Goal: Task Accomplishment & Management: Manage account settings

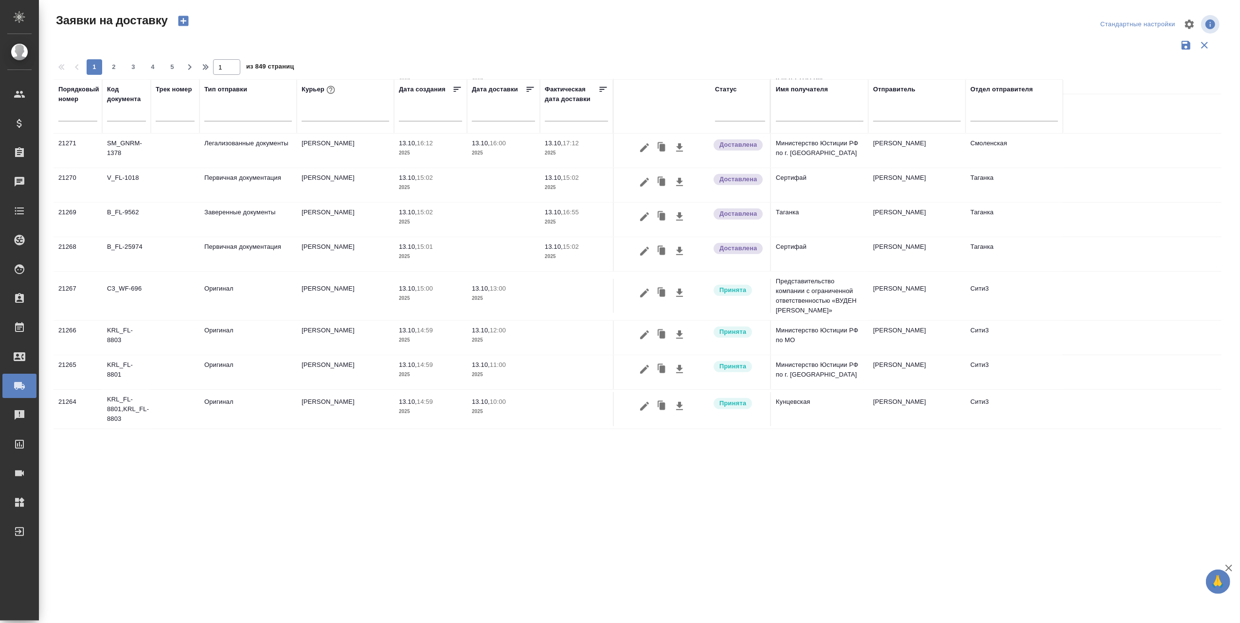
scroll to position [621, 0]
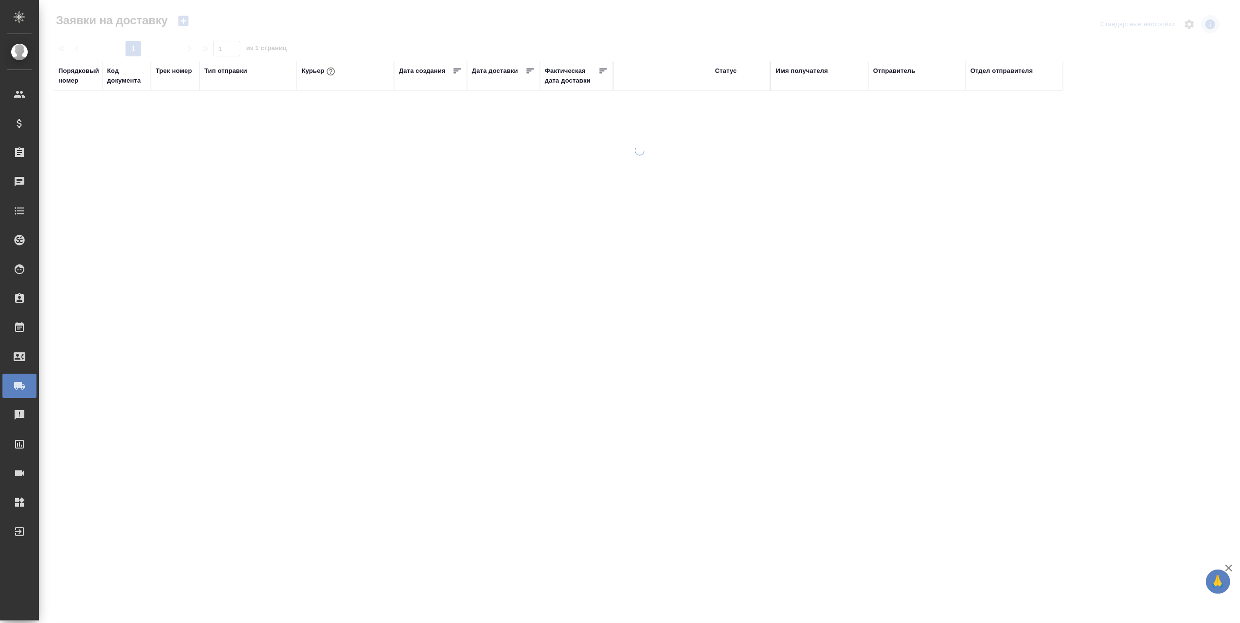
scroll to position [324, 0]
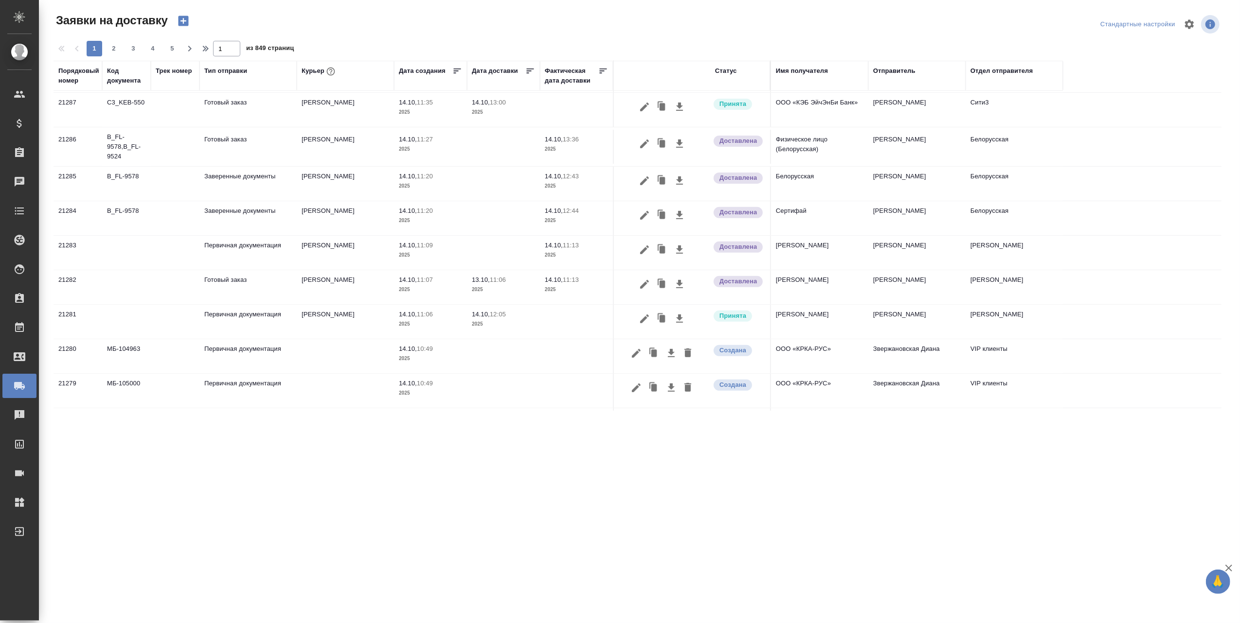
click at [135, 47] on span "3" at bounding box center [133, 49] width 16 height 10
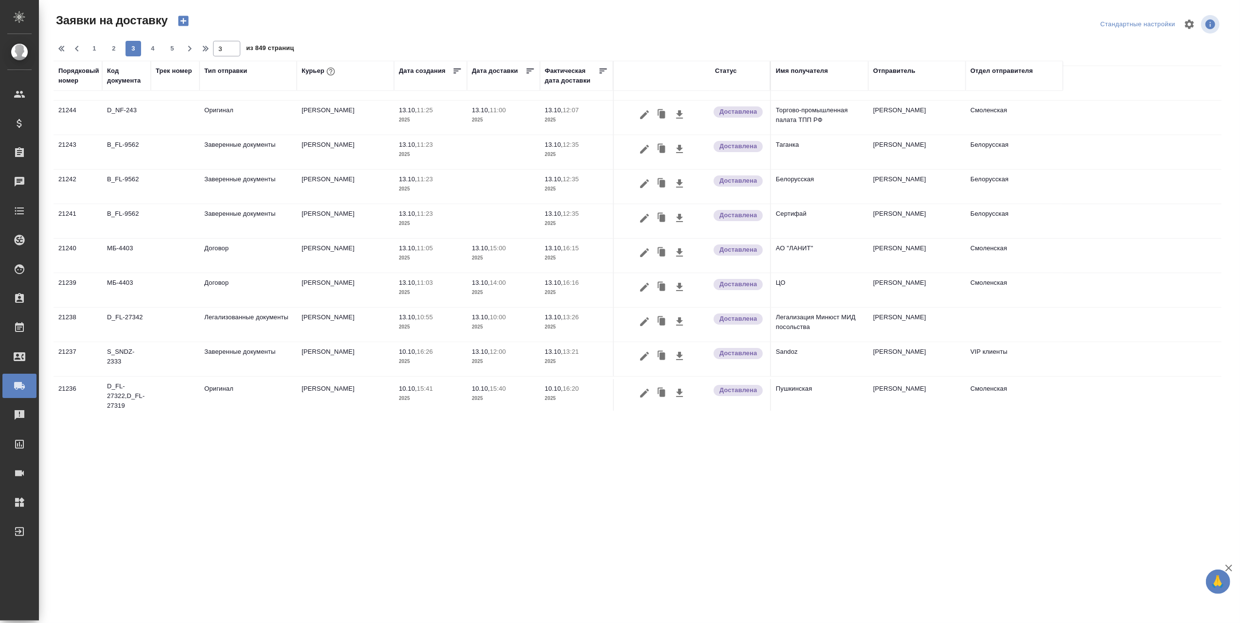
scroll to position [0, 0]
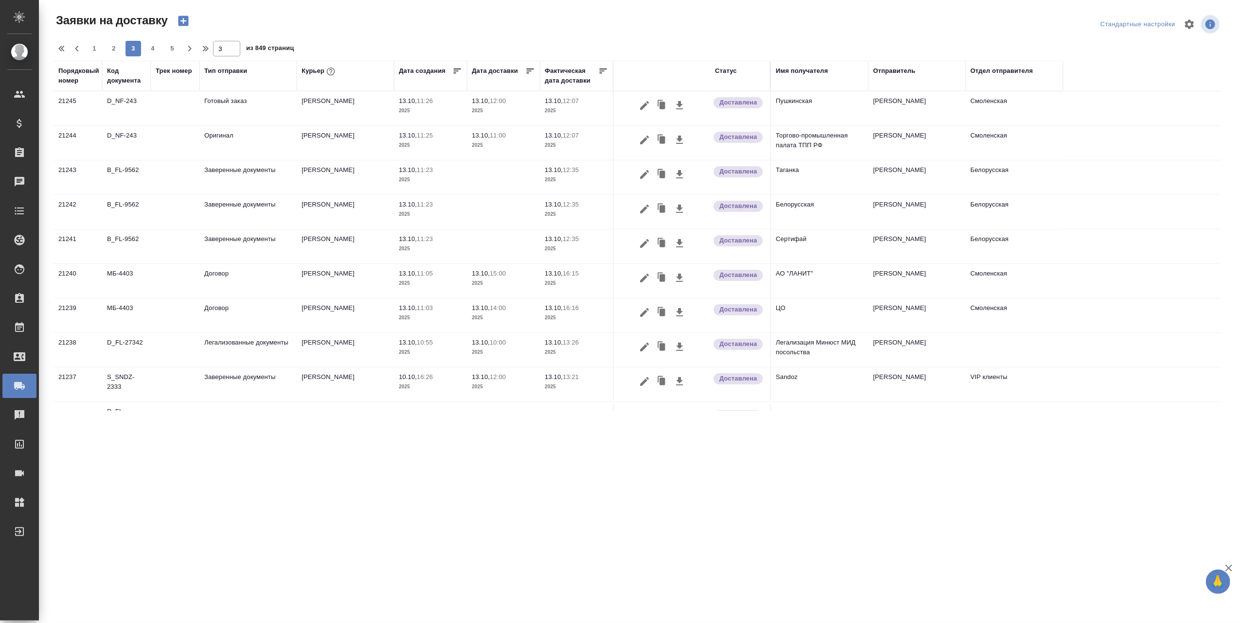
click at [113, 48] on span "2" at bounding box center [114, 49] width 16 height 10
type input "2"
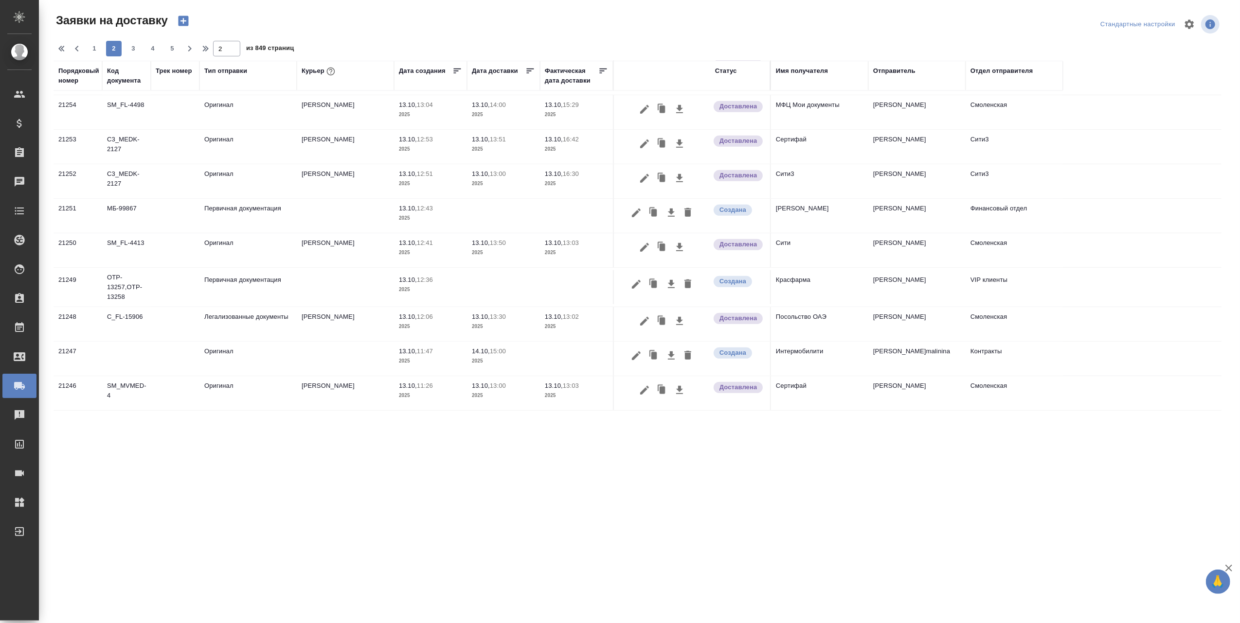
scroll to position [602, 0]
click at [633, 355] on icon "button" at bounding box center [636, 356] width 12 height 12
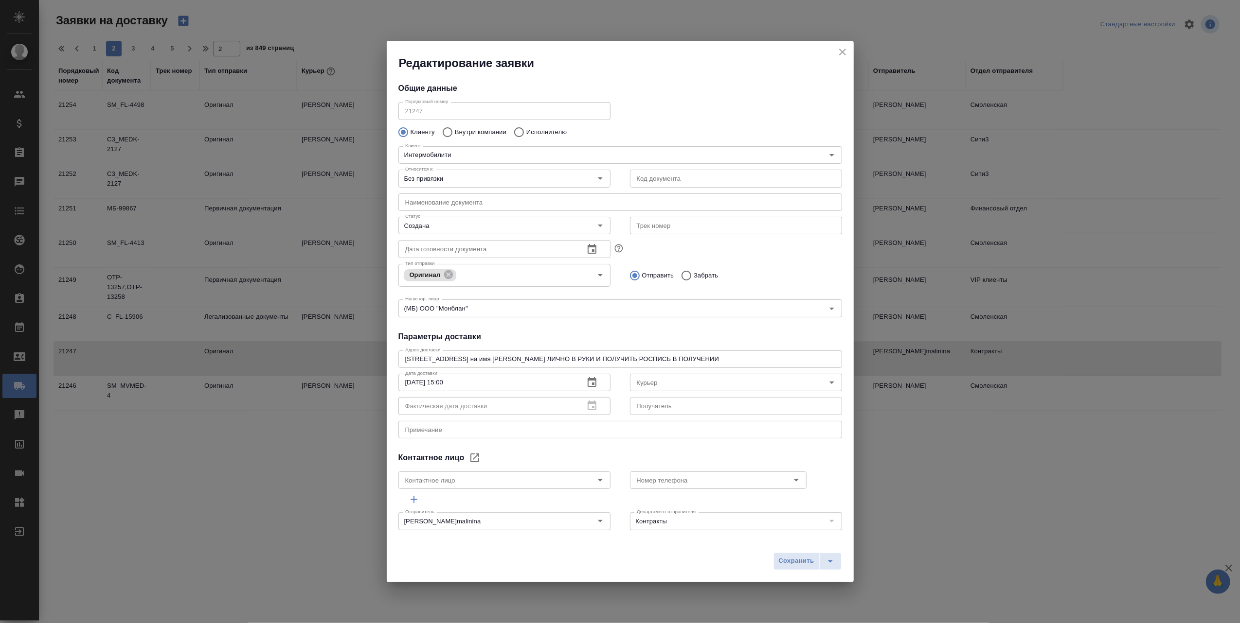
type input "Збанацкая Элина"
click at [826, 377] on icon "Open" at bounding box center [832, 383] width 12 height 12
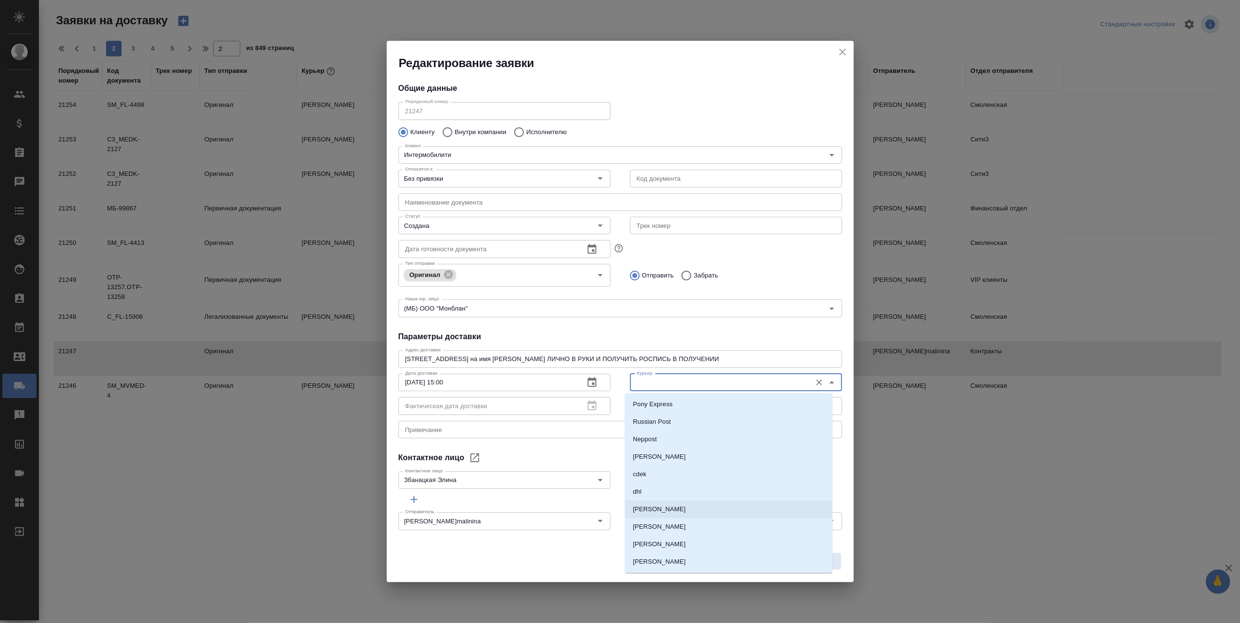
click at [670, 509] on p "[PERSON_NAME]" at bounding box center [659, 510] width 53 height 10
type input "[PERSON_NAME]"
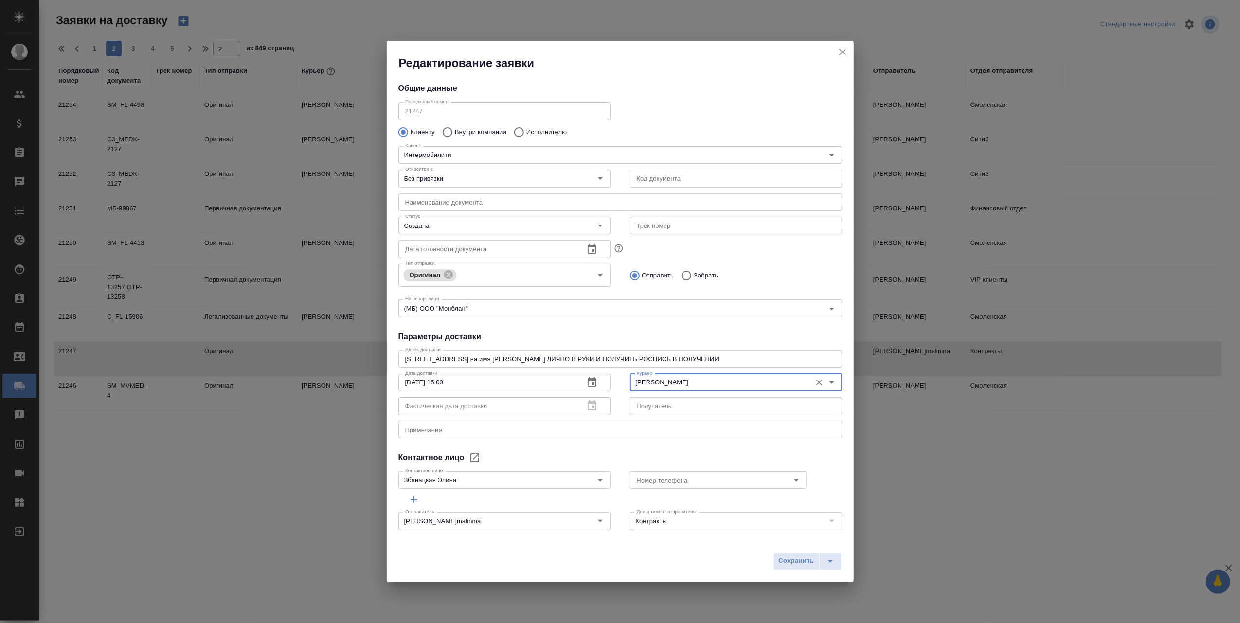
click at [587, 380] on icon "button" at bounding box center [591, 382] width 9 height 10
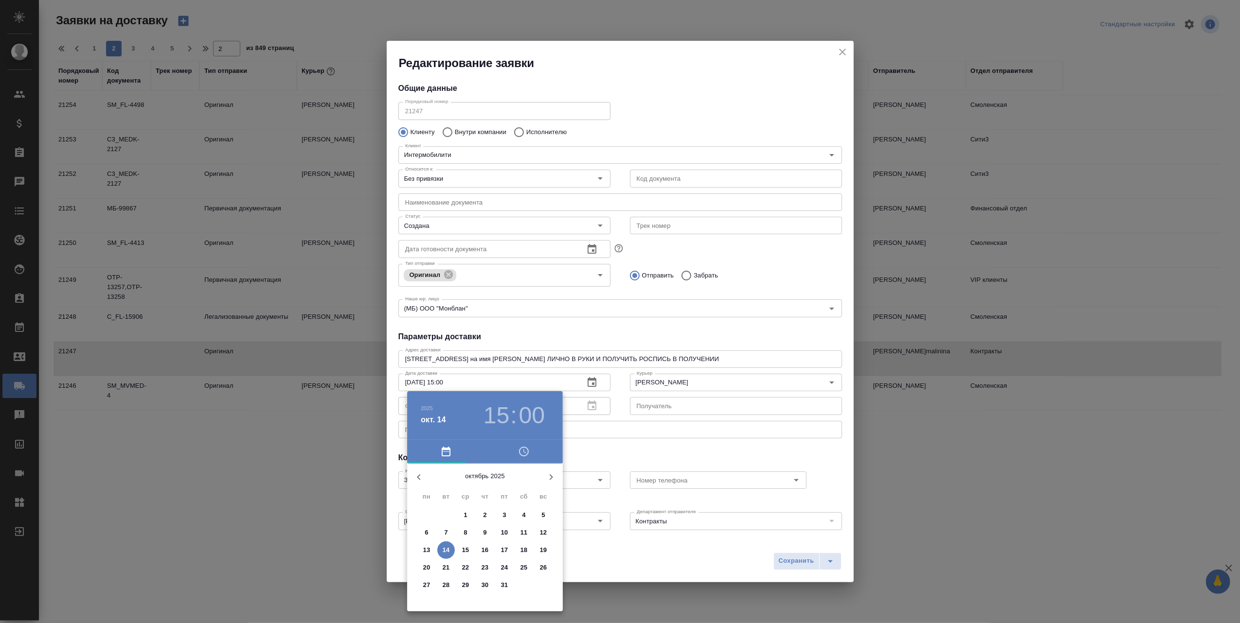
click at [444, 548] on p "14" at bounding box center [446, 551] width 7 height 10
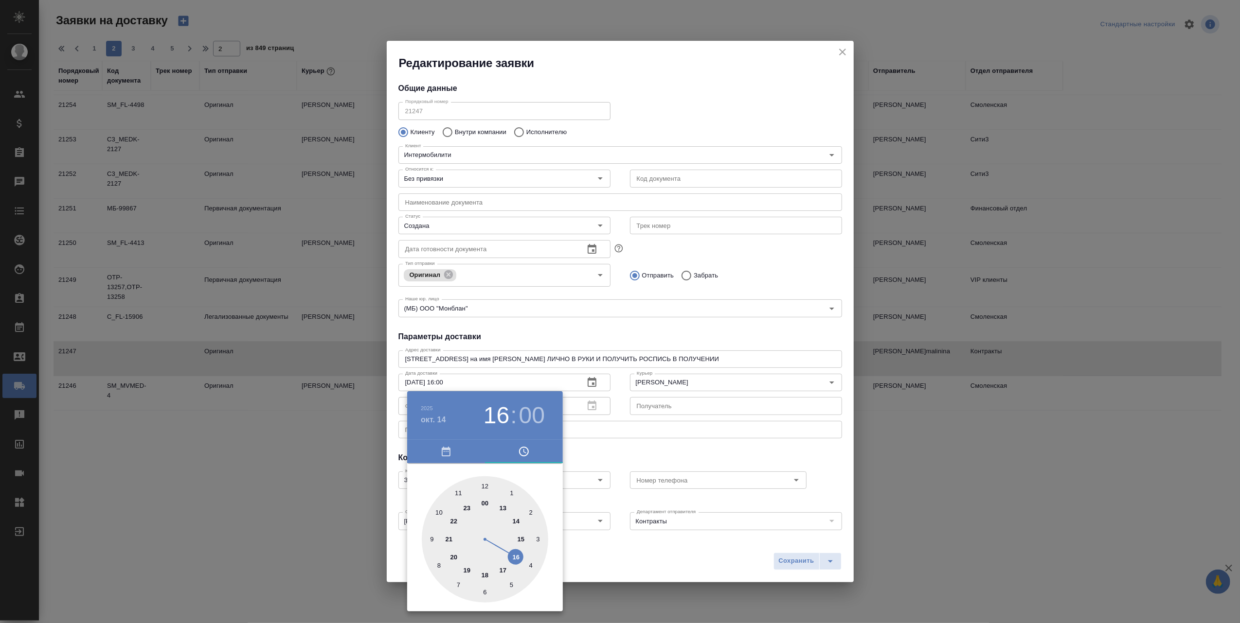
type input "[DATE] 17:00"
drag, startPoint x: 522, startPoint y: 539, endPoint x: 497, endPoint y: 569, distance: 38.6
click at [497, 569] on div at bounding box center [485, 540] width 126 height 126
click at [663, 555] on div at bounding box center [620, 311] width 1240 height 623
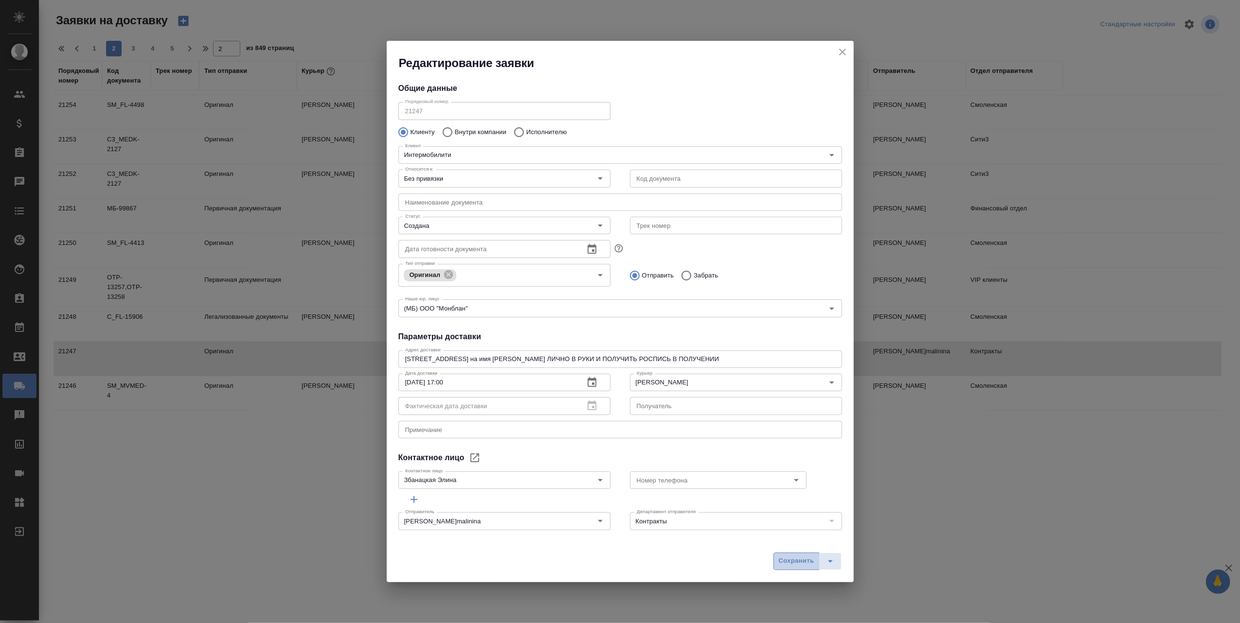
click at [790, 562] on span "Сохранить" at bounding box center [797, 561] width 36 height 11
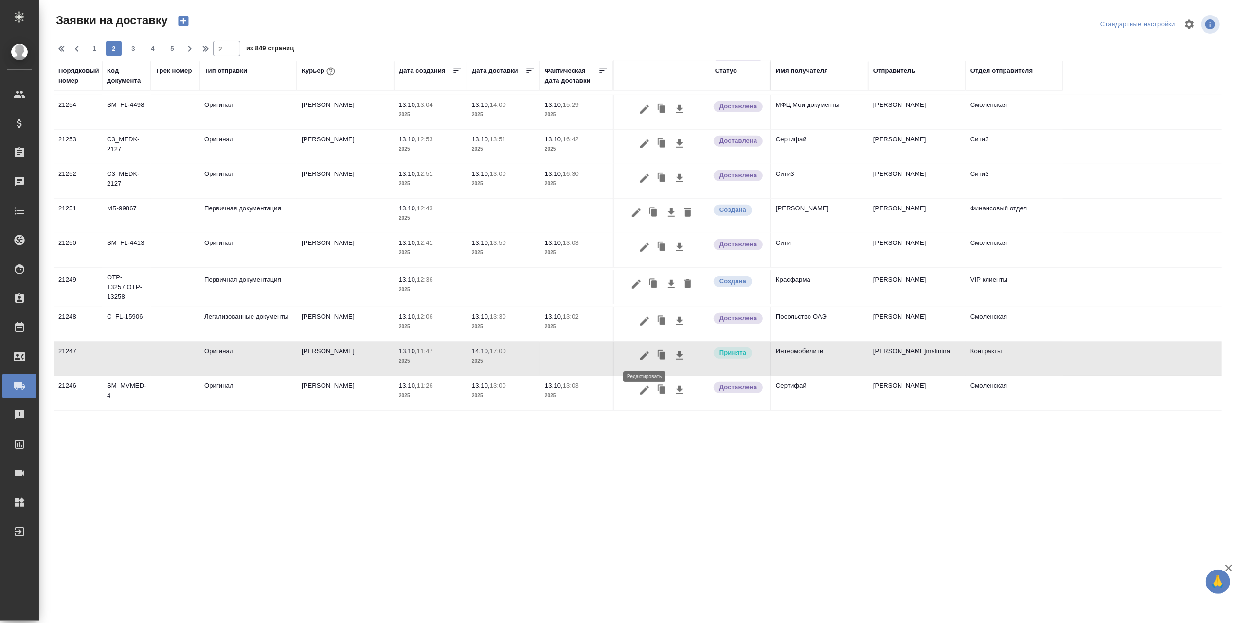
click at [648, 354] on icon "button" at bounding box center [645, 356] width 12 height 12
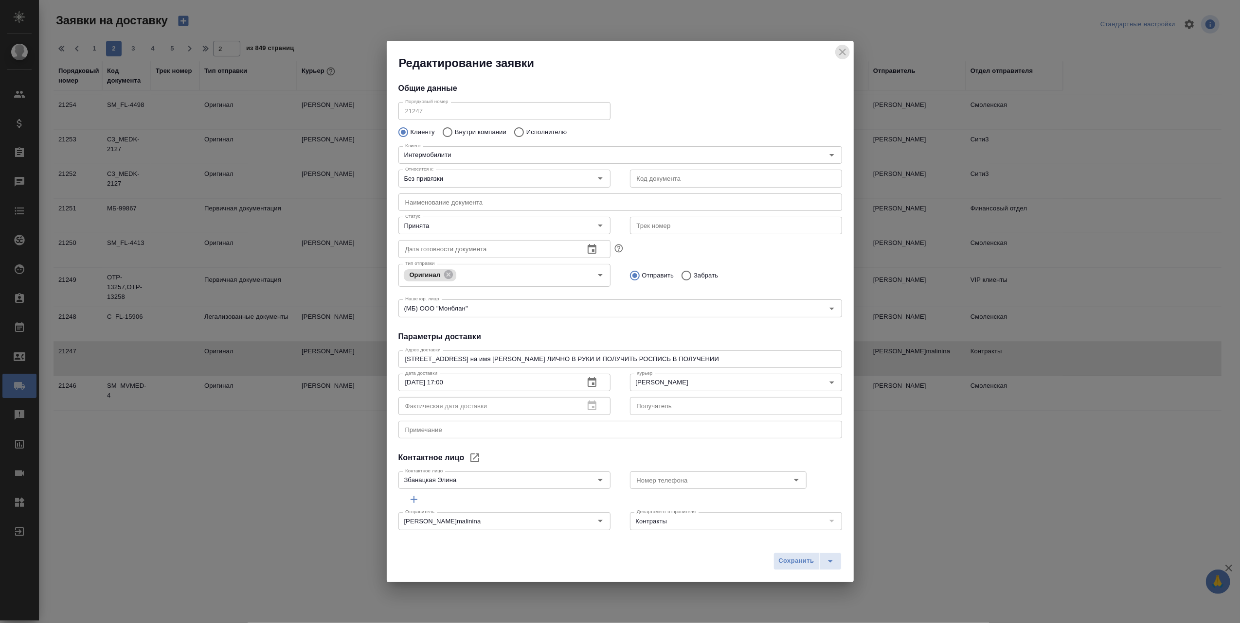
click at [837, 49] on icon "close" at bounding box center [842, 52] width 12 height 12
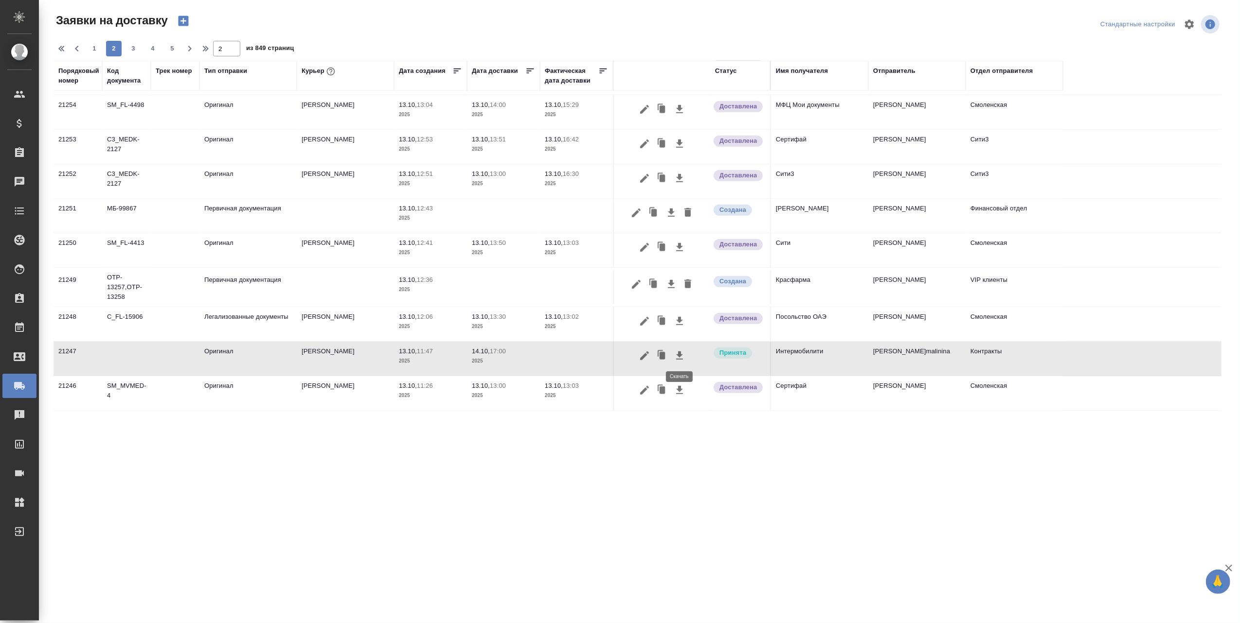
click at [681, 353] on icon "button" at bounding box center [680, 356] width 12 height 12
click at [680, 354] on icon "button" at bounding box center [679, 356] width 7 height 8
click at [679, 353] on icon "button" at bounding box center [679, 356] width 7 height 8
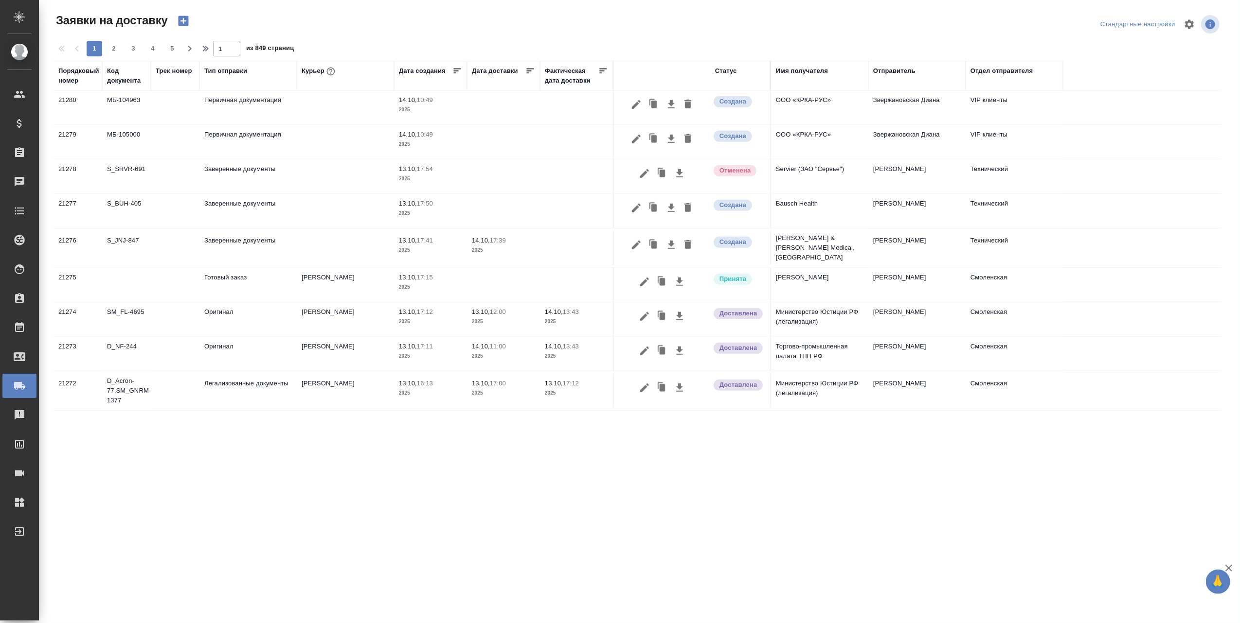
scroll to position [582, 0]
click at [115, 52] on span "2" at bounding box center [114, 49] width 16 height 10
type input "2"
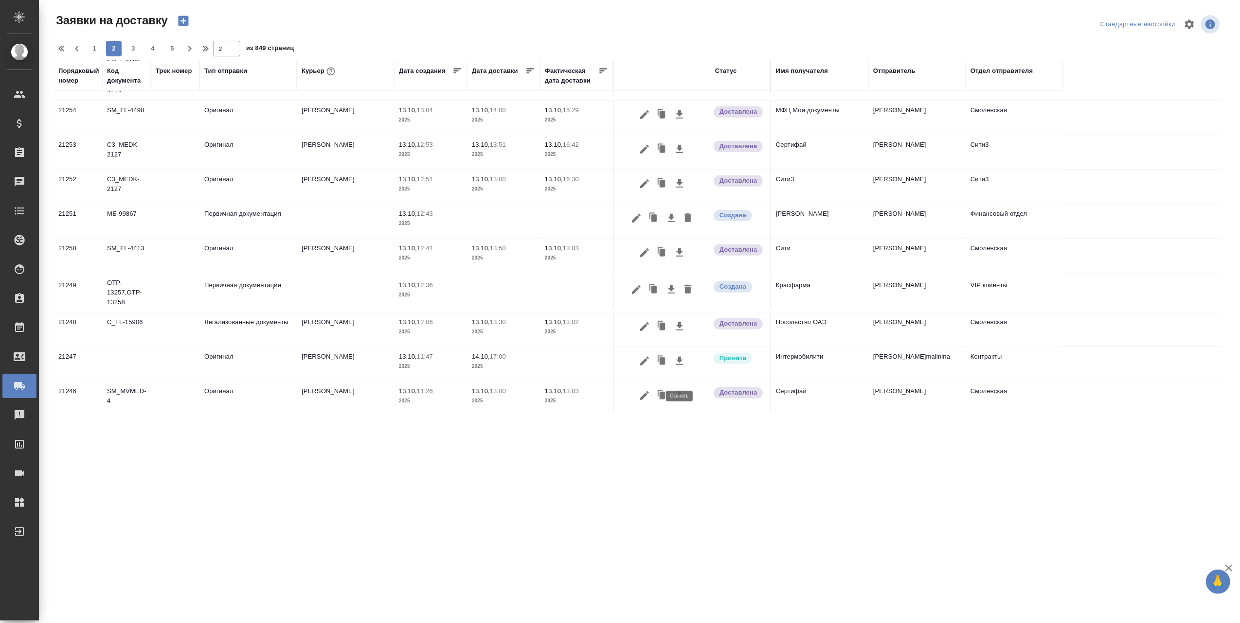
click at [675, 367] on icon "button" at bounding box center [680, 361] width 12 height 12
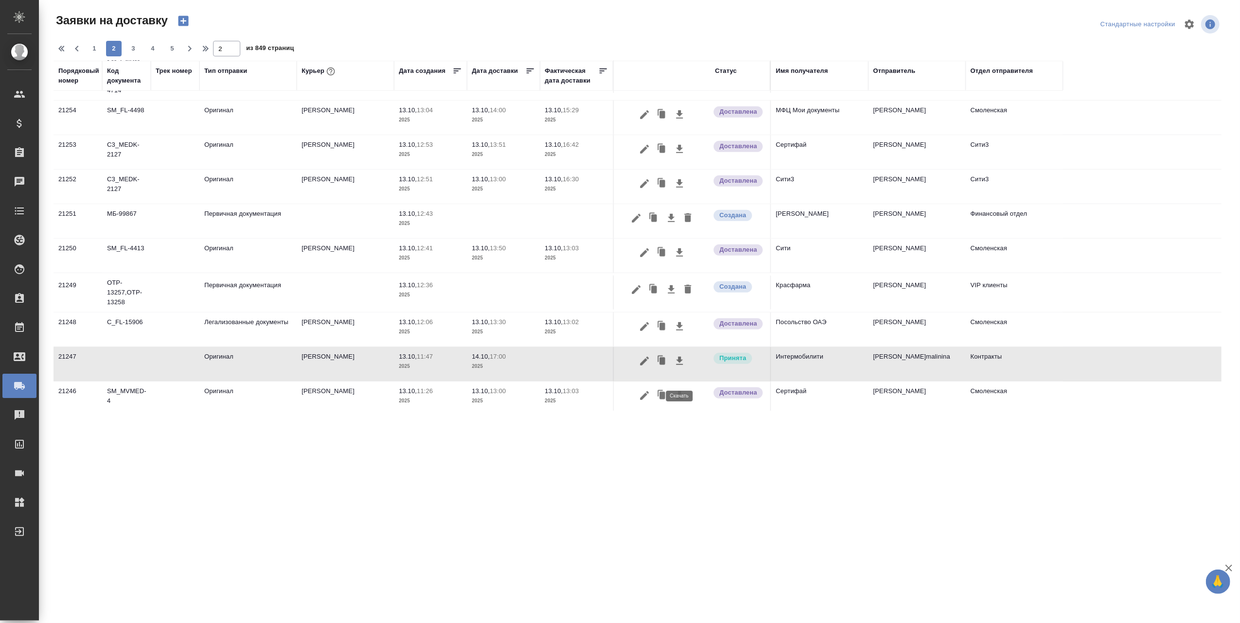
click at [681, 367] on icon "button" at bounding box center [680, 361] width 12 height 12
click at [647, 367] on icon "button" at bounding box center [645, 361] width 12 height 12
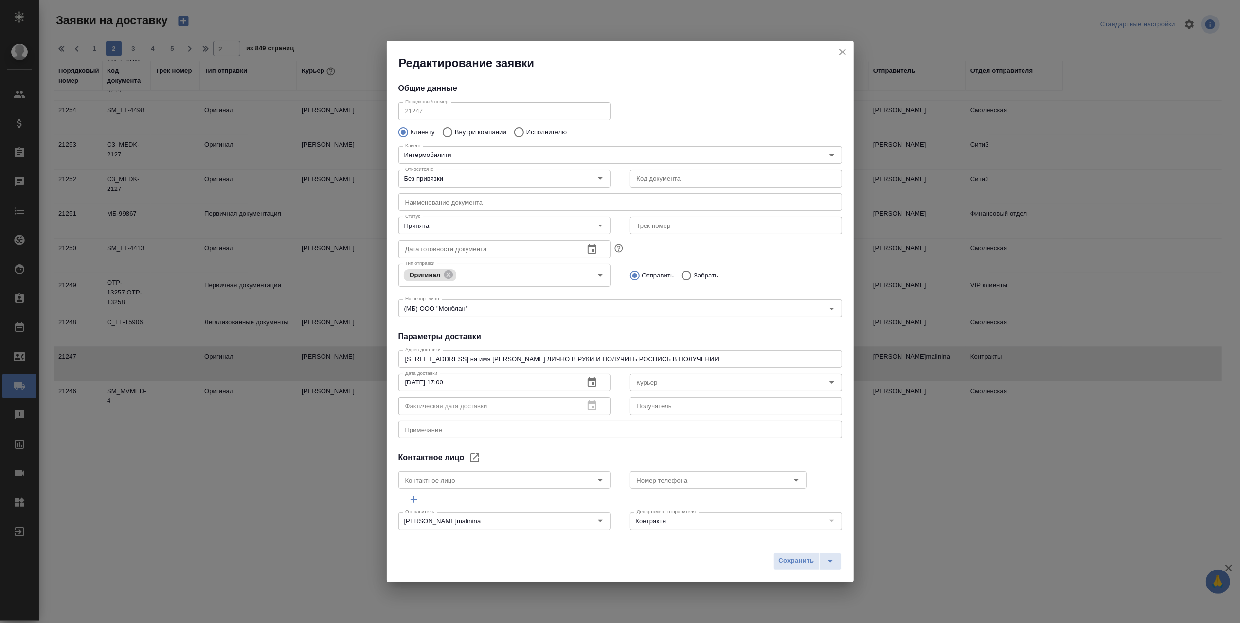
type input "Збанацкая Элина"
type input "[PERSON_NAME]"
click at [825, 557] on icon "split button" at bounding box center [830, 562] width 12 height 12
click at [812, 539] on li "Сохранить и скачать" at bounding box center [809, 541] width 78 height 16
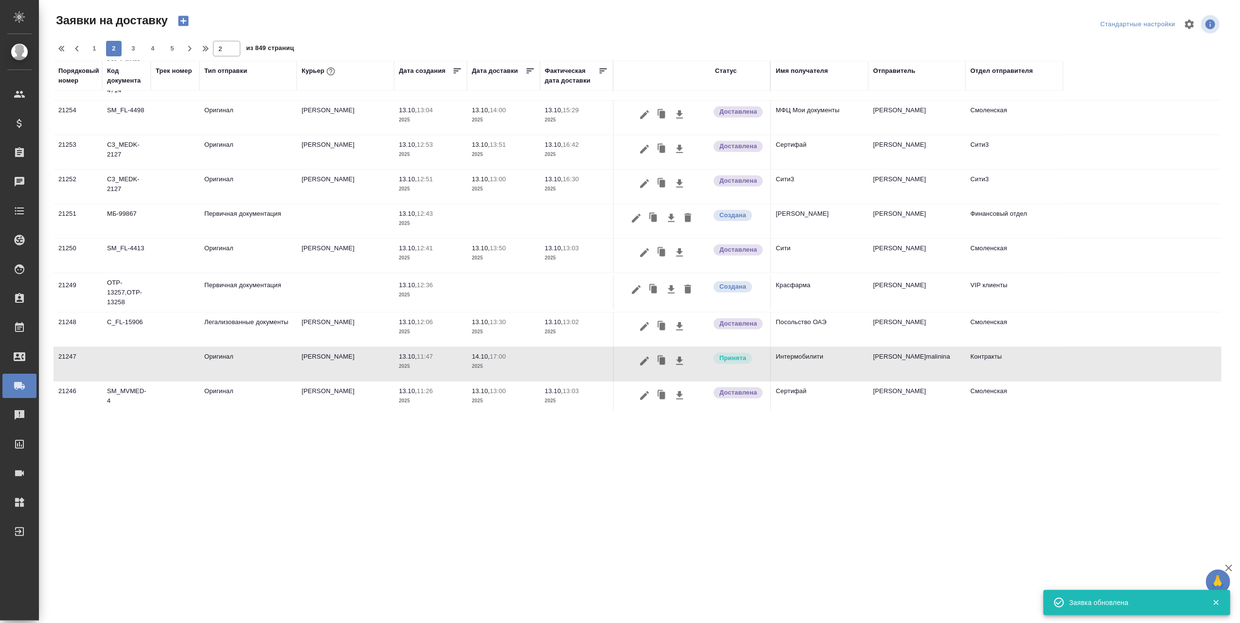
click at [807, 488] on div ".cls-1 fill:#fff; AWATERA Авдеев Алексей Клиенты Спецификации Заказы 0 Чаты Tod…" at bounding box center [620, 311] width 1240 height 623
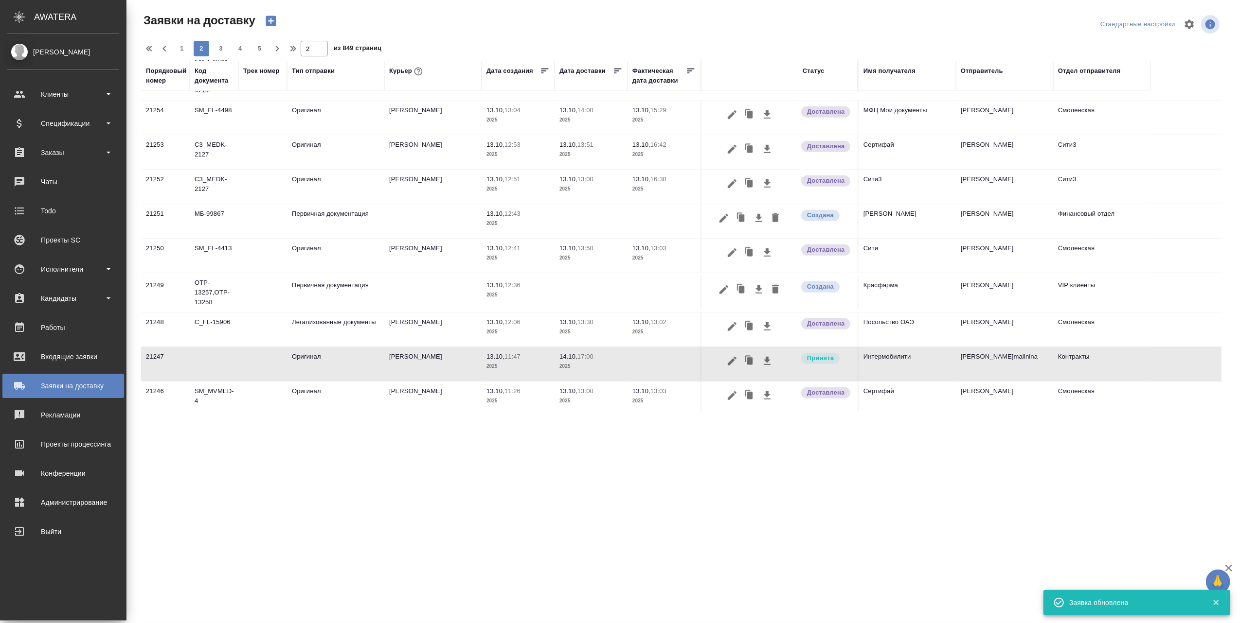
click at [20, 379] on div "Заявки на доставку" at bounding box center [63, 386] width 112 height 15
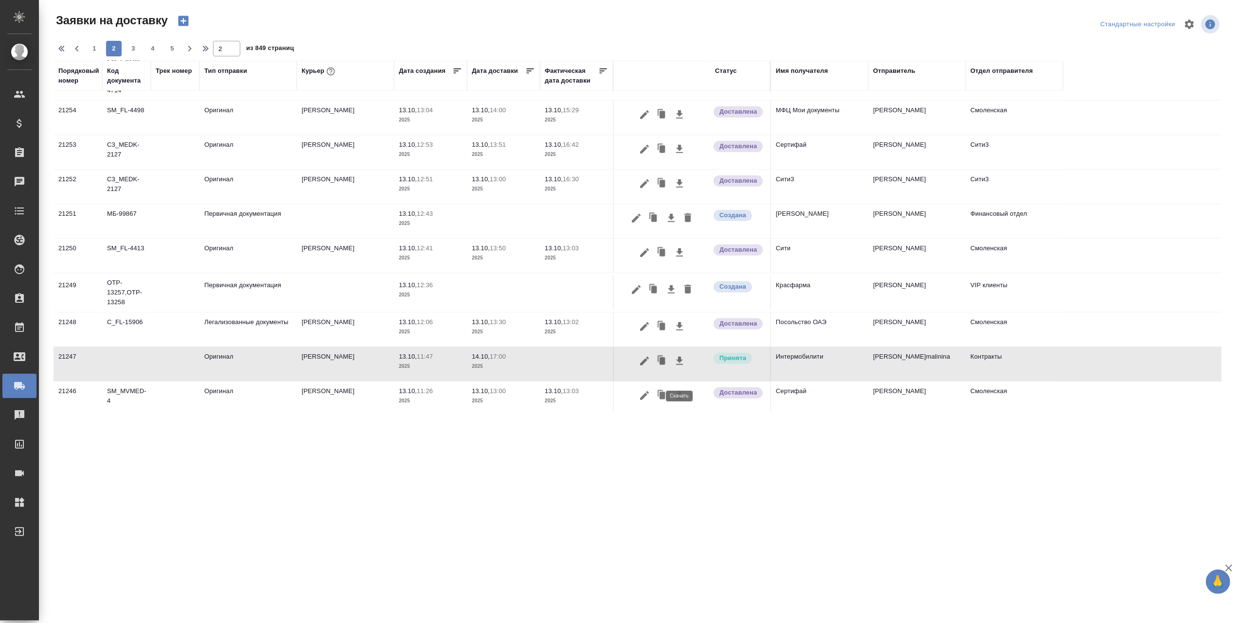
click at [679, 365] on icon "button" at bounding box center [679, 361] width 7 height 8
click at [678, 365] on icon "button" at bounding box center [679, 361] width 7 height 8
click at [677, 365] on icon "button" at bounding box center [679, 361] width 7 height 8
click at [679, 365] on icon "button" at bounding box center [679, 361] width 7 height 8
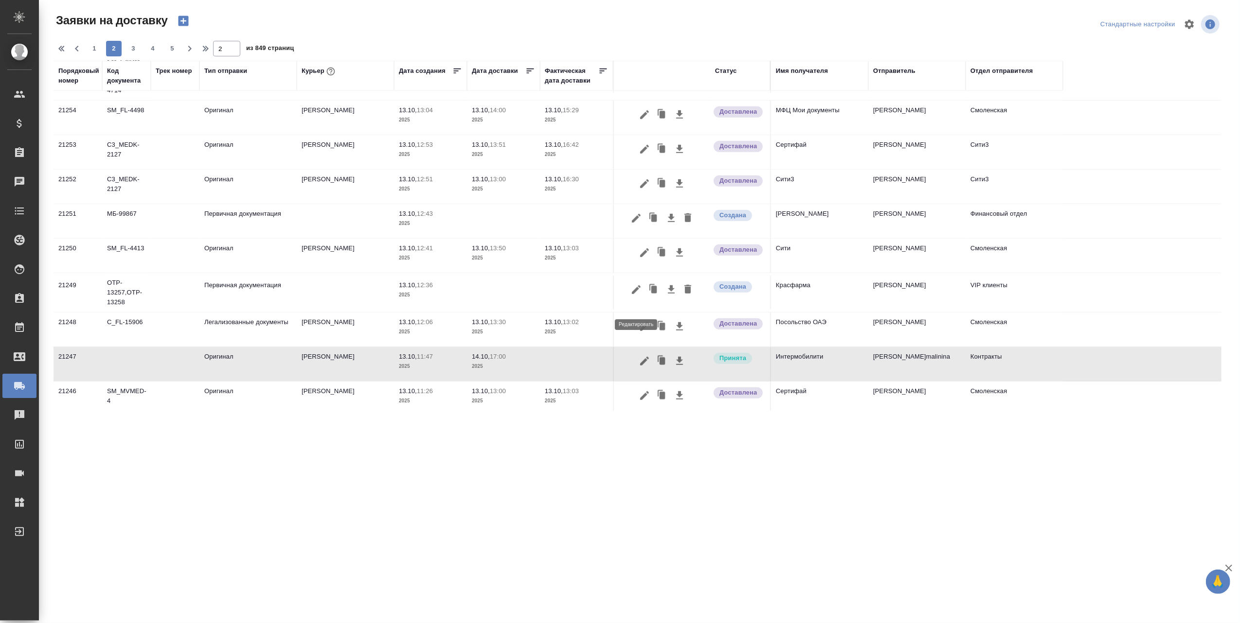
click at [637, 294] on icon "button" at bounding box center [636, 289] width 9 height 9
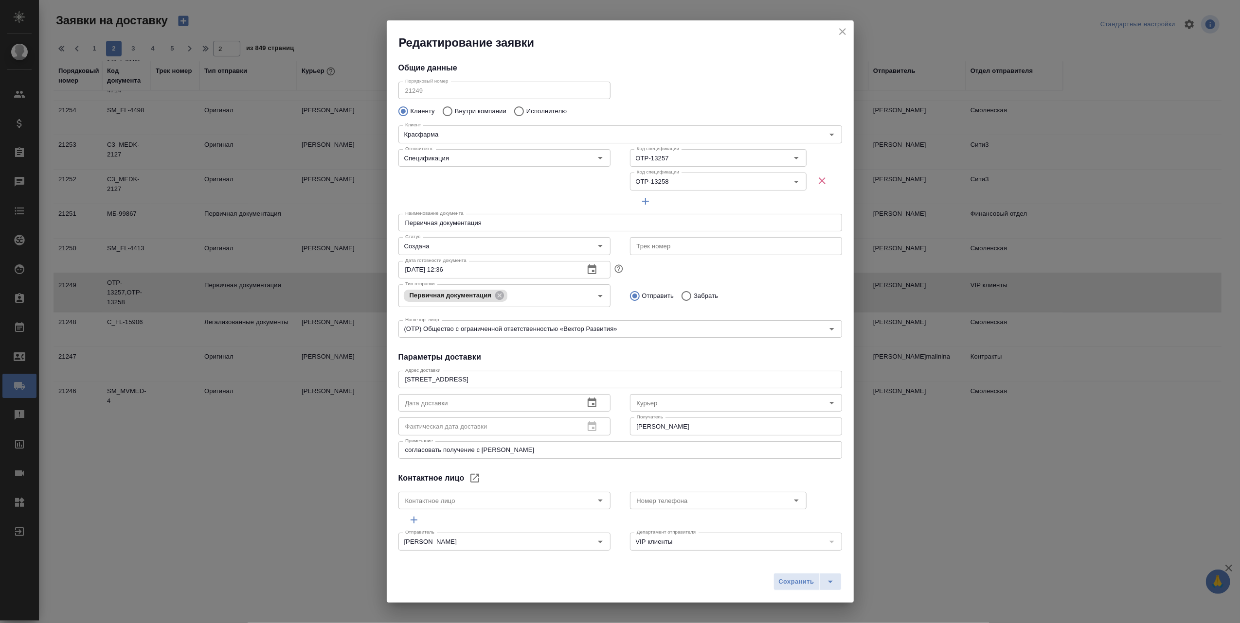
type input "Кузьмина Ксения"
type input "+7 (926) 091 19 79"
click at [826, 403] on icon "Open" at bounding box center [832, 403] width 12 height 12
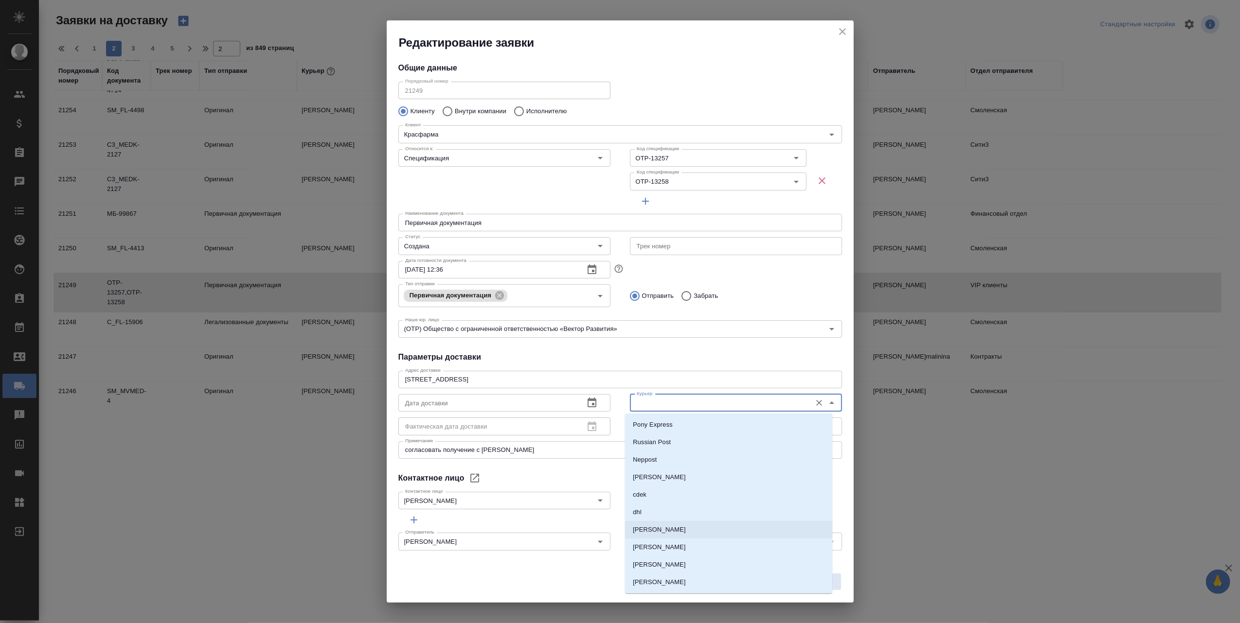
click at [689, 530] on li "[PERSON_NAME]" at bounding box center [728, 530] width 207 height 18
type input "[PERSON_NAME]"
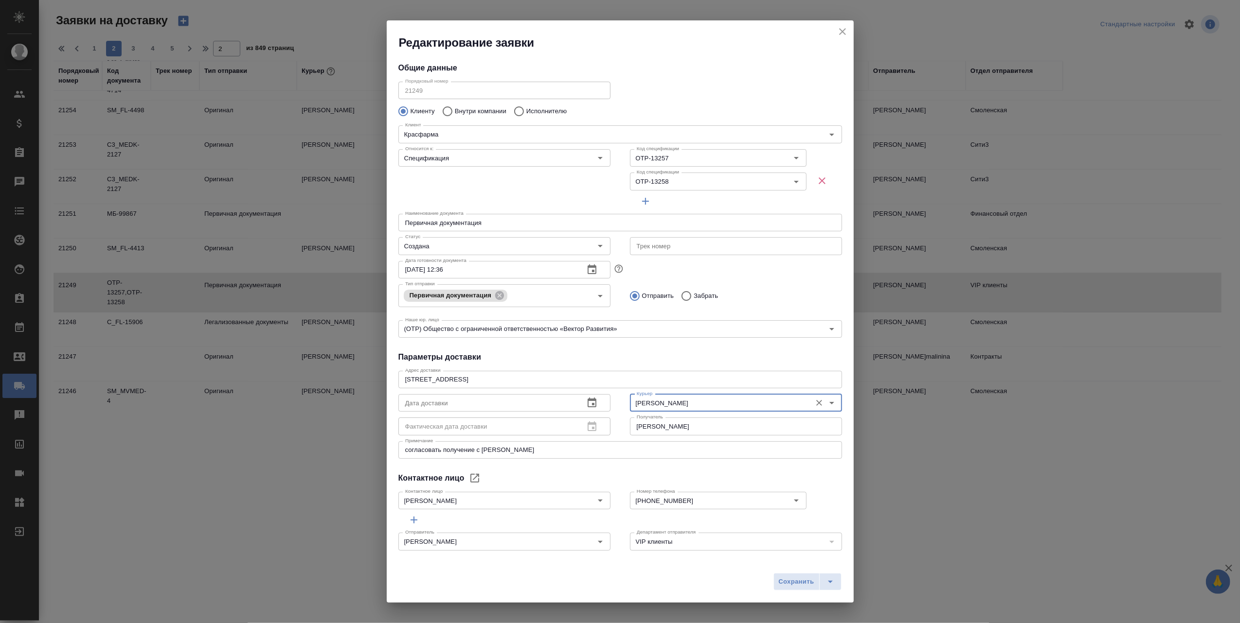
click at [588, 401] on icon "button" at bounding box center [592, 403] width 12 height 12
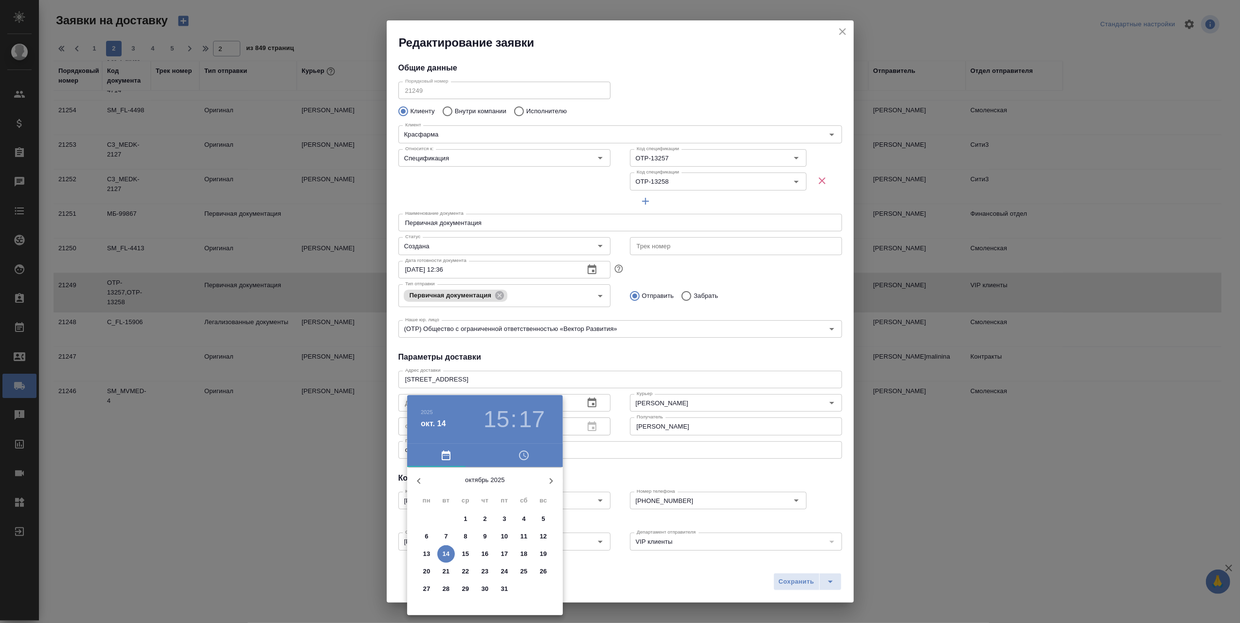
click at [451, 555] on span "14" at bounding box center [446, 555] width 18 height 10
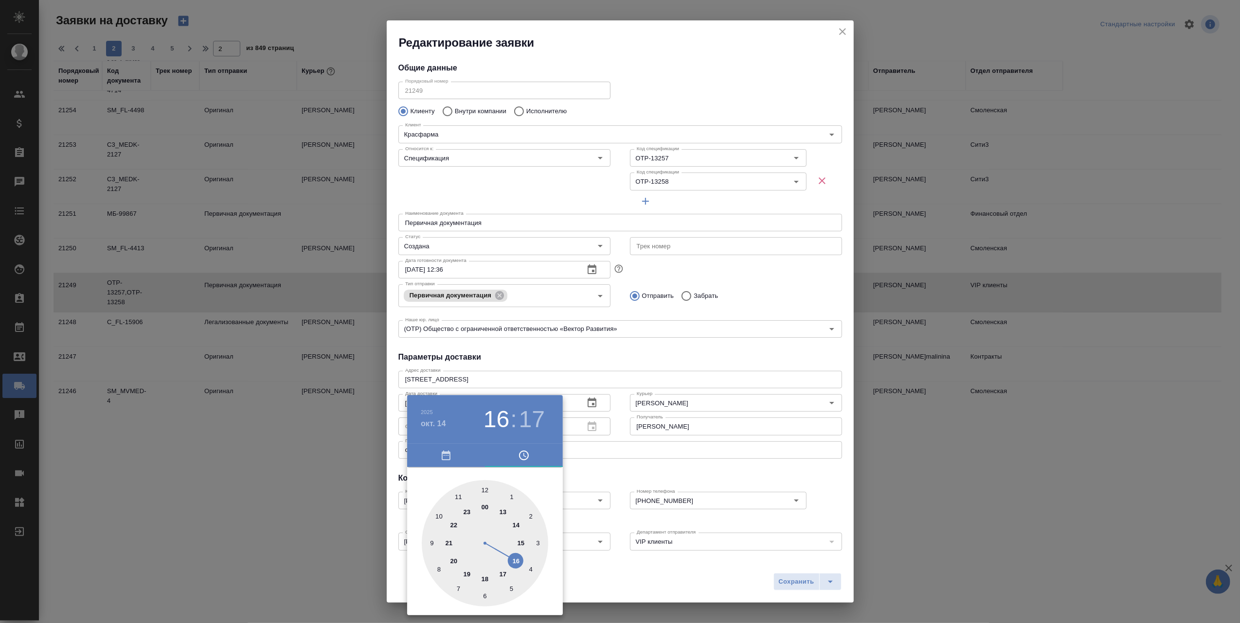
type input "14.10.2025 16:17"
drag, startPoint x: 520, startPoint y: 542, endPoint x: 517, endPoint y: 561, distance: 19.2
click at [517, 561] on div at bounding box center [485, 543] width 126 height 126
click at [646, 568] on div at bounding box center [620, 311] width 1240 height 623
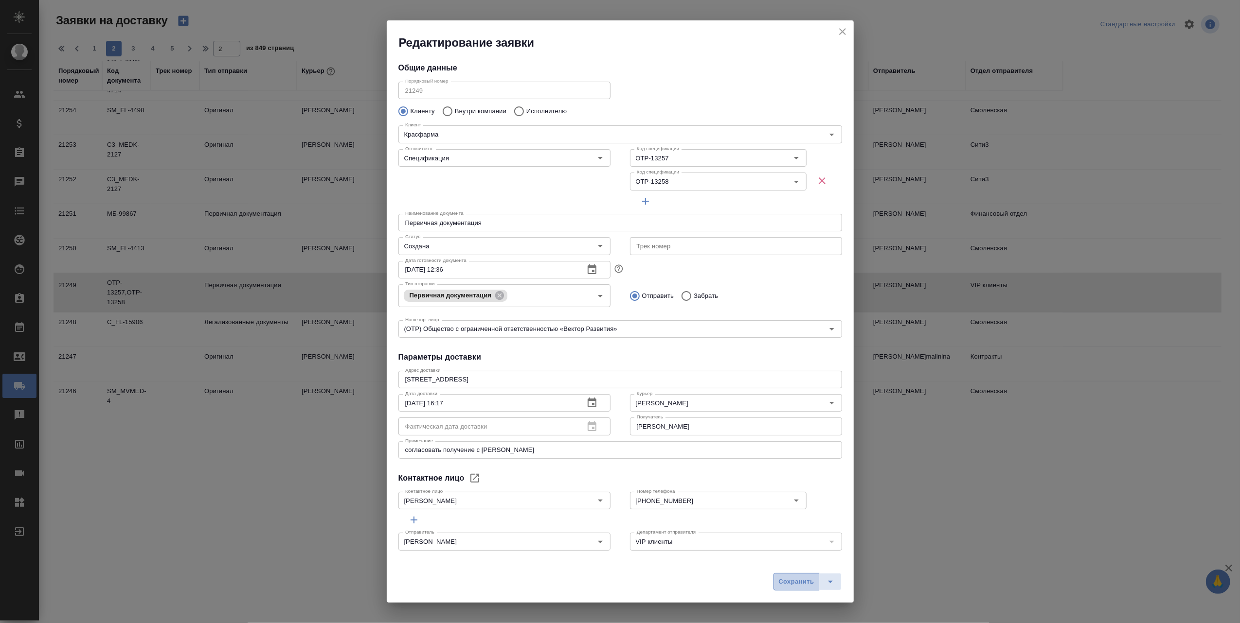
click at [785, 580] on span "Сохранить" at bounding box center [797, 582] width 36 height 11
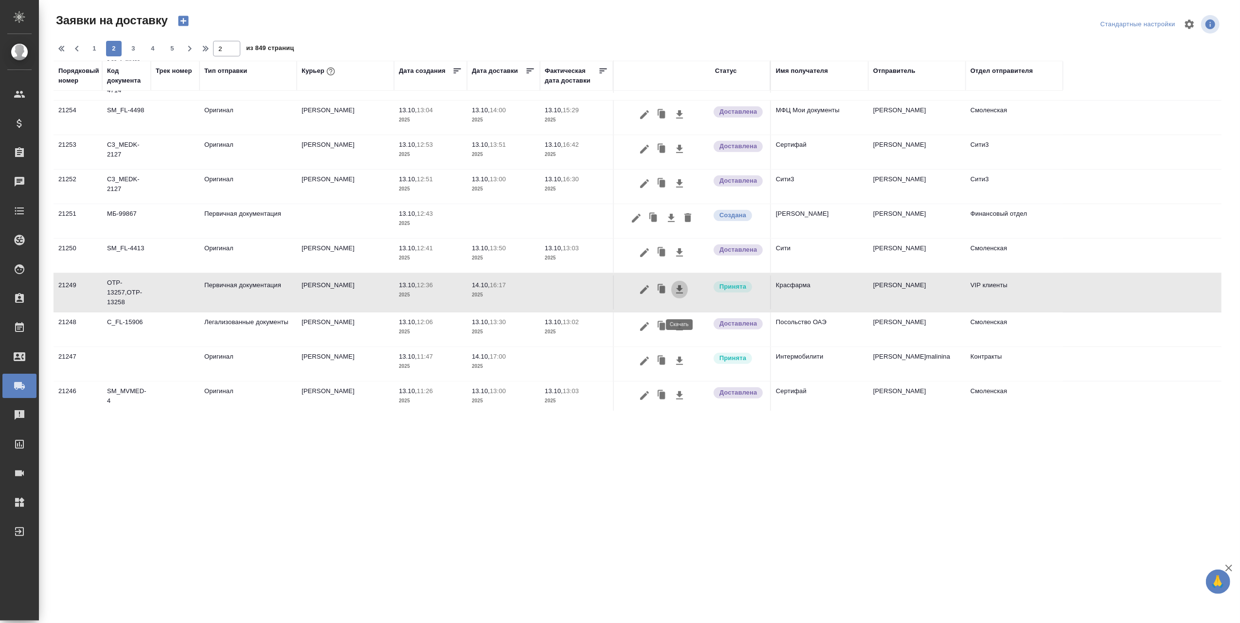
click at [681, 296] on icon "button" at bounding box center [680, 290] width 12 height 12
click at [133, 48] on span "3" at bounding box center [133, 49] width 16 height 10
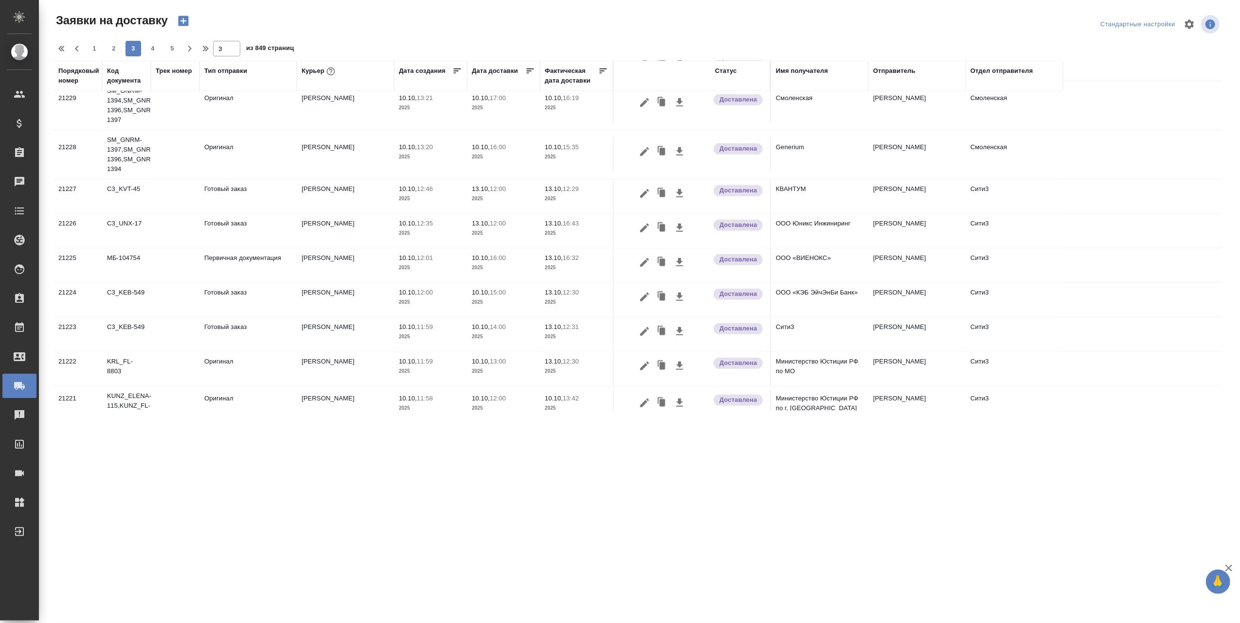
scroll to position [602, 0]
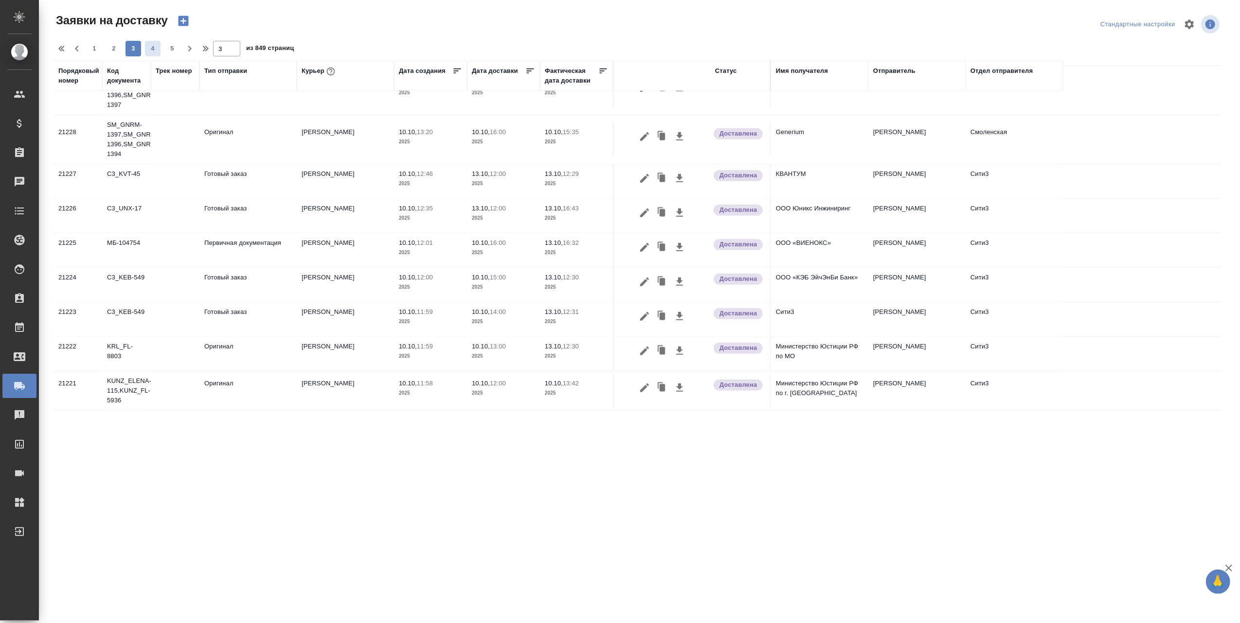
click at [154, 52] on span "4" at bounding box center [153, 49] width 16 height 10
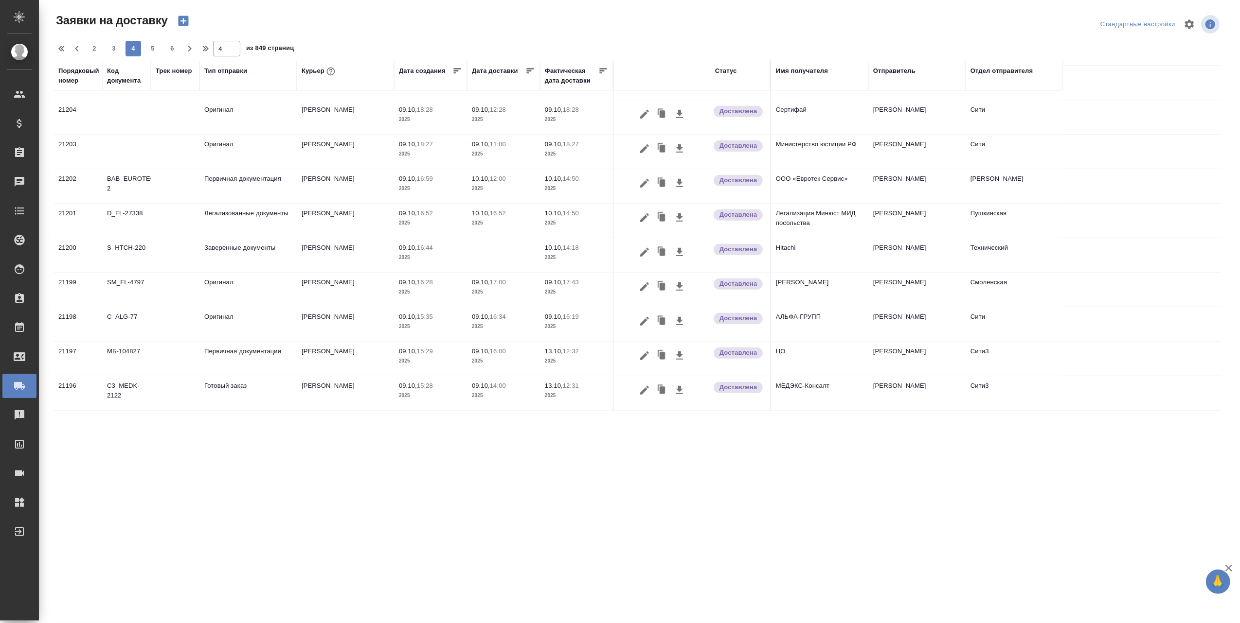
scroll to position [577, 0]
click at [153, 49] on span "5" at bounding box center [153, 49] width 16 height 10
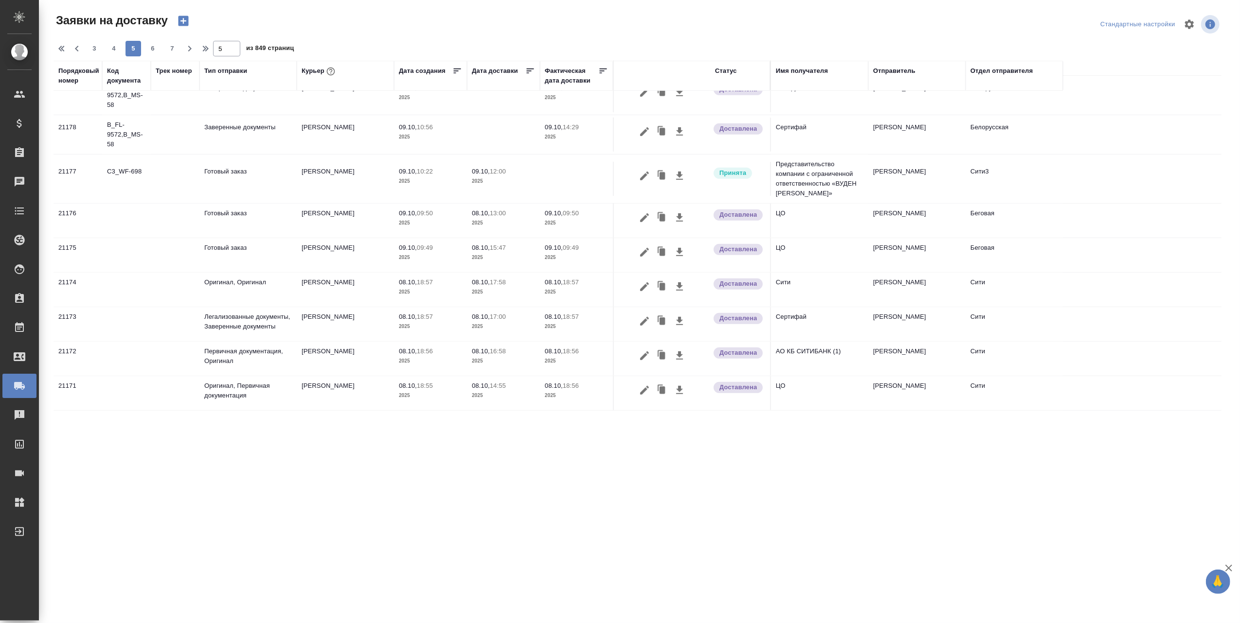
scroll to position [586, 0]
click at [152, 44] on span "6" at bounding box center [153, 49] width 16 height 10
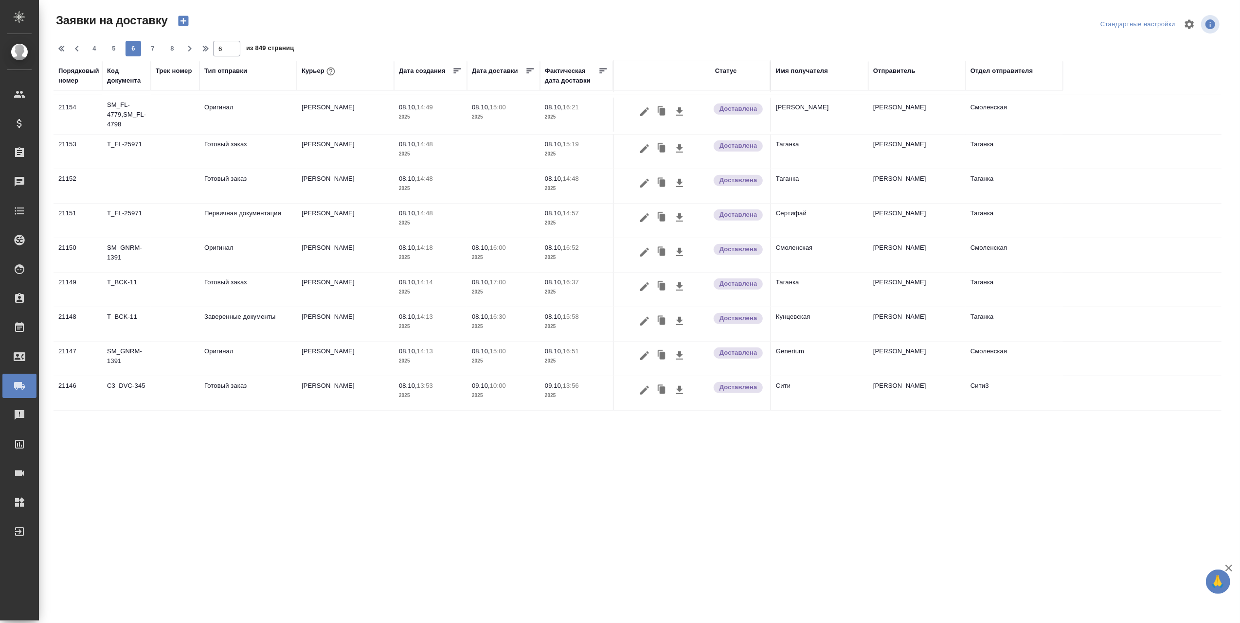
scroll to position [557, 0]
click at [148, 49] on span "7" at bounding box center [153, 49] width 16 height 10
type input "7"
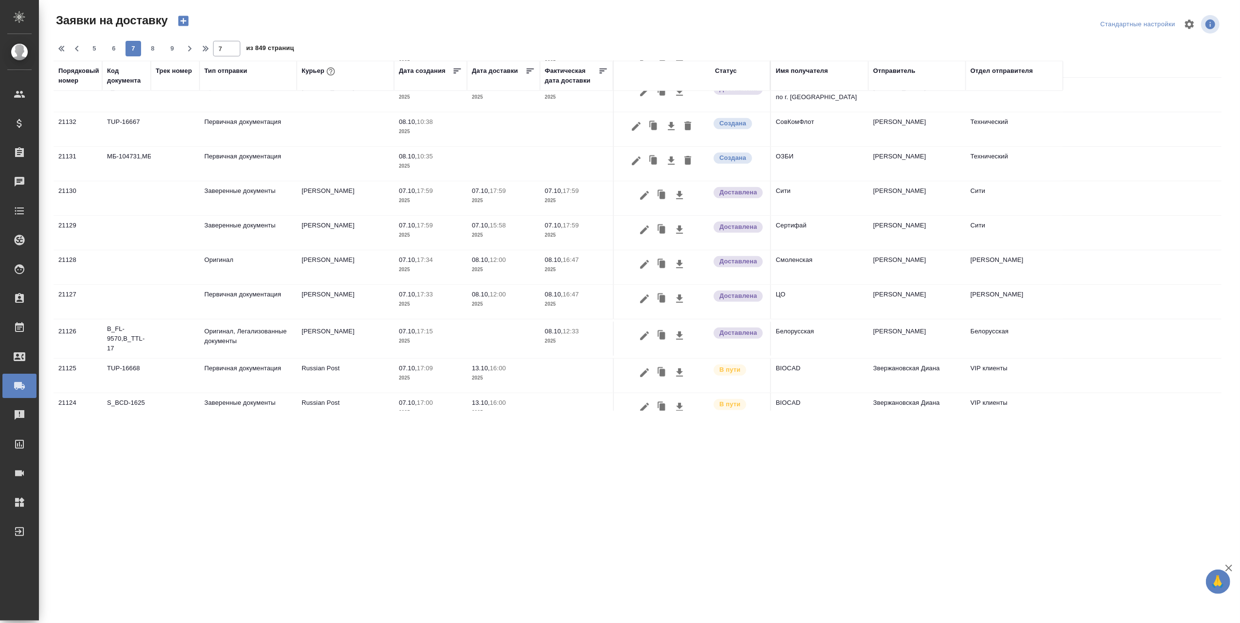
scroll to position [363, 0]
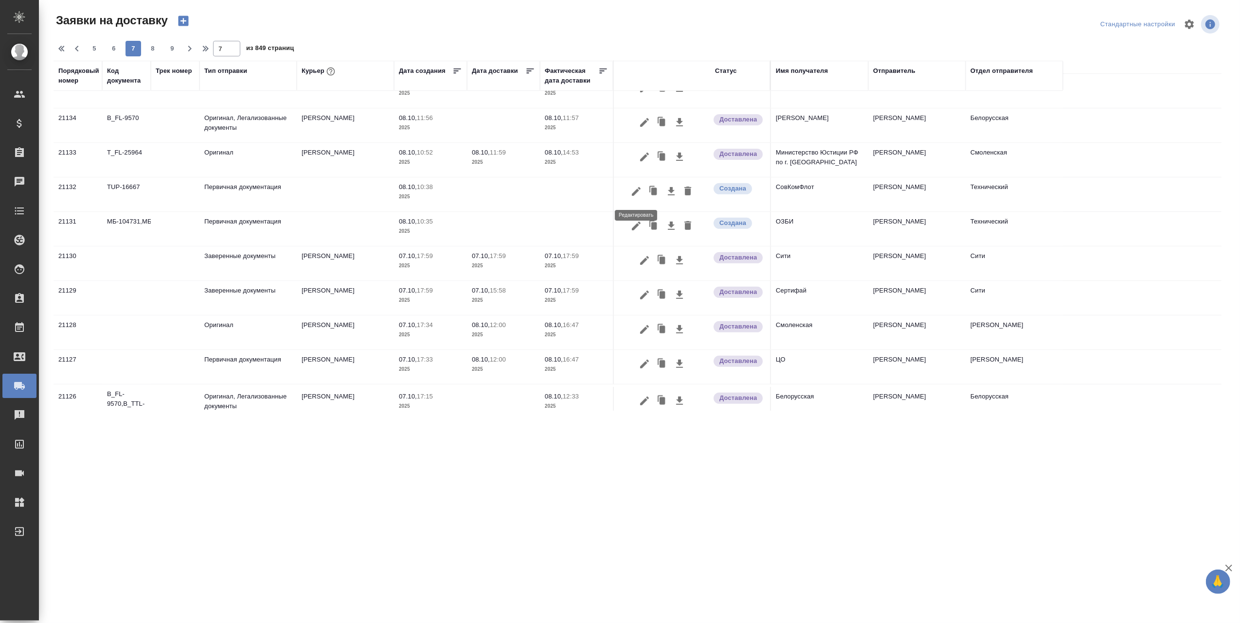
click at [636, 191] on icon "button" at bounding box center [636, 192] width 12 height 12
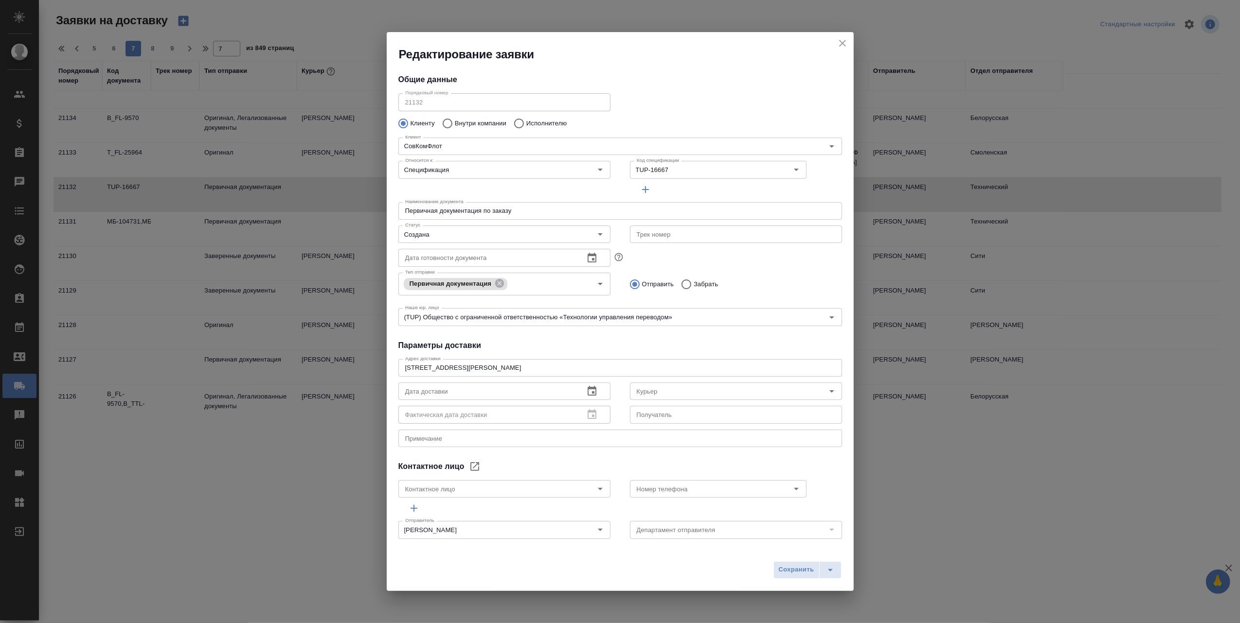
type input "Дубик Анна"
type input "8 985-764-66 47"
type input "Технический"
click at [826, 389] on icon "Open" at bounding box center [832, 392] width 12 height 12
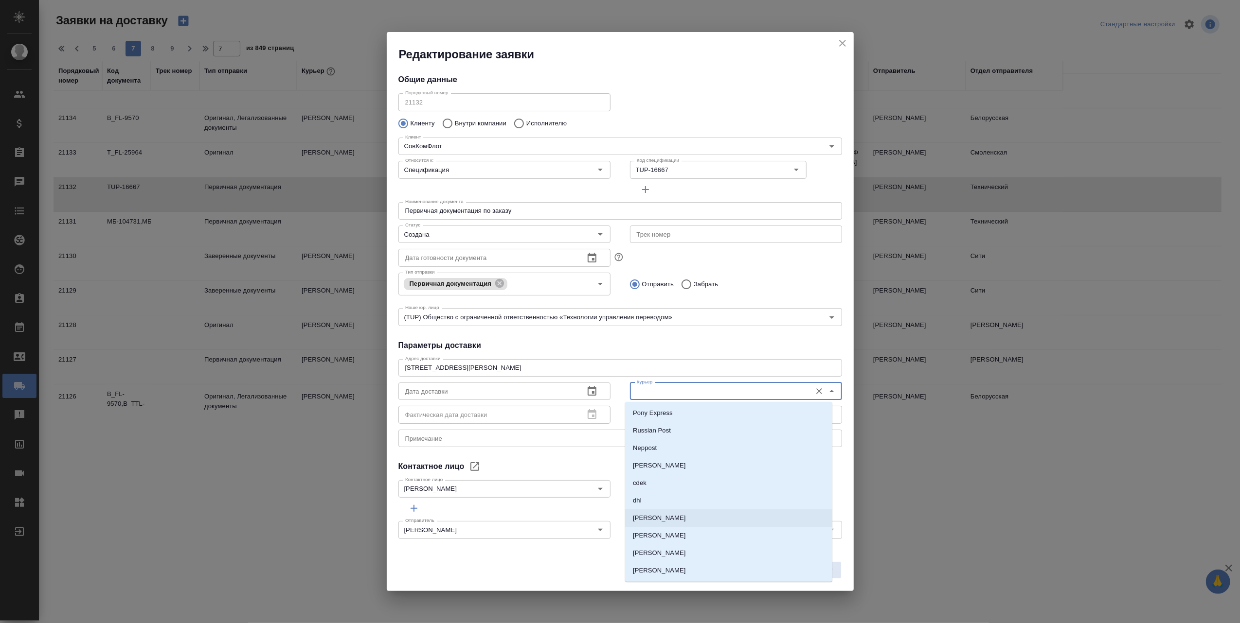
click at [689, 517] on li "[PERSON_NAME]" at bounding box center [728, 519] width 207 height 18
type input "[PERSON_NAME]"
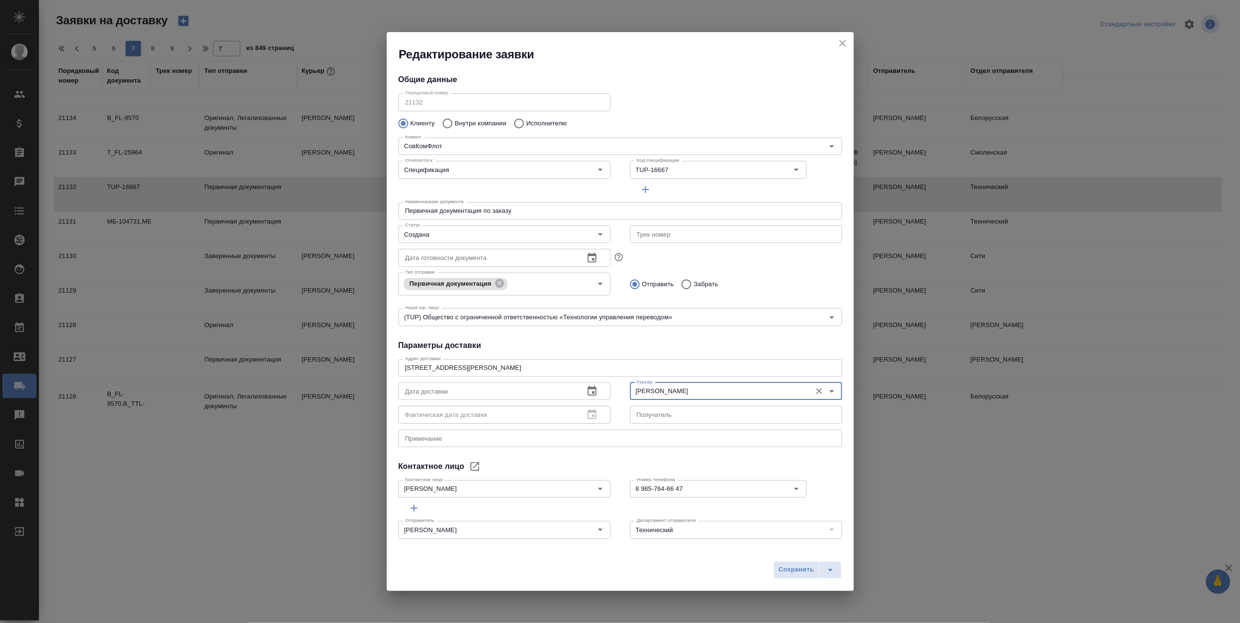
click at [587, 386] on icon "button" at bounding box center [592, 392] width 12 height 12
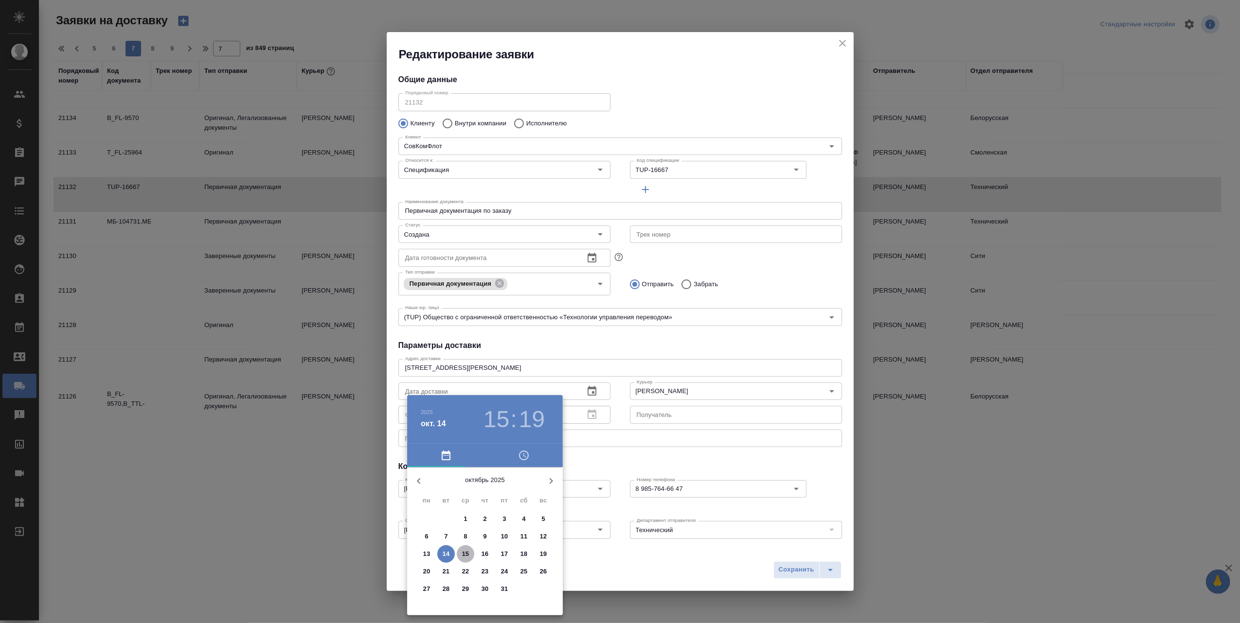
click at [467, 553] on p "15" at bounding box center [465, 555] width 7 height 10
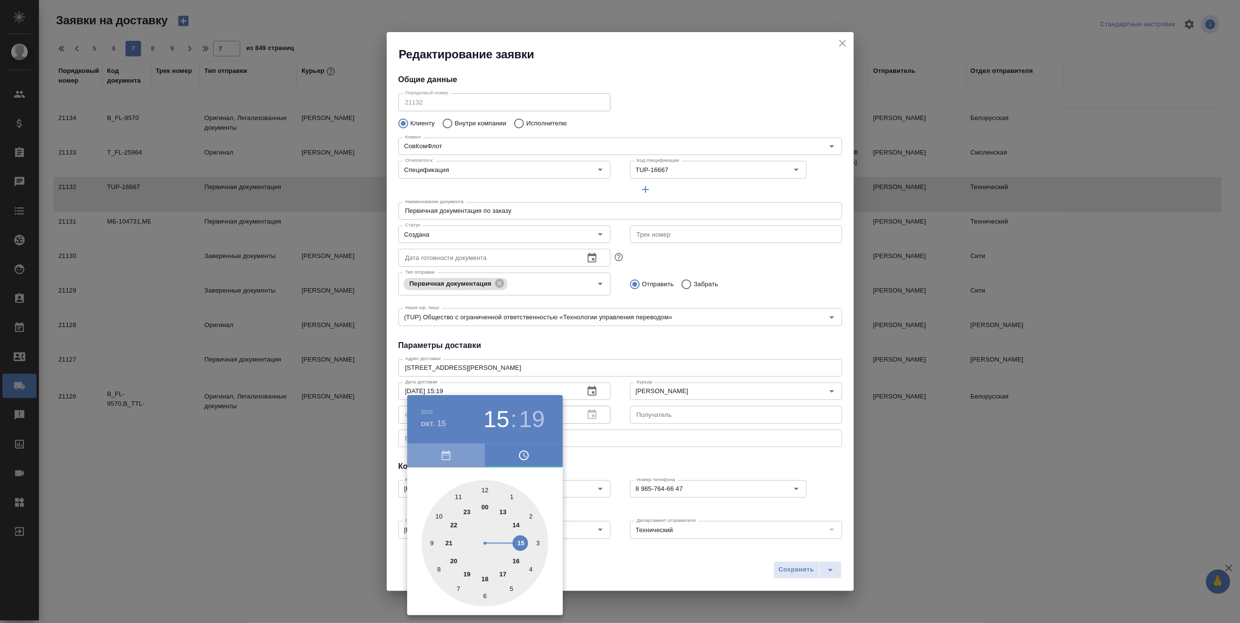
click at [448, 451] on icon "button" at bounding box center [446, 456] width 9 height 10
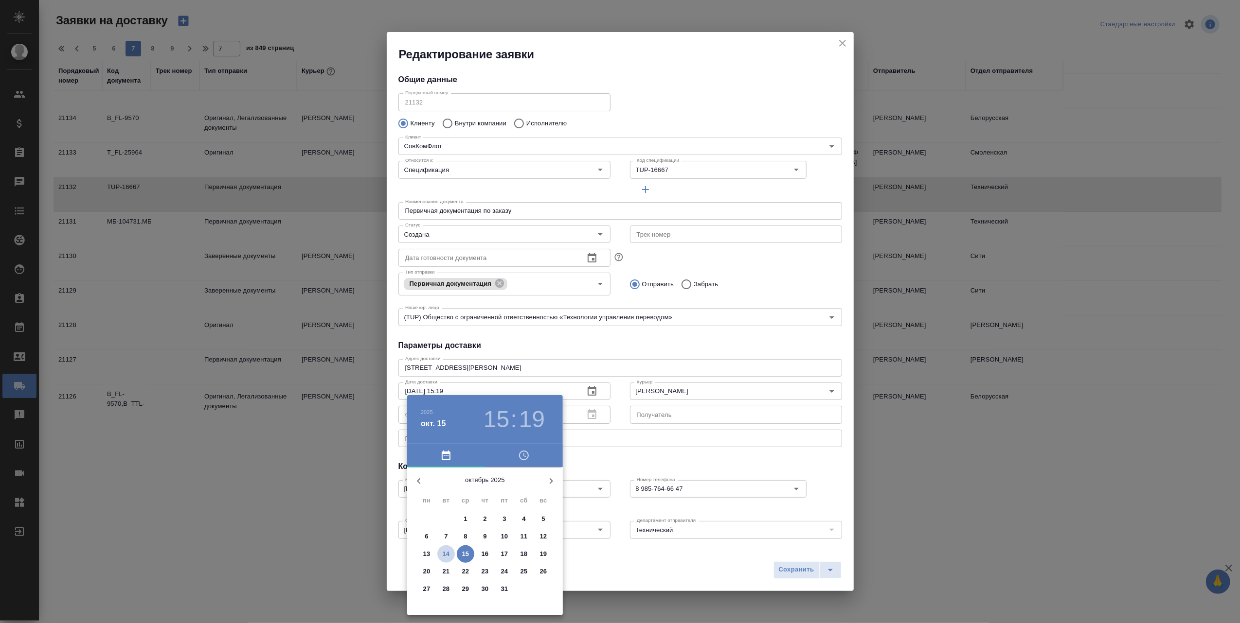
click at [445, 553] on p "14" at bounding box center [446, 555] width 7 height 10
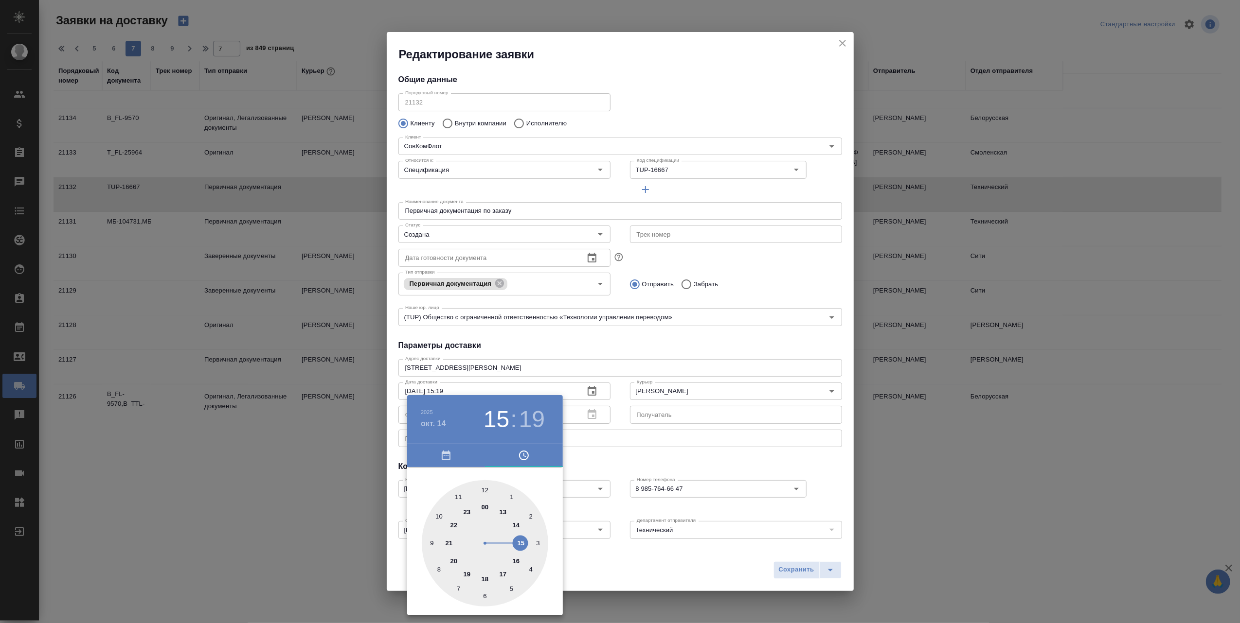
type input "14.10.2025 17:19"
click at [506, 571] on div at bounding box center [485, 543] width 126 height 126
click at [650, 570] on div at bounding box center [620, 311] width 1240 height 623
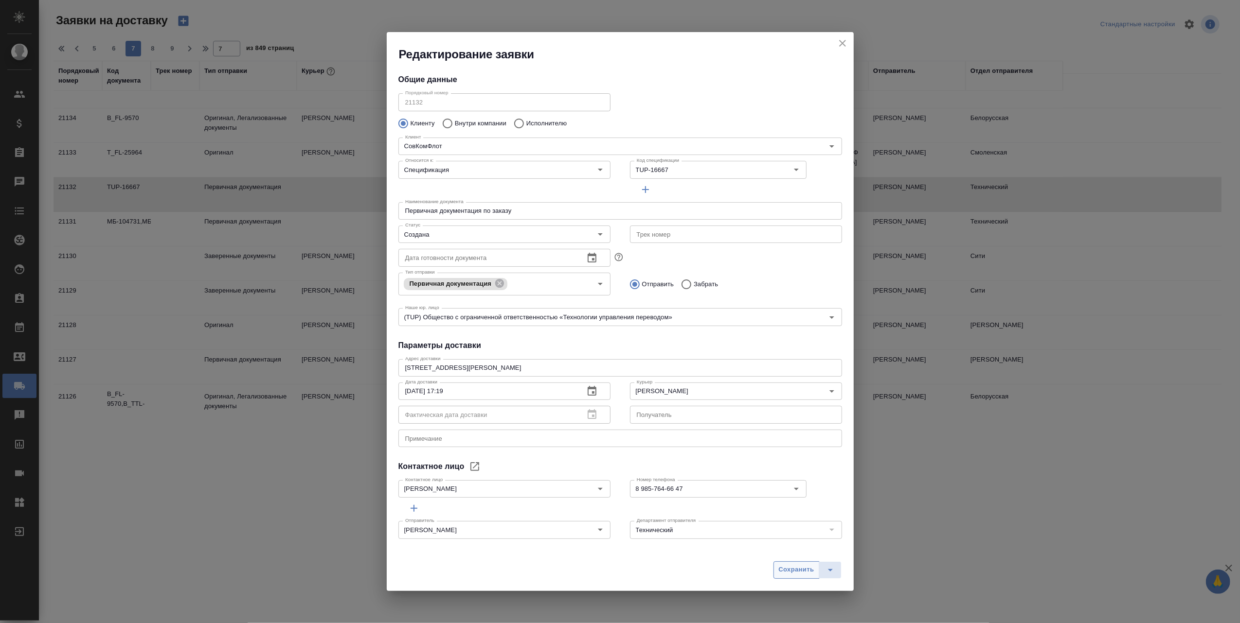
click at [797, 572] on span "Сохранить" at bounding box center [797, 570] width 36 height 11
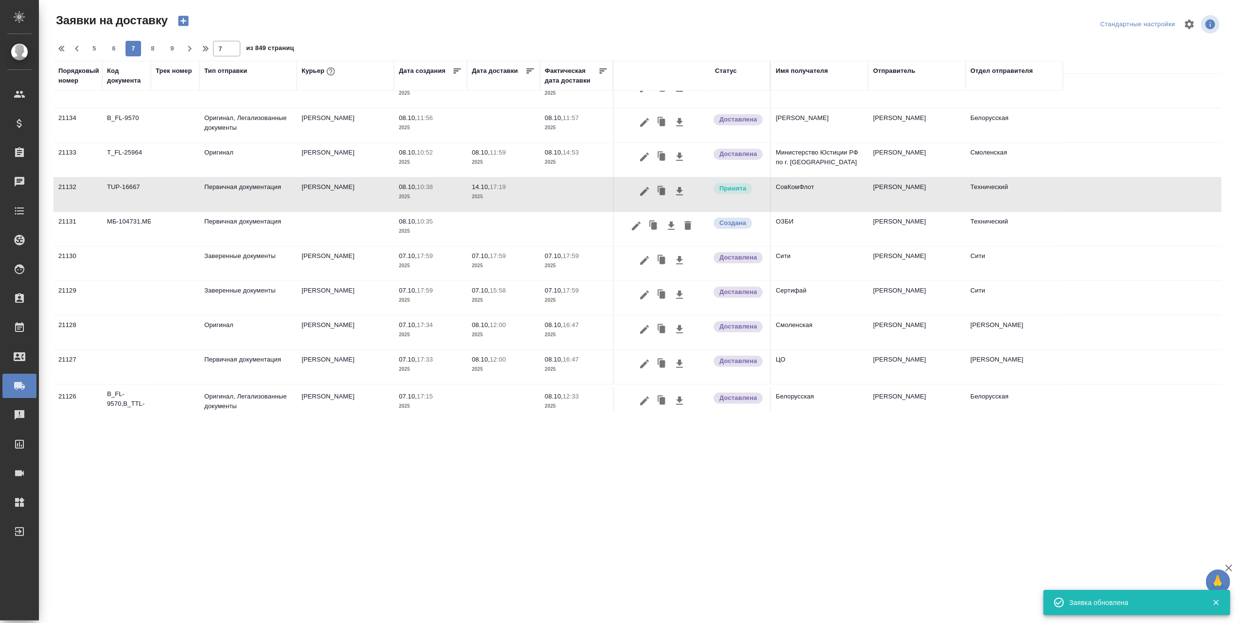
click at [679, 191] on icon "button" at bounding box center [679, 191] width 7 height 8
click at [639, 226] on icon "button" at bounding box center [636, 226] width 9 height 9
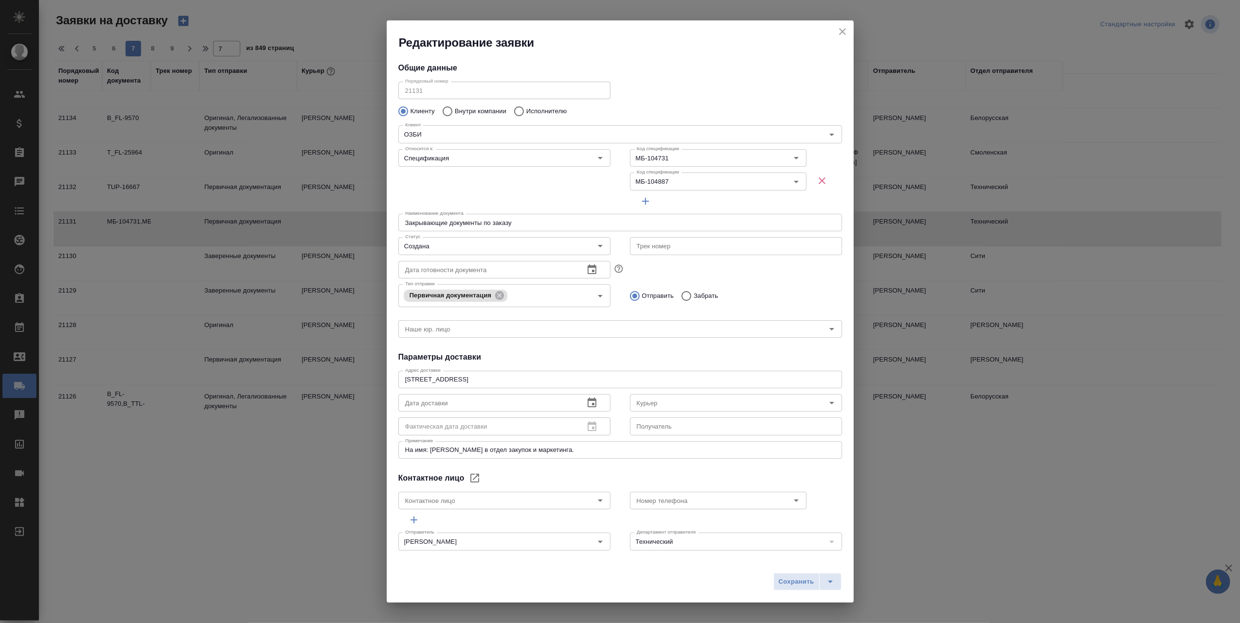
type input "Шадаева Ирина"
type input "+7 (495) 663-91-87 доб. 1282"
click at [826, 403] on icon "Open" at bounding box center [832, 403] width 12 height 12
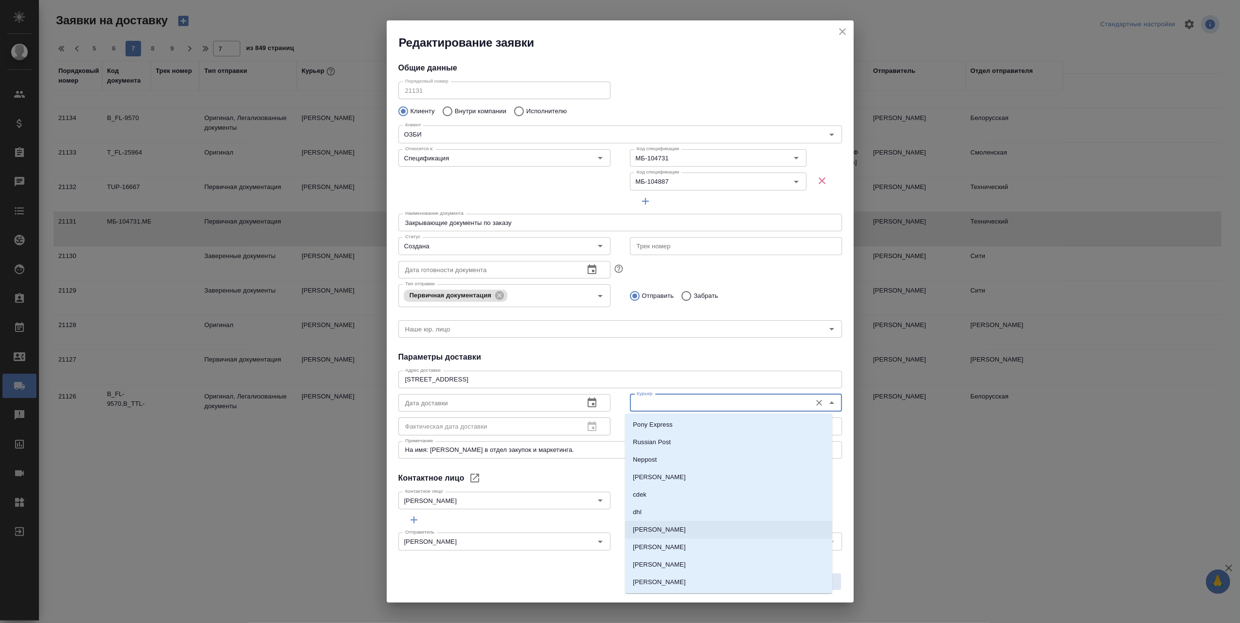
click at [709, 530] on li "[PERSON_NAME]" at bounding box center [728, 530] width 207 height 18
type input "[PERSON_NAME]"
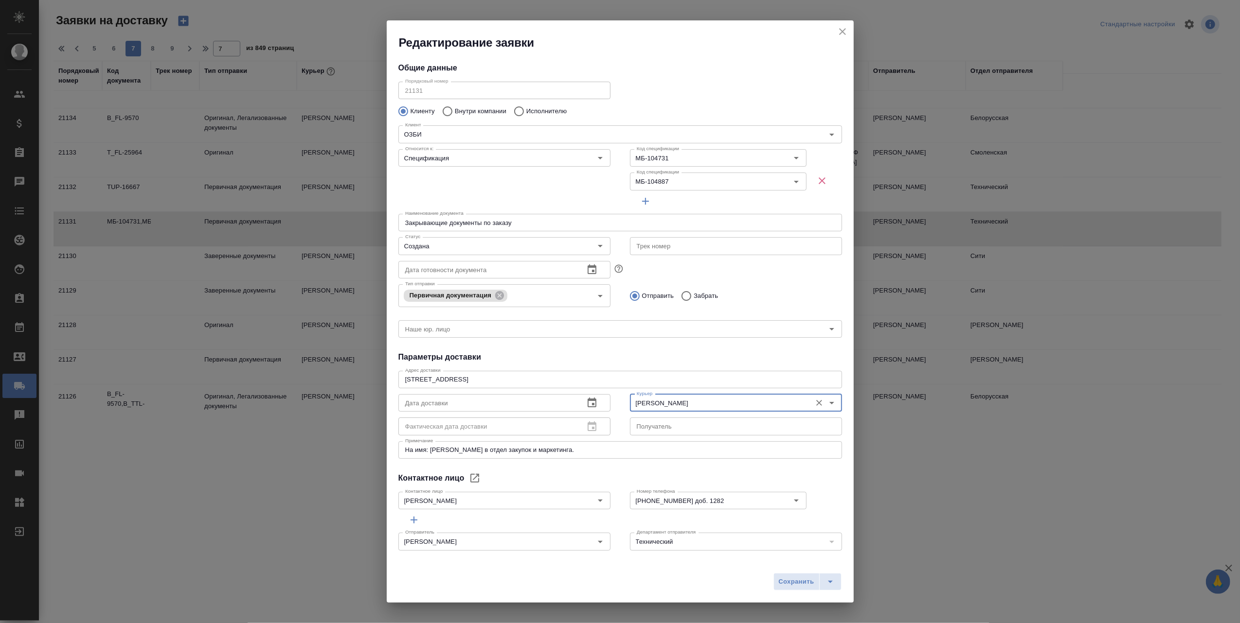
click at [589, 403] on icon "button" at bounding box center [592, 403] width 12 height 12
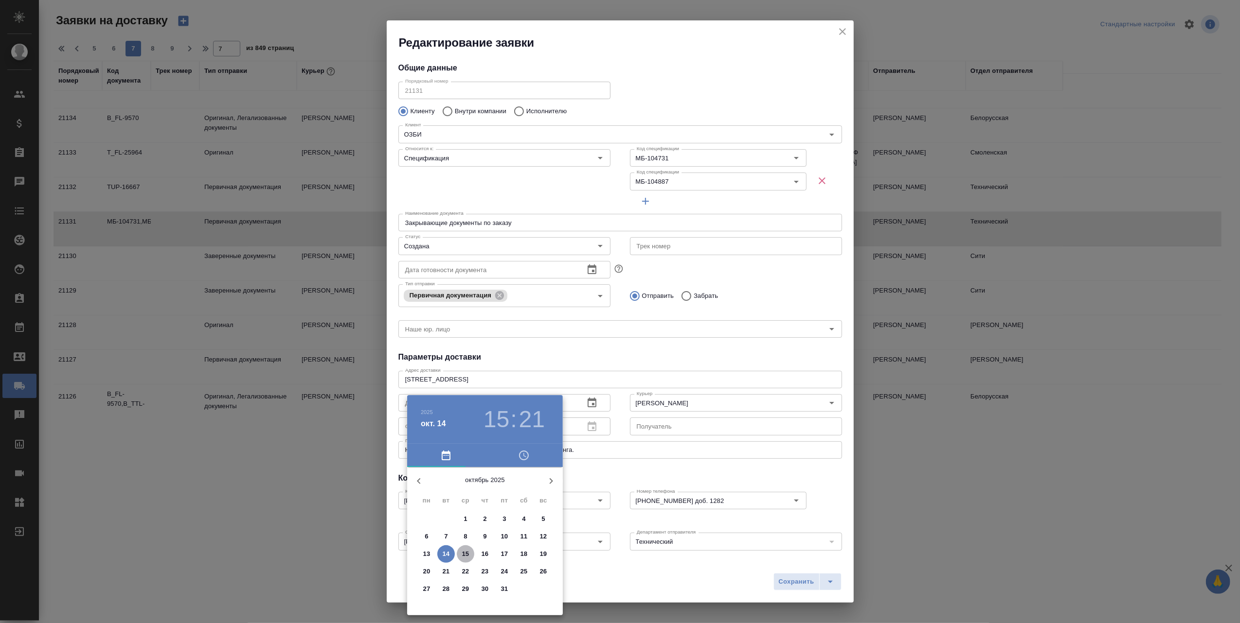
click at [464, 550] on p "15" at bounding box center [465, 555] width 7 height 10
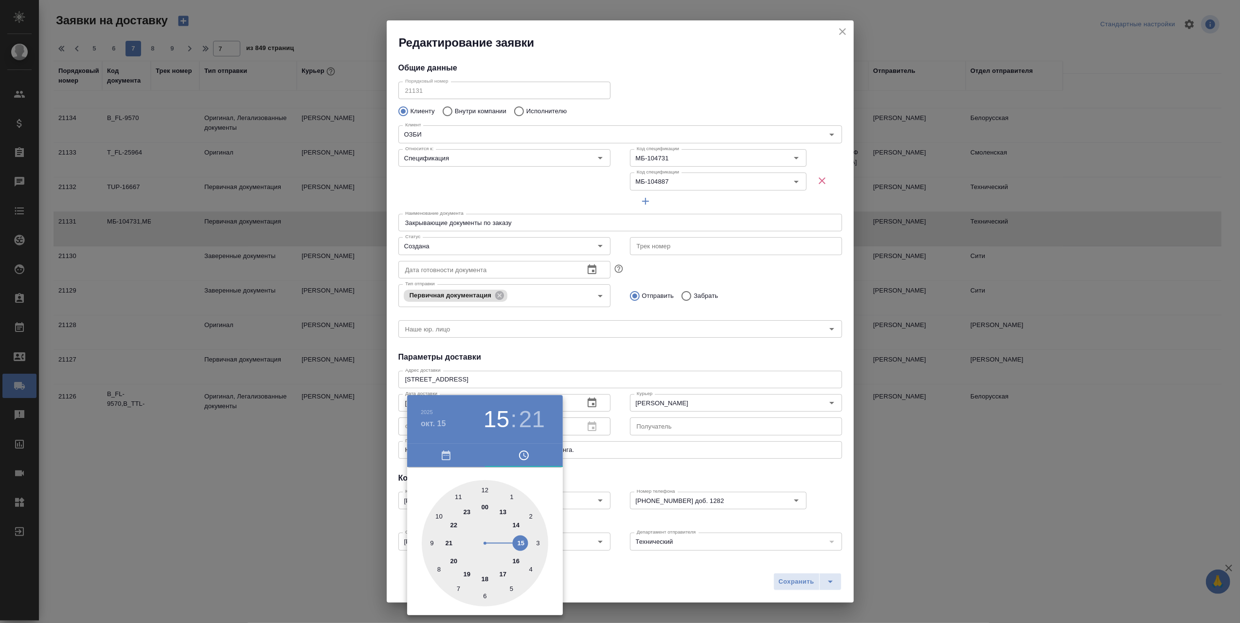
click at [439, 518] on div at bounding box center [485, 543] width 126 height 126
type input "15.10.2025 10:21"
click at [619, 574] on div at bounding box center [620, 311] width 1240 height 623
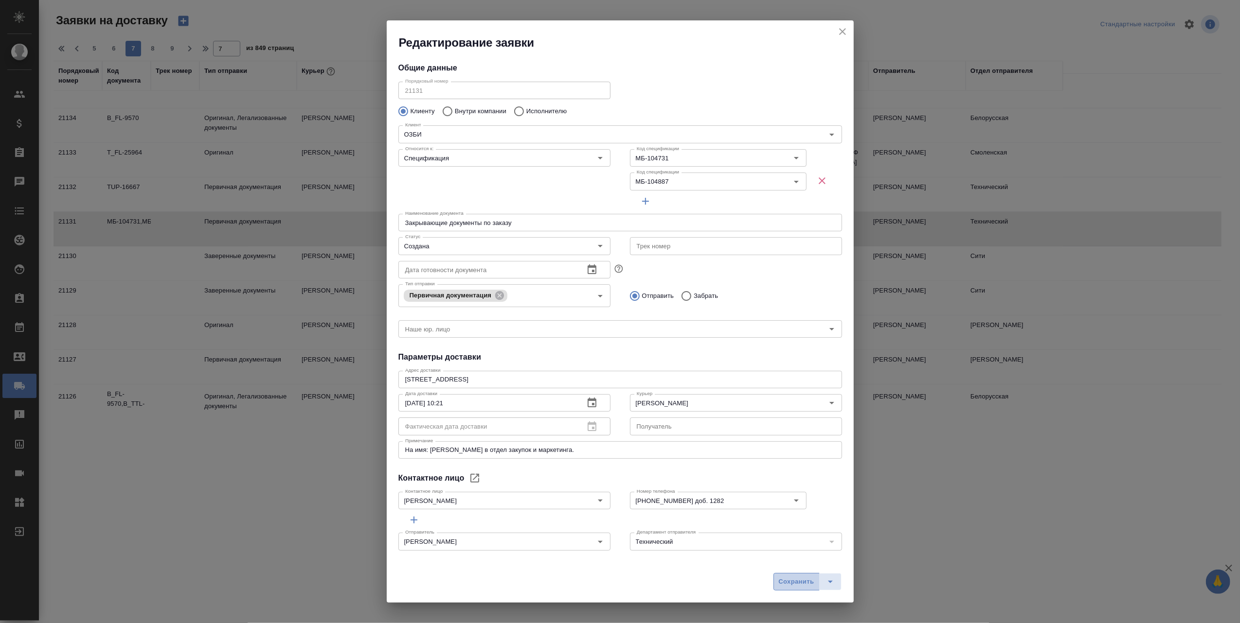
click at [788, 584] on span "Сохранить" at bounding box center [797, 582] width 36 height 11
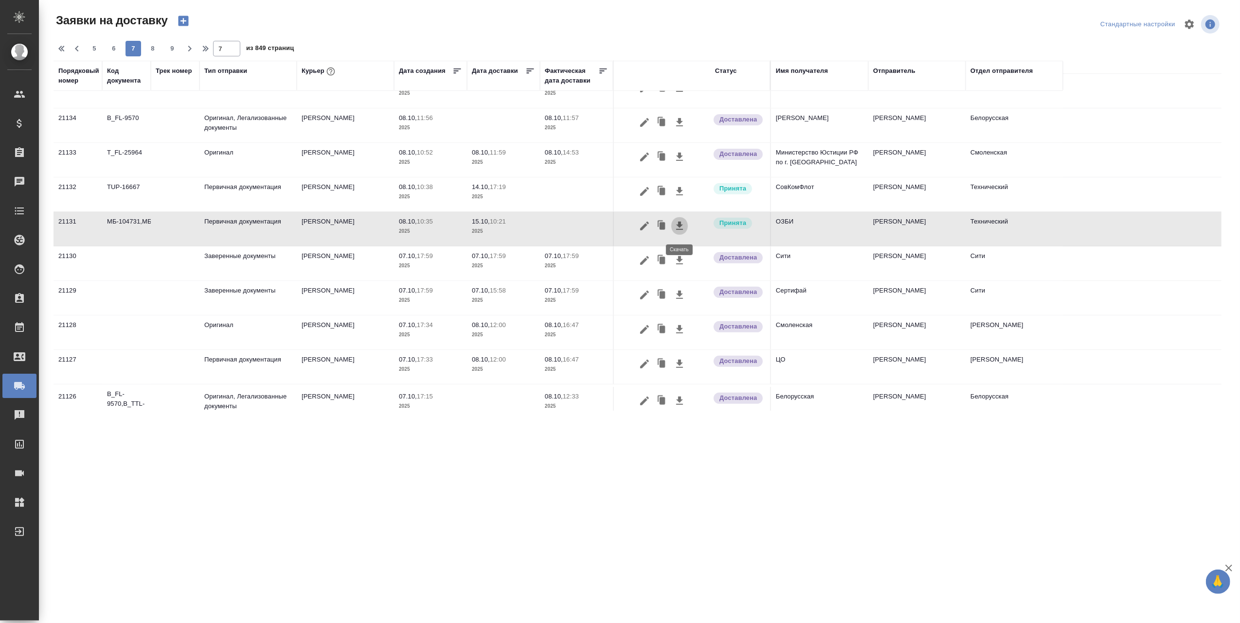
click at [677, 230] on icon "button" at bounding box center [680, 226] width 12 height 12
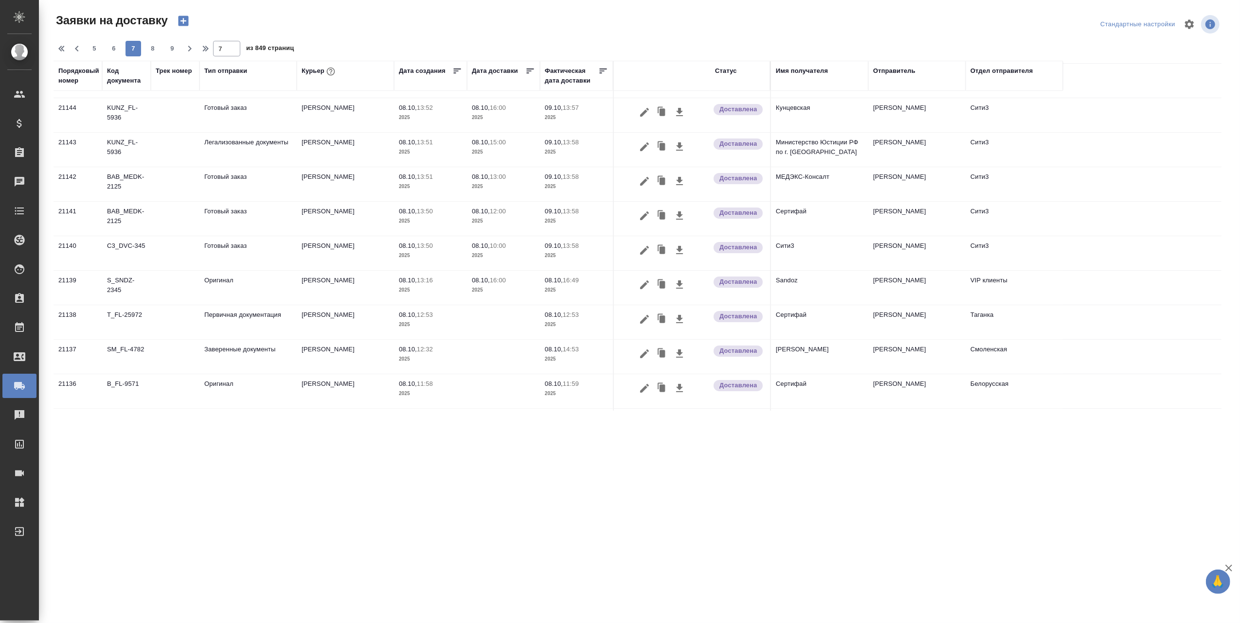
scroll to position [0, 0]
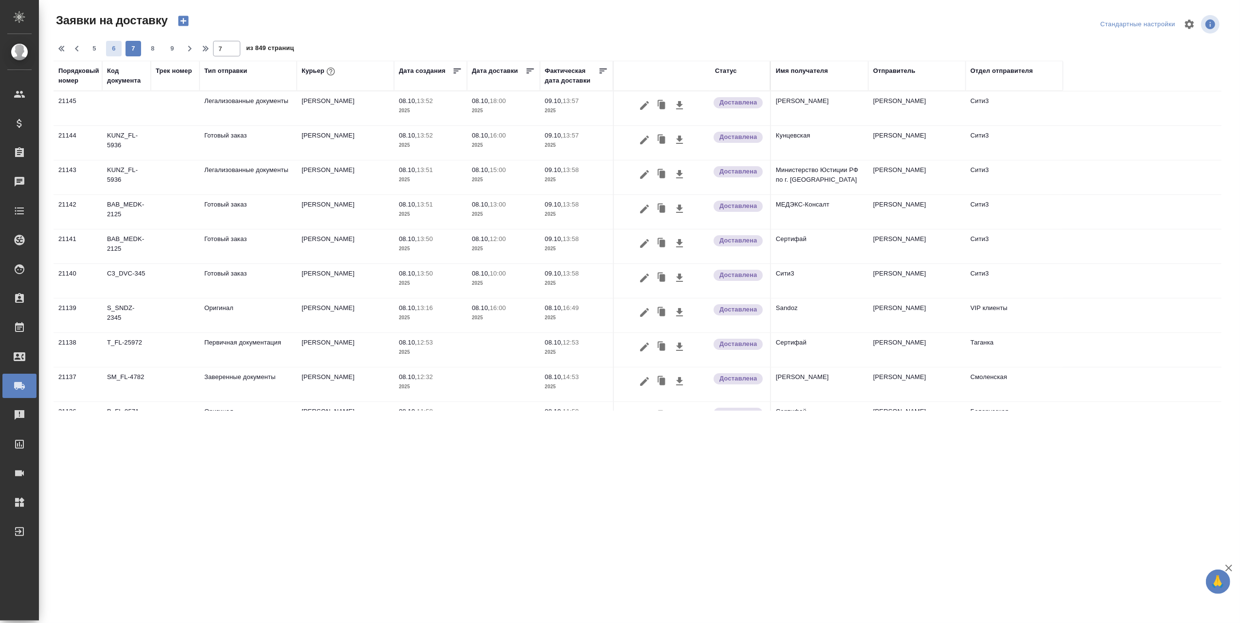
click at [115, 45] on span "6" at bounding box center [114, 49] width 16 height 10
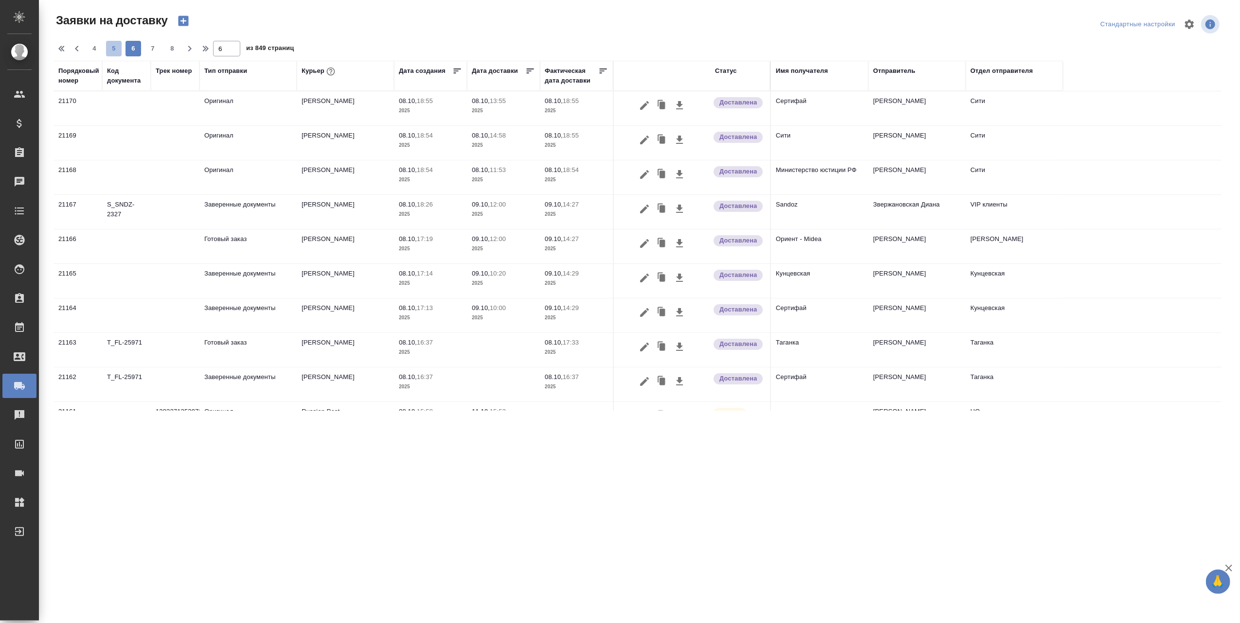
click at [117, 48] on span "5" at bounding box center [114, 49] width 16 height 10
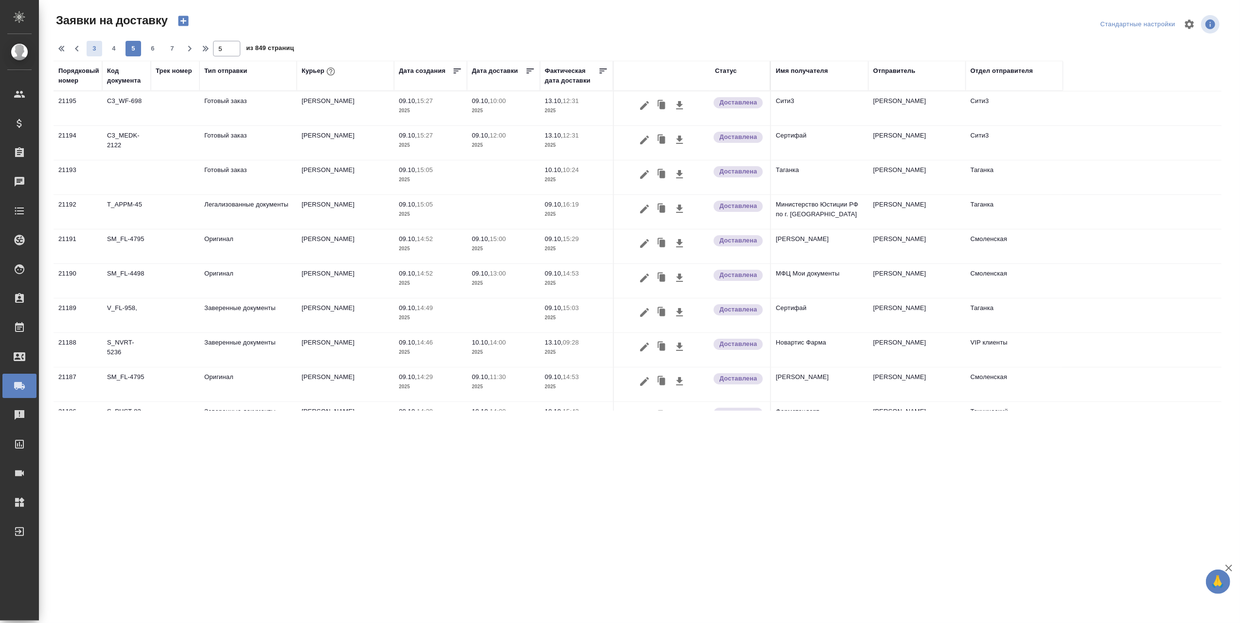
click at [102, 47] on span "3" at bounding box center [95, 49] width 16 height 10
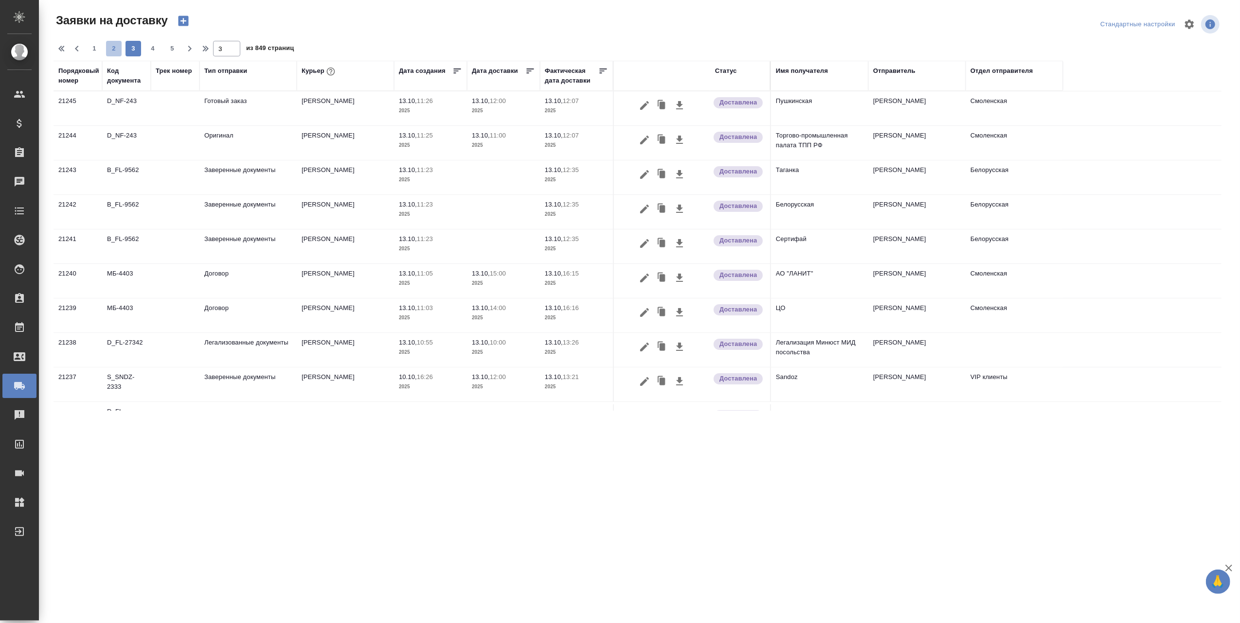
click at [113, 47] on span "2" at bounding box center [114, 49] width 16 height 10
type input "2"
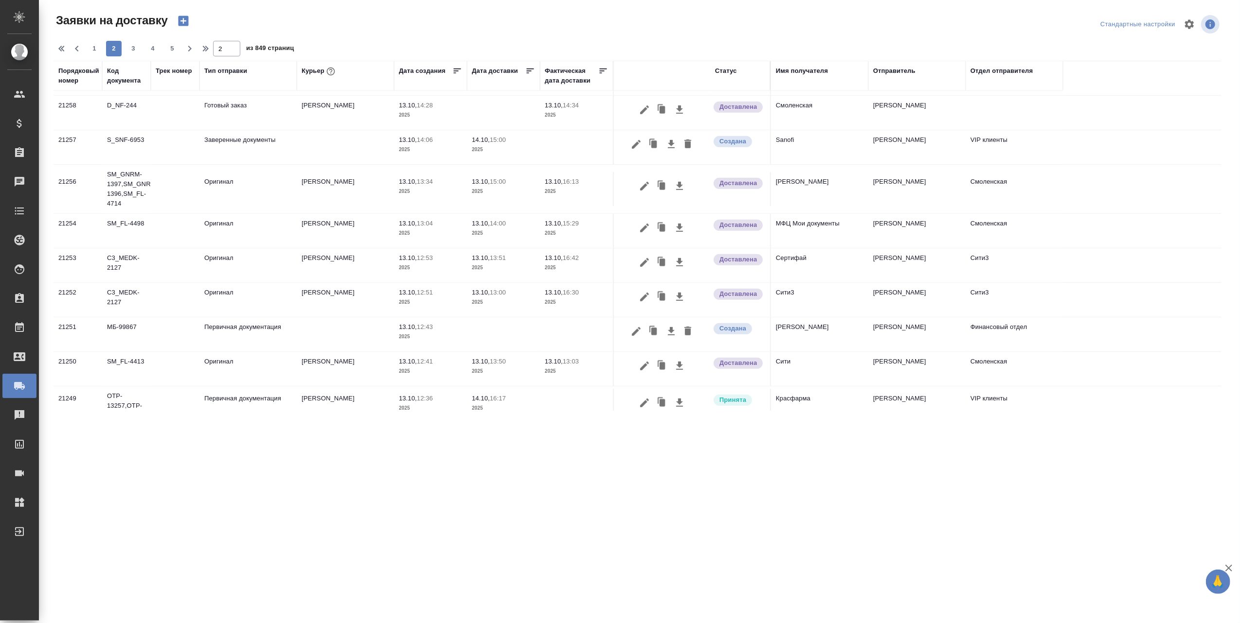
scroll to position [518, 0]
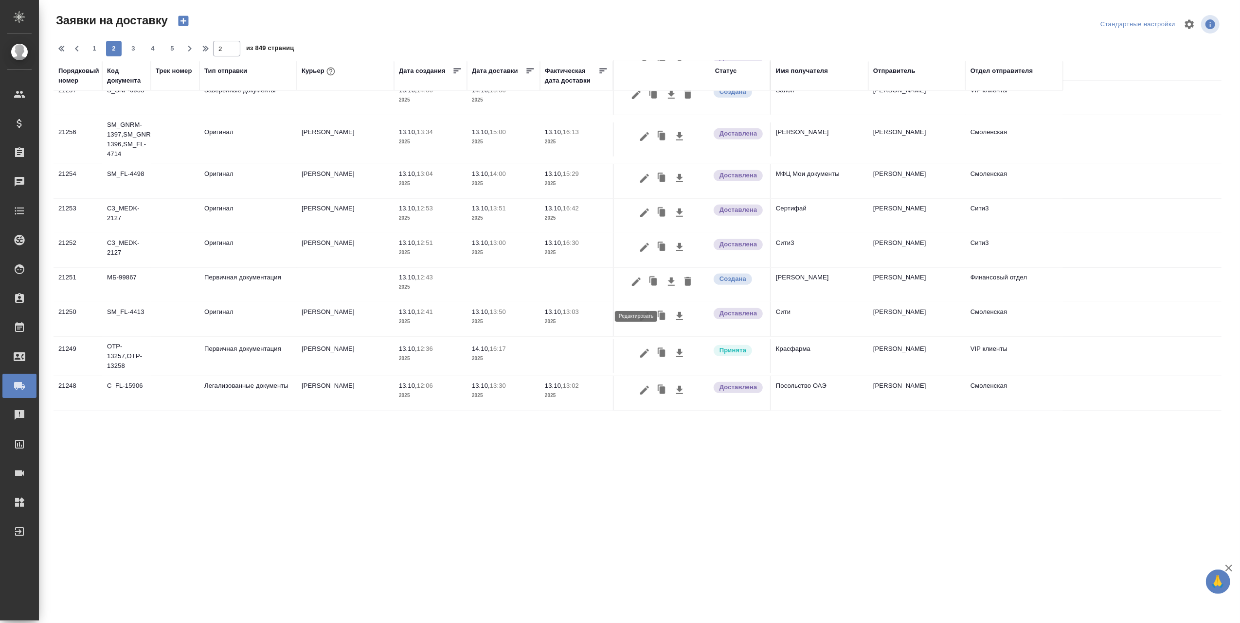
click at [631, 288] on icon "button" at bounding box center [636, 282] width 12 height 12
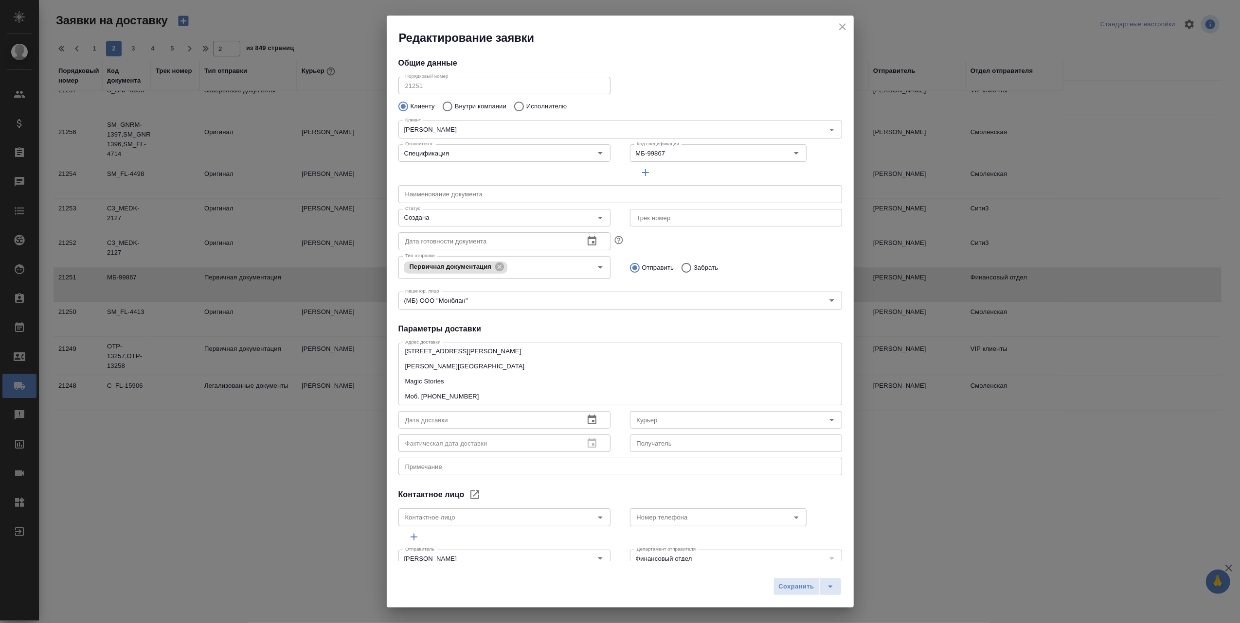
type input "Львова Надежда Геннадьевна"
type input "+79162543910"
click at [826, 417] on icon "Open" at bounding box center [832, 420] width 12 height 12
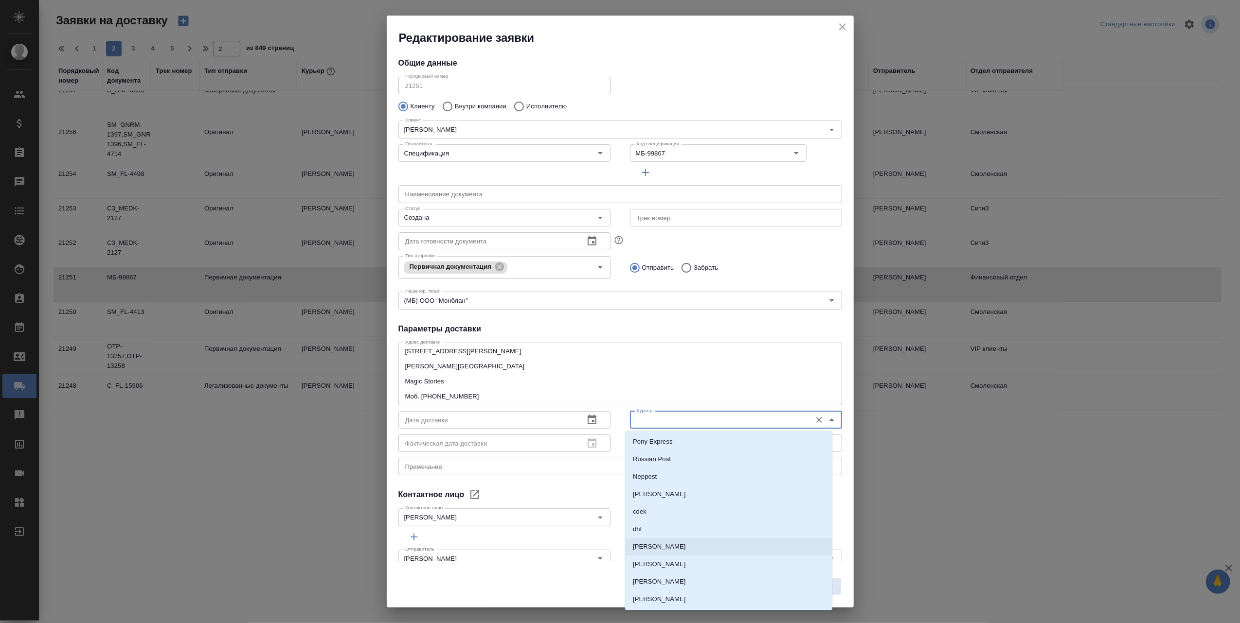
click at [684, 549] on li "[PERSON_NAME]" at bounding box center [728, 547] width 207 height 18
type input "[PERSON_NAME]"
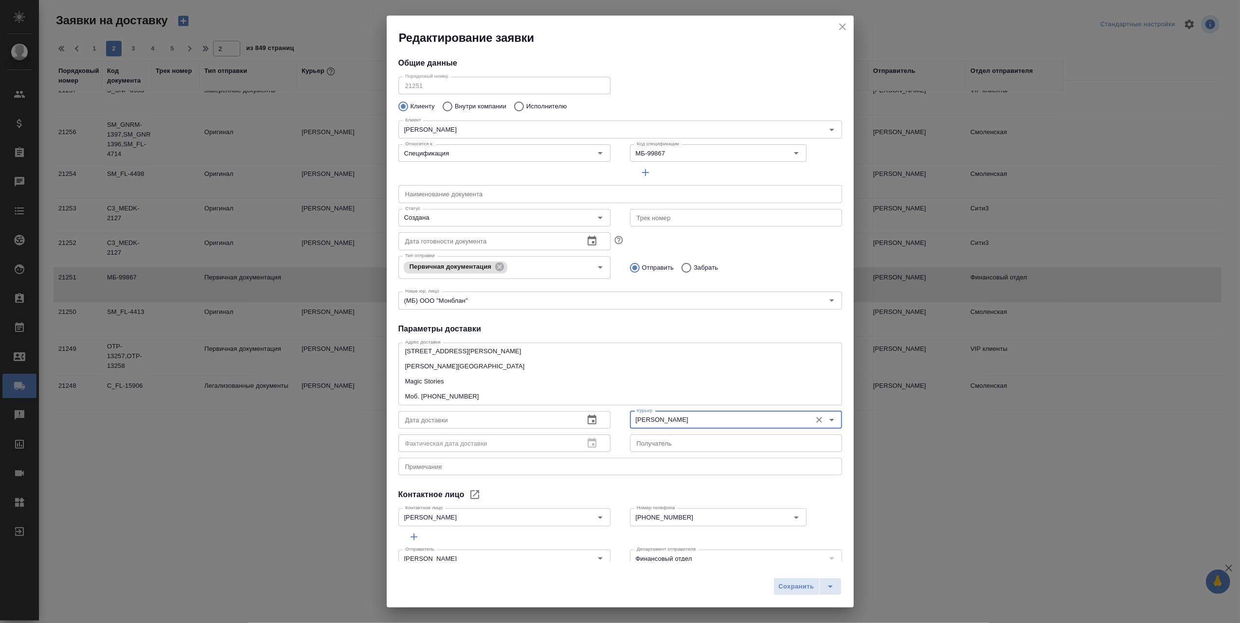
click at [587, 417] on icon "button" at bounding box center [591, 420] width 9 height 10
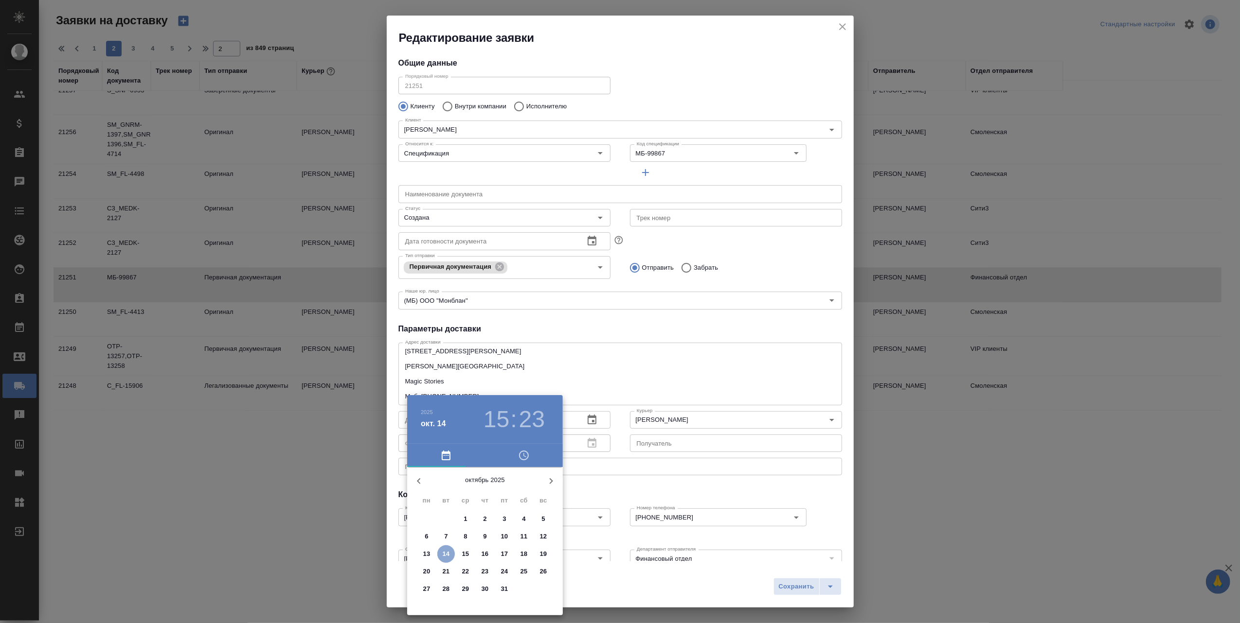
click at [446, 555] on p "14" at bounding box center [446, 555] width 7 height 10
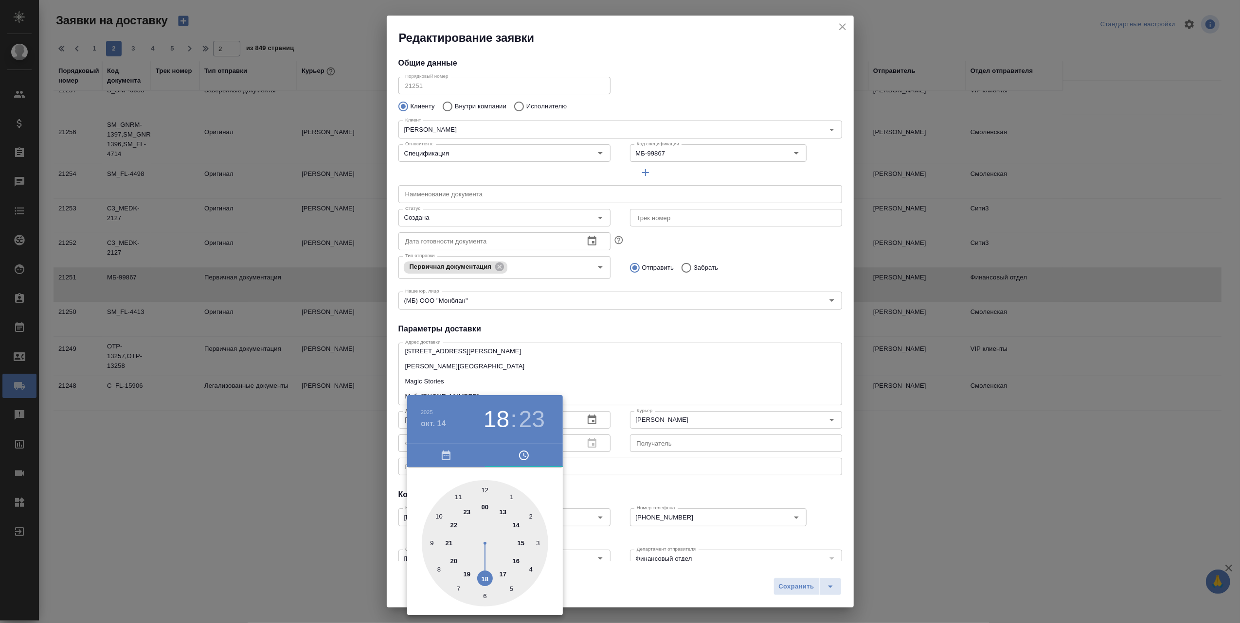
drag, startPoint x: 520, startPoint y: 540, endPoint x: 489, endPoint y: 581, distance: 51.1
click at [489, 581] on div at bounding box center [485, 543] width 126 height 126
click at [594, 586] on div at bounding box center [620, 311] width 1240 height 623
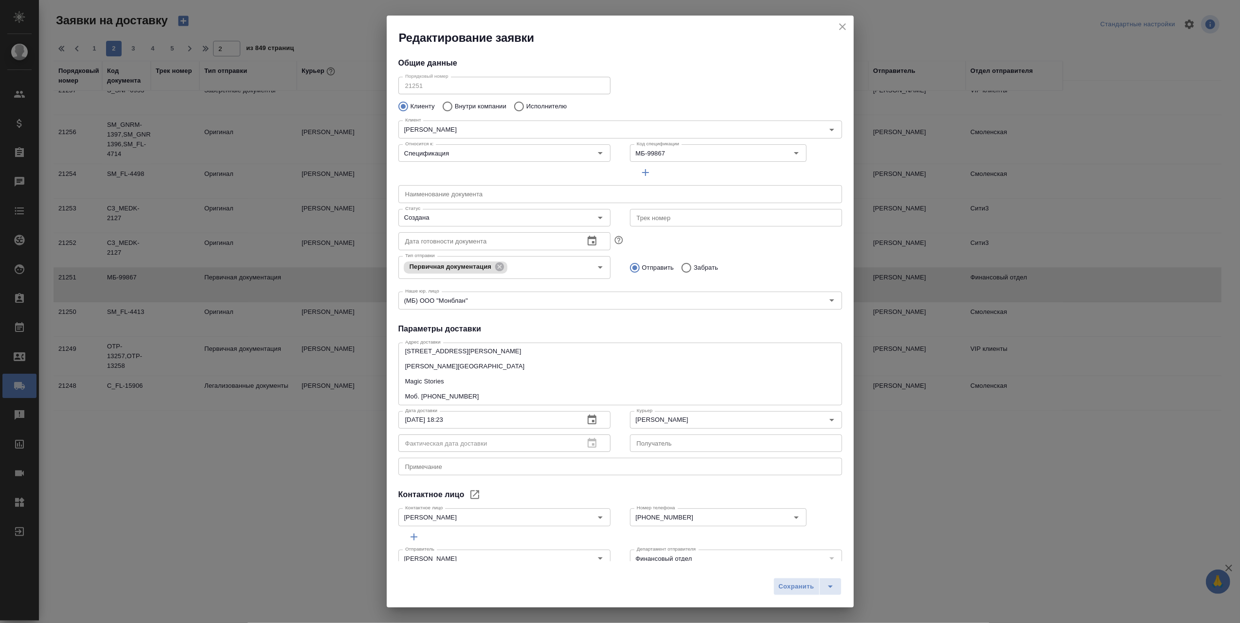
click at [586, 419] on icon "button" at bounding box center [592, 420] width 12 height 12
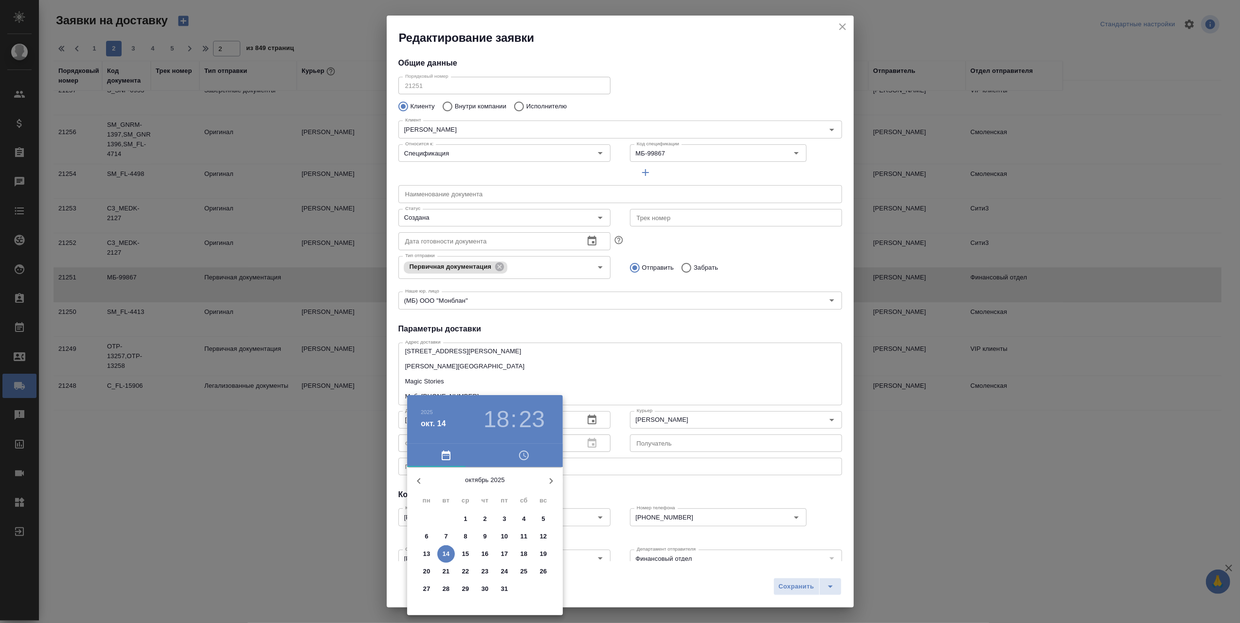
click at [446, 551] on p "14" at bounding box center [446, 555] width 7 height 10
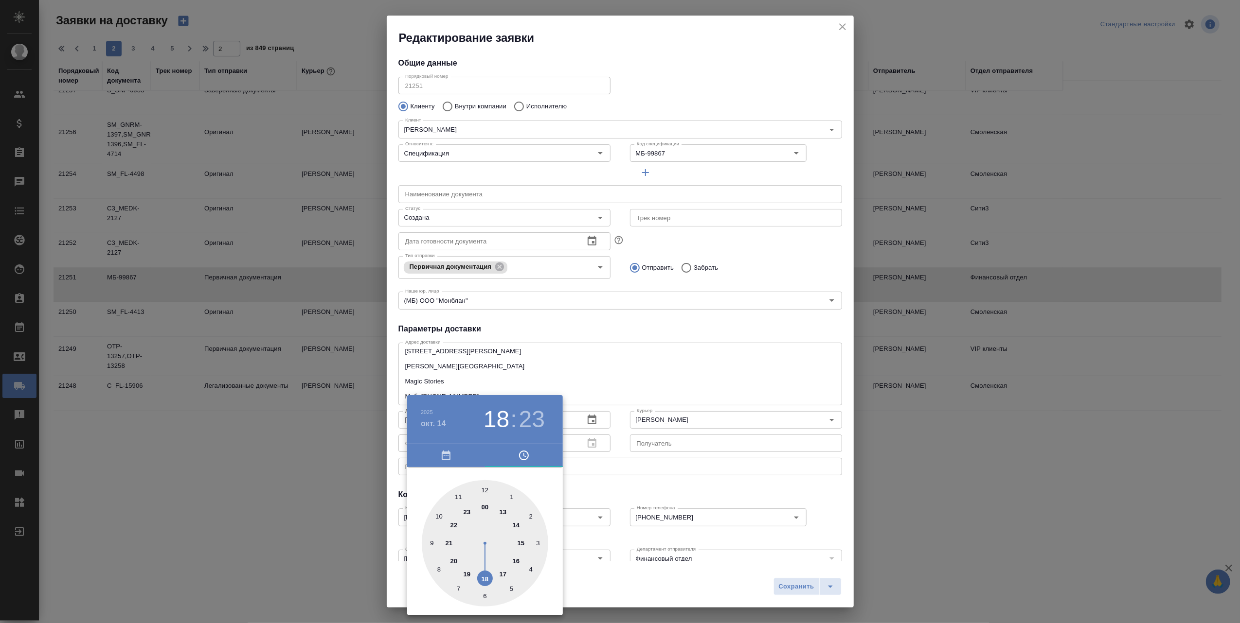
click at [522, 456] on icon "button" at bounding box center [524, 456] width 12 height 12
click at [485, 579] on div at bounding box center [485, 543] width 126 height 126
type input "14.10.2025 18:00"
drag, startPoint x: 524, startPoint y: 582, endPoint x: 481, endPoint y: 485, distance: 105.2
click at [481, 485] on div at bounding box center [485, 543] width 126 height 126
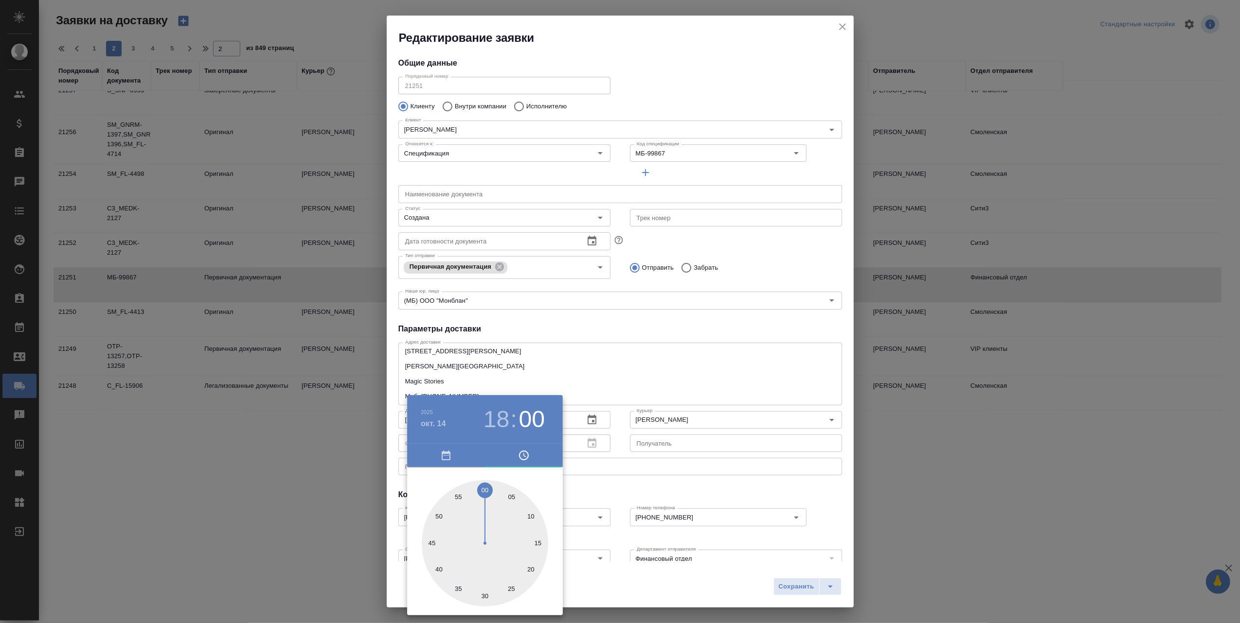
click at [615, 586] on div at bounding box center [620, 311] width 1240 height 623
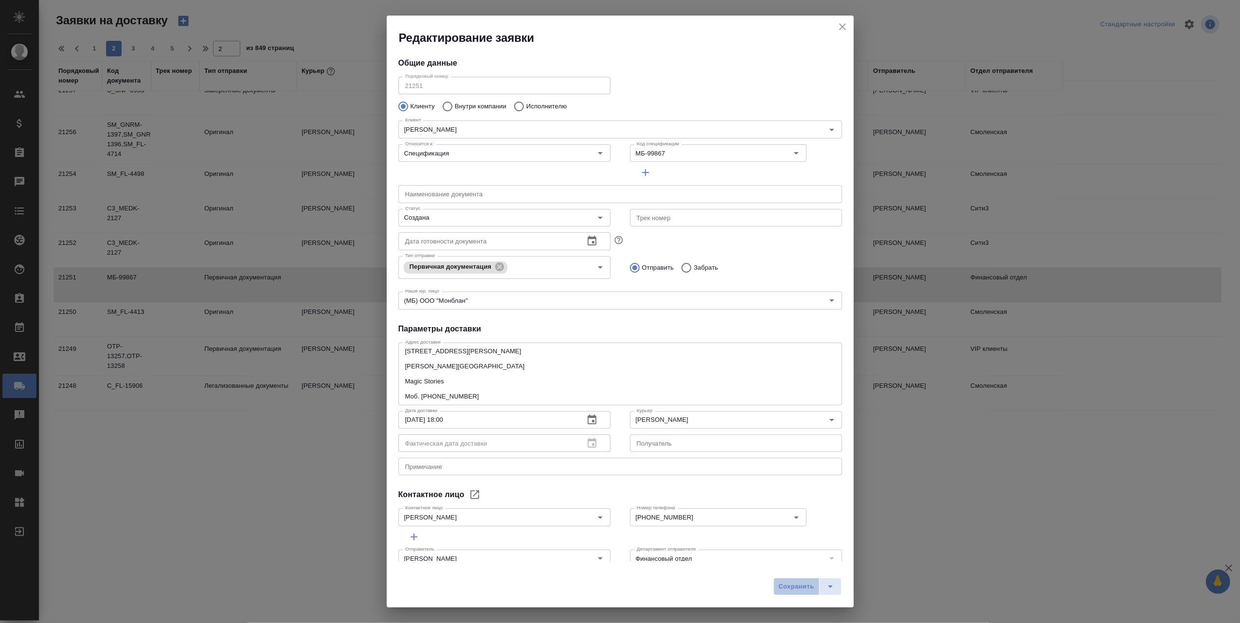
click at [784, 587] on span "Сохранить" at bounding box center [797, 587] width 36 height 11
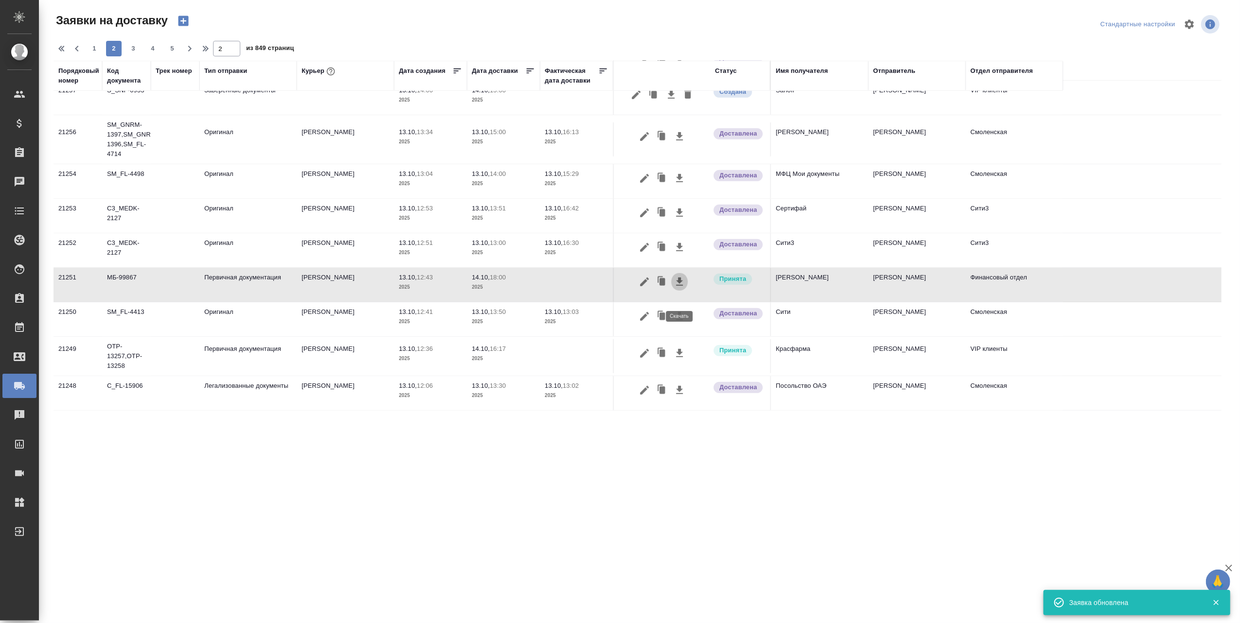
click at [680, 288] on icon "button" at bounding box center [680, 282] width 12 height 12
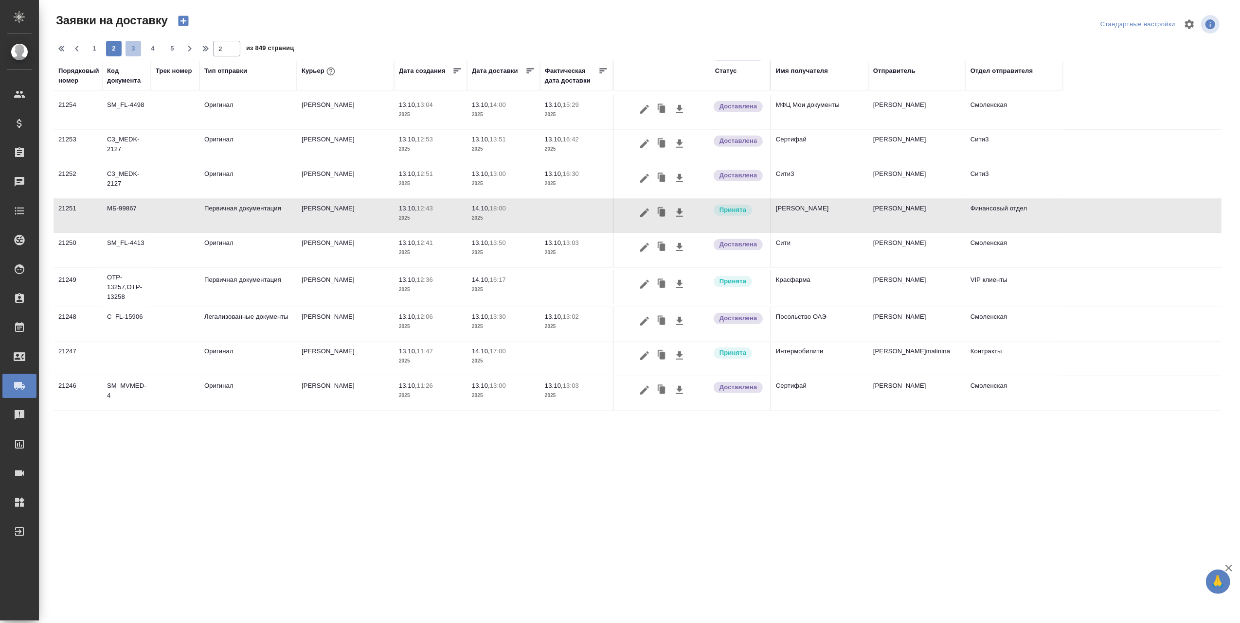
click at [131, 47] on span "3" at bounding box center [133, 49] width 16 height 10
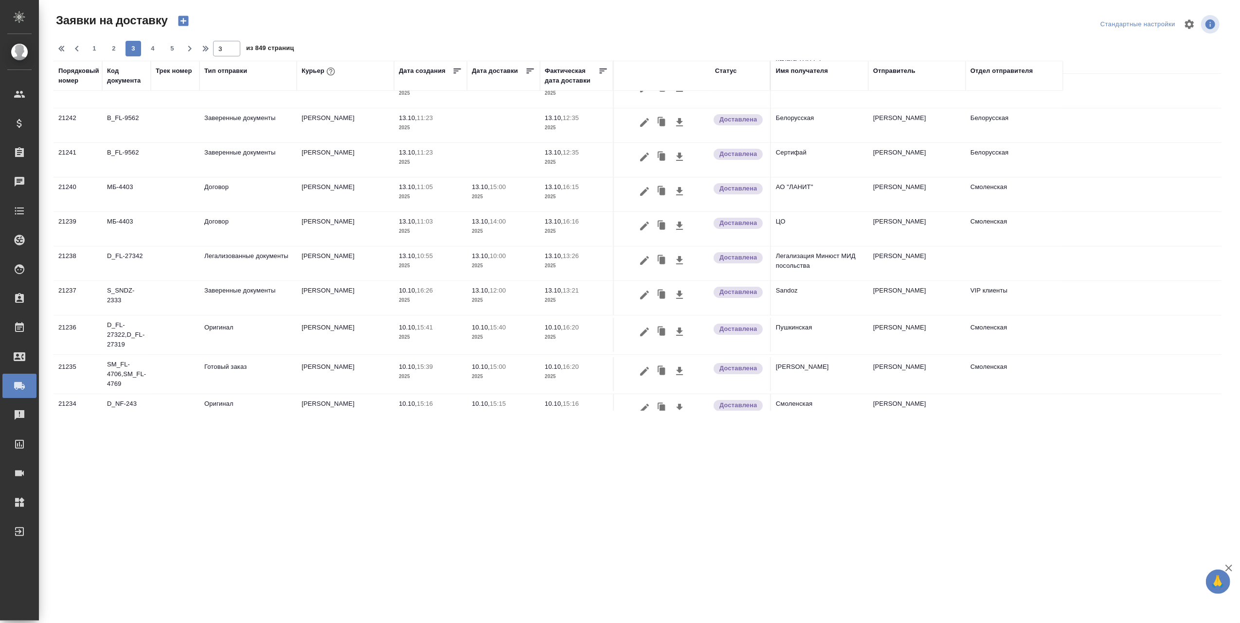
scroll to position [0, 0]
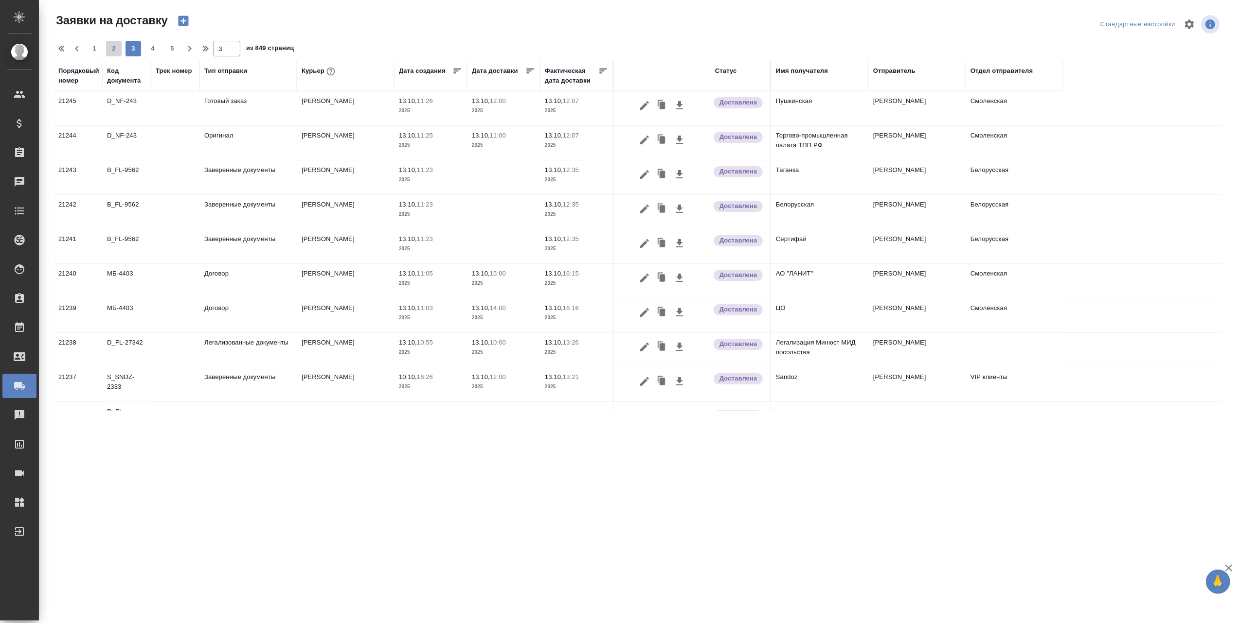
drag, startPoint x: 107, startPoint y: 49, endPoint x: 117, endPoint y: 55, distance: 11.6
click at [107, 48] on span "2" at bounding box center [114, 49] width 16 height 10
type input "2"
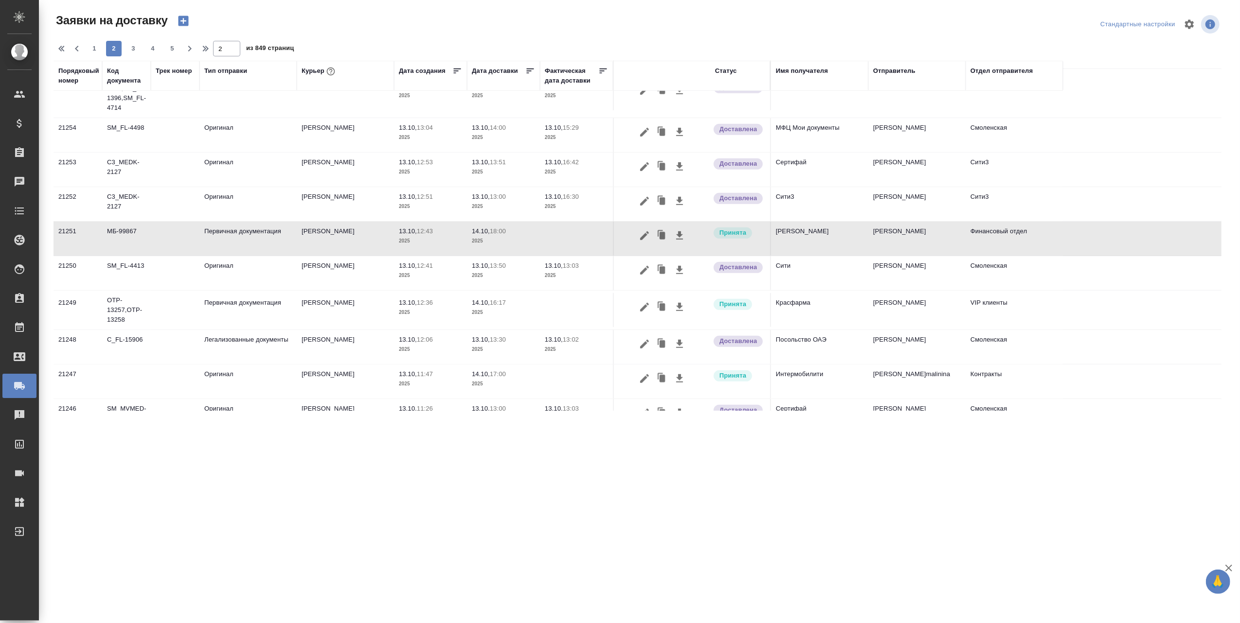
scroll to position [602, 0]
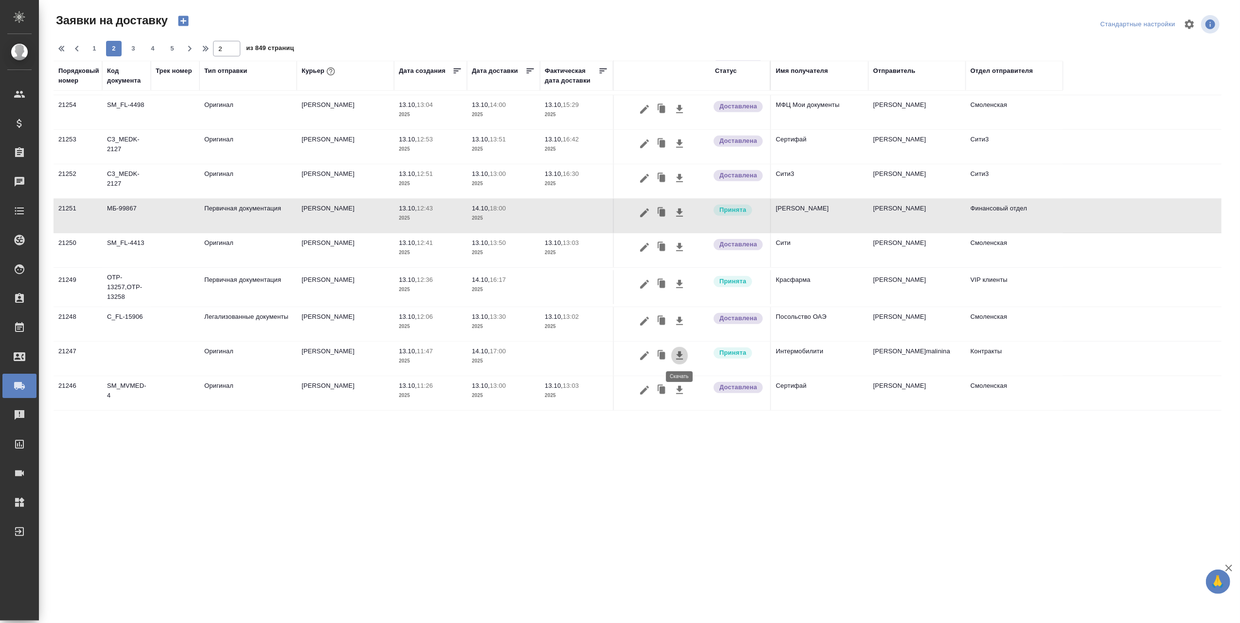
click at [678, 356] on icon "button" at bounding box center [679, 356] width 7 height 8
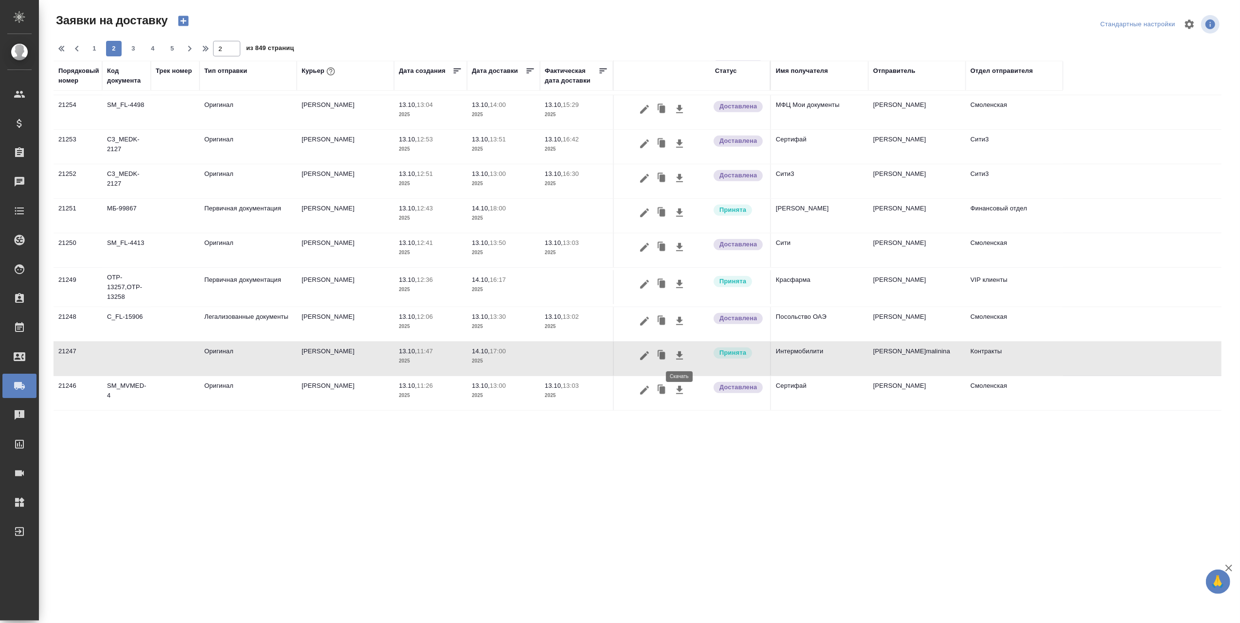
click at [680, 356] on icon "button" at bounding box center [679, 356] width 7 height 8
click at [681, 355] on icon "button" at bounding box center [679, 356] width 7 height 8
click at [544, 347] on td at bounding box center [576, 359] width 73 height 34
click at [487, 355] on span "14.10, 17:00" at bounding box center [503, 352] width 63 height 10
click at [412, 352] on p "13.10," at bounding box center [408, 351] width 18 height 7
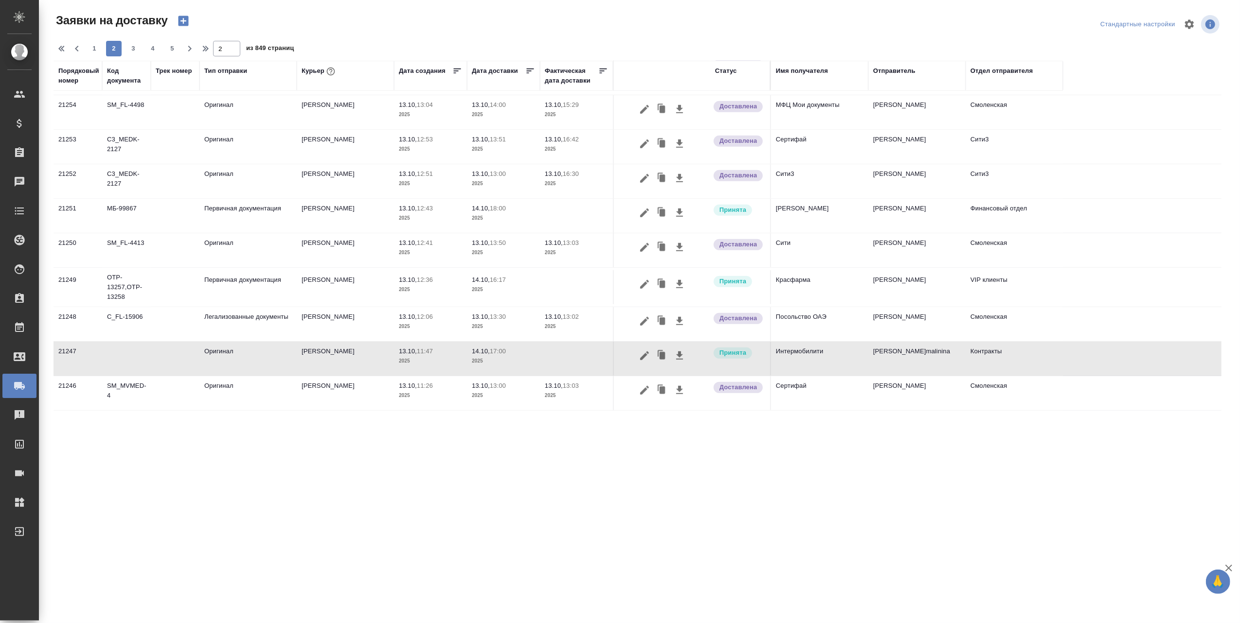
click at [412, 352] on p "13.10," at bounding box center [408, 351] width 18 height 7
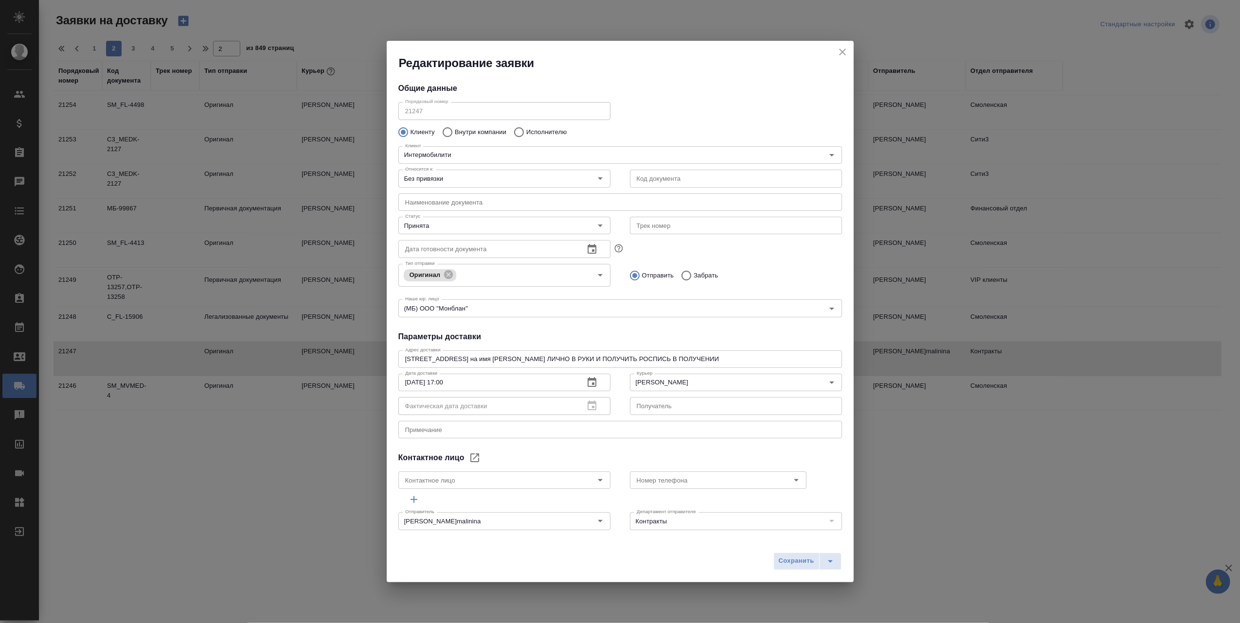
type input "Збанацкая Элина"
click at [841, 50] on icon "close" at bounding box center [842, 52] width 12 height 12
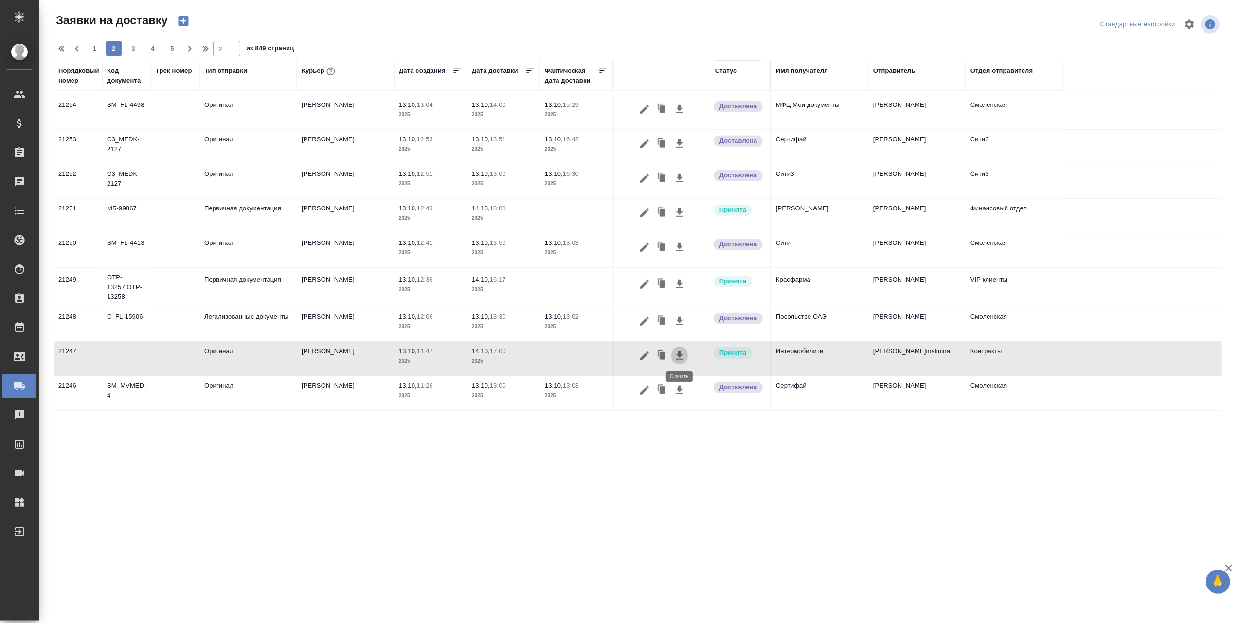
click at [677, 353] on icon "button" at bounding box center [680, 356] width 12 height 12
click at [641, 353] on icon "button" at bounding box center [645, 356] width 12 height 12
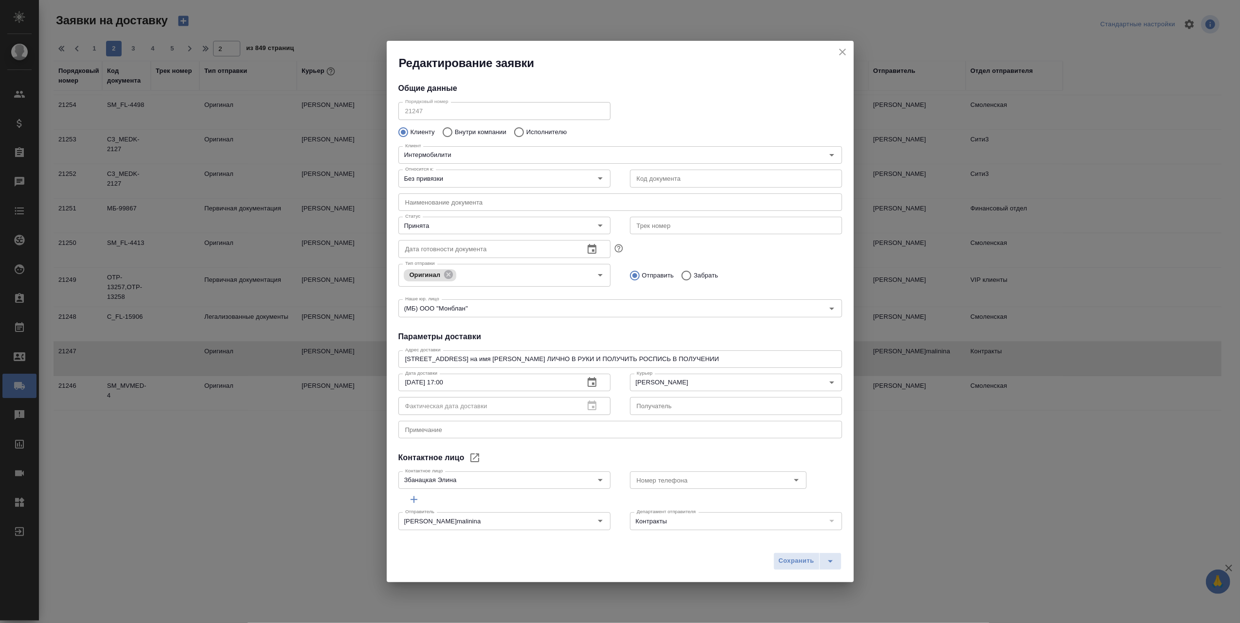
click at [839, 51] on icon "close" at bounding box center [842, 52] width 12 height 12
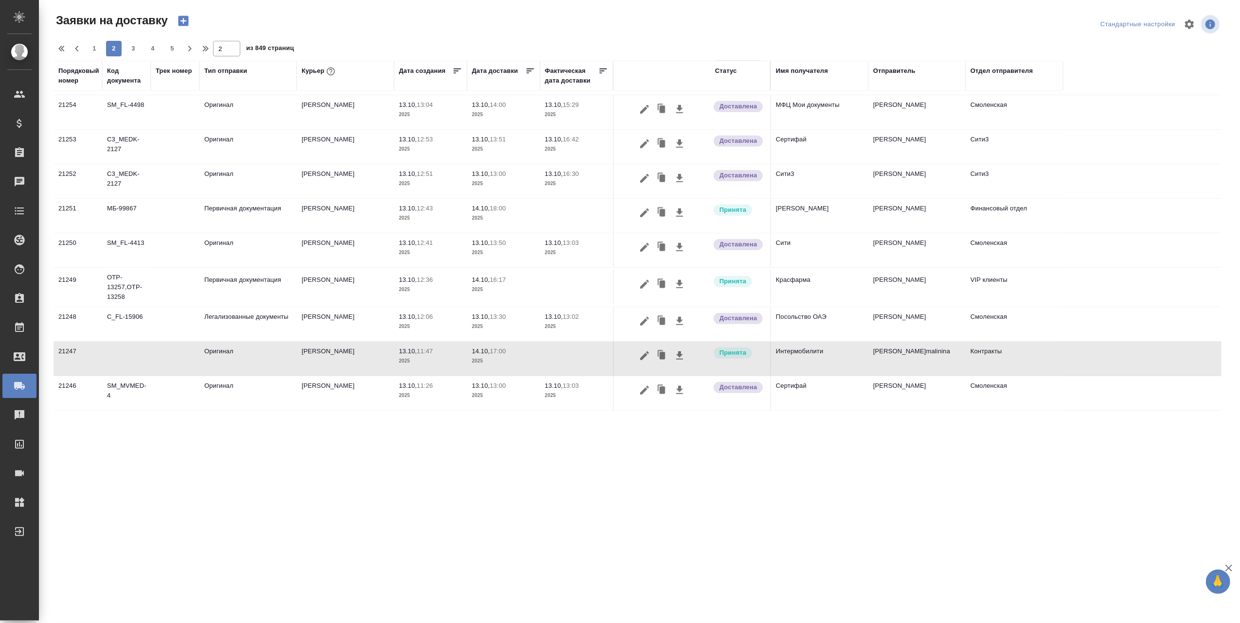
click at [93, 49] on span "1" at bounding box center [95, 49] width 16 height 10
type input "1"
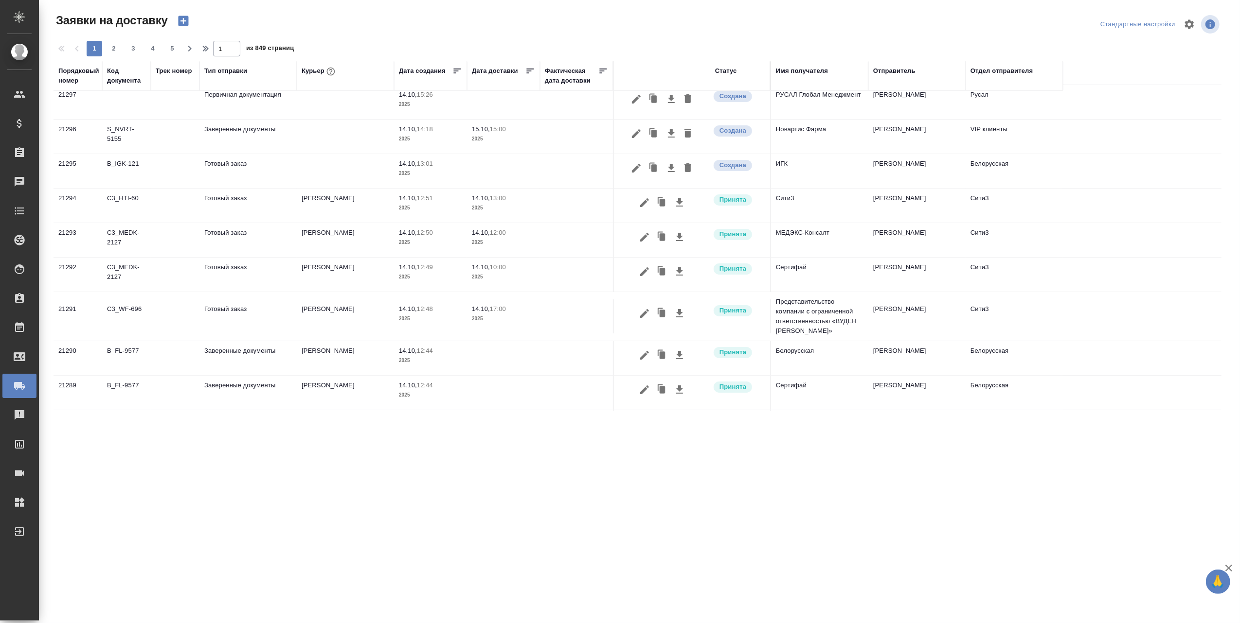
scroll to position [0, 0]
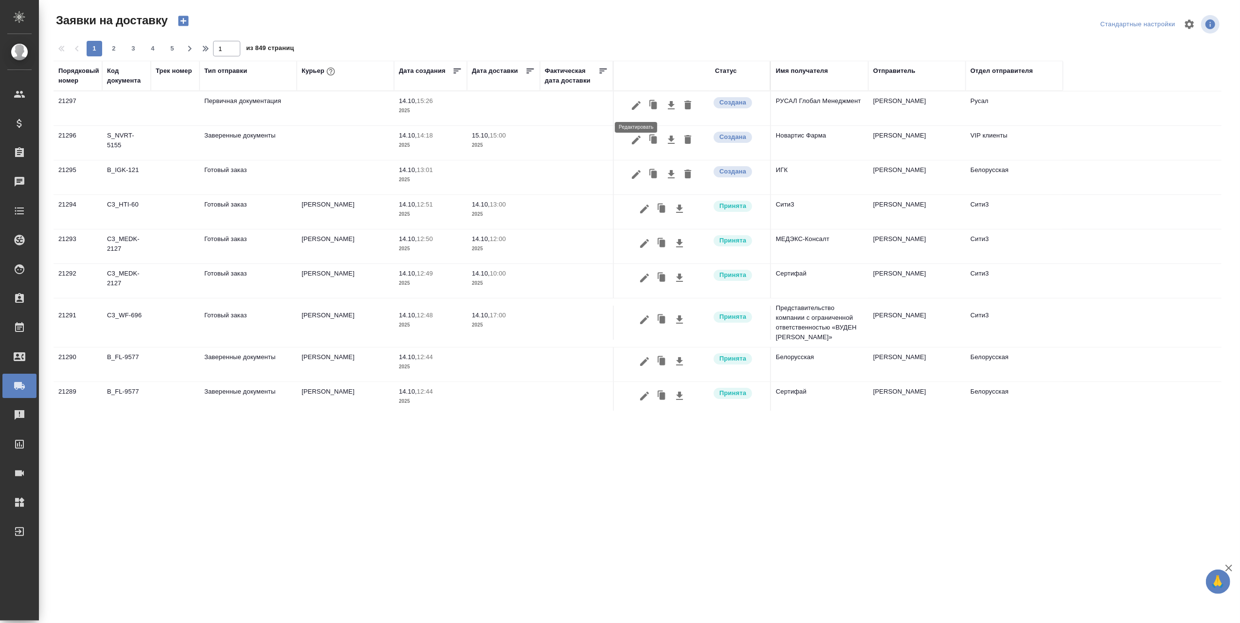
click at [639, 101] on icon "button" at bounding box center [636, 106] width 12 height 12
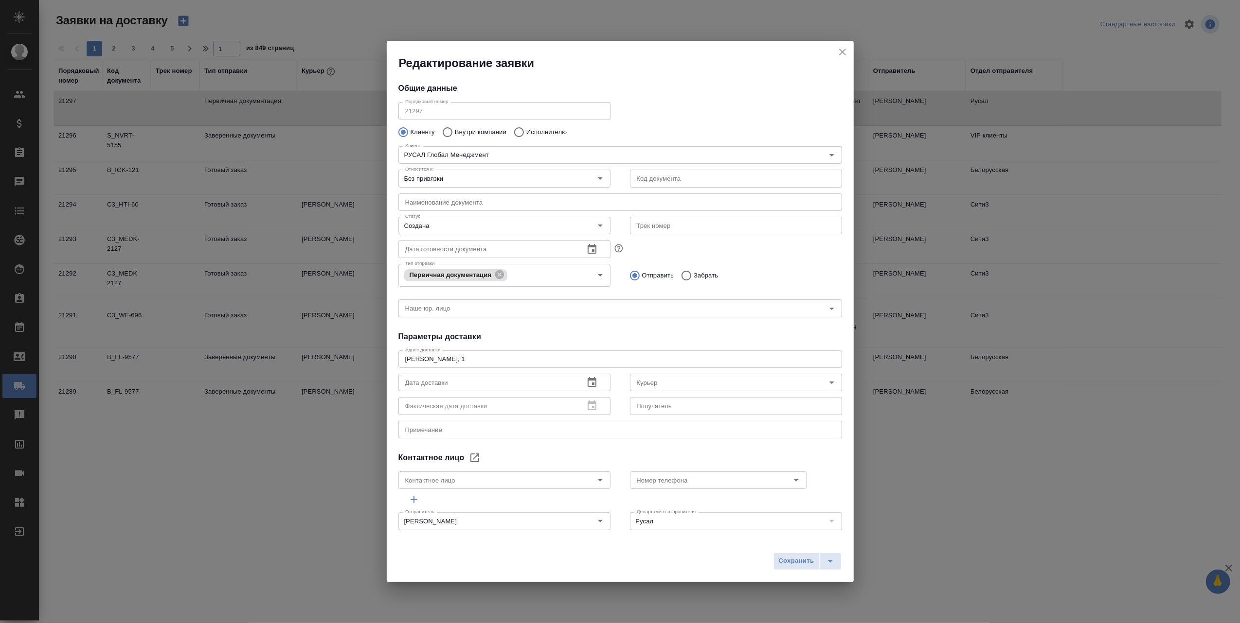
type input "Абдуразакова Самира"
type input "89163910013"
click at [826, 385] on icon "Open" at bounding box center [832, 383] width 12 height 12
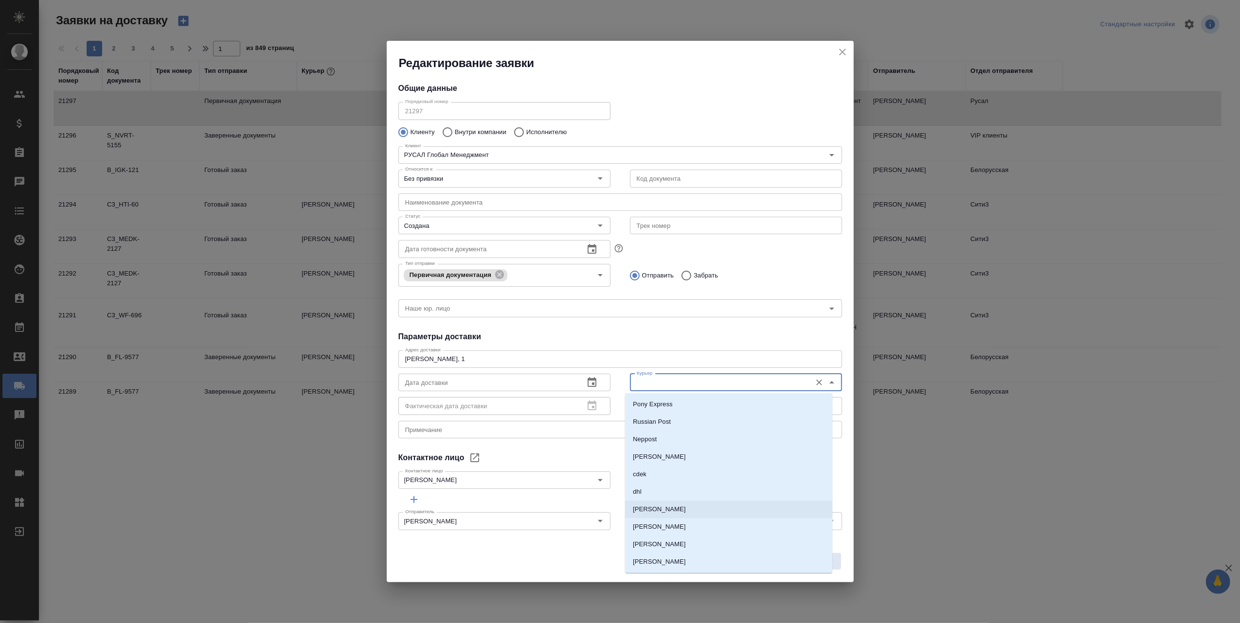
click at [673, 511] on p "[PERSON_NAME]" at bounding box center [673, 510] width 80 height 10
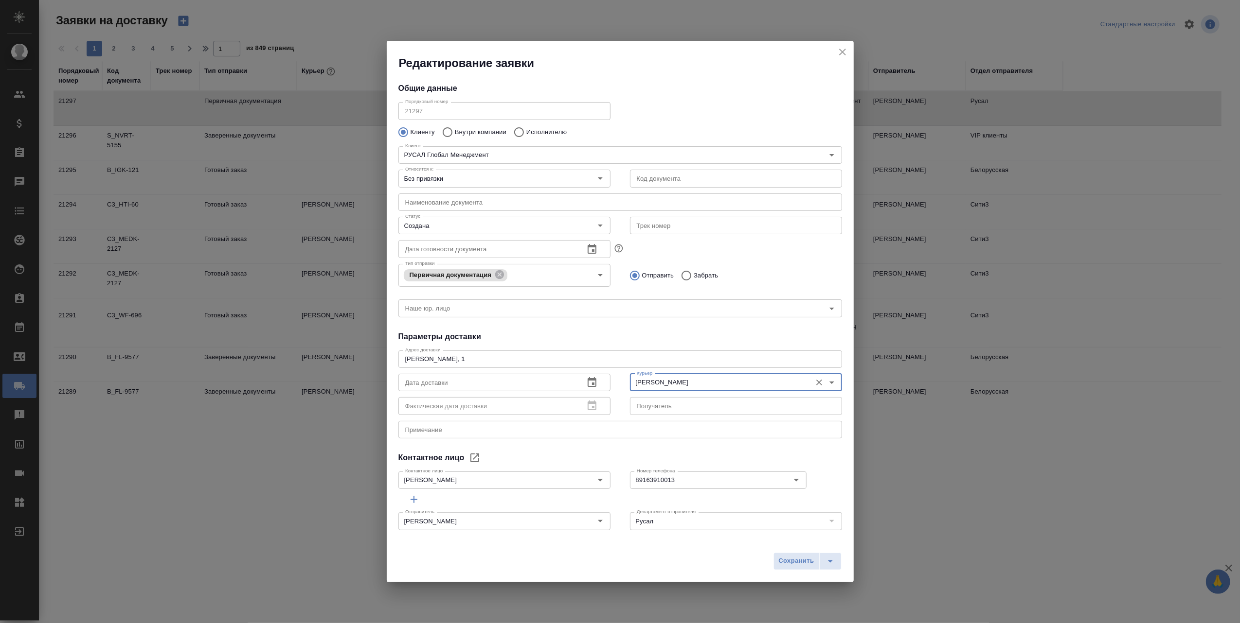
type input "[PERSON_NAME]"
click at [590, 378] on icon "button" at bounding box center [591, 382] width 9 height 10
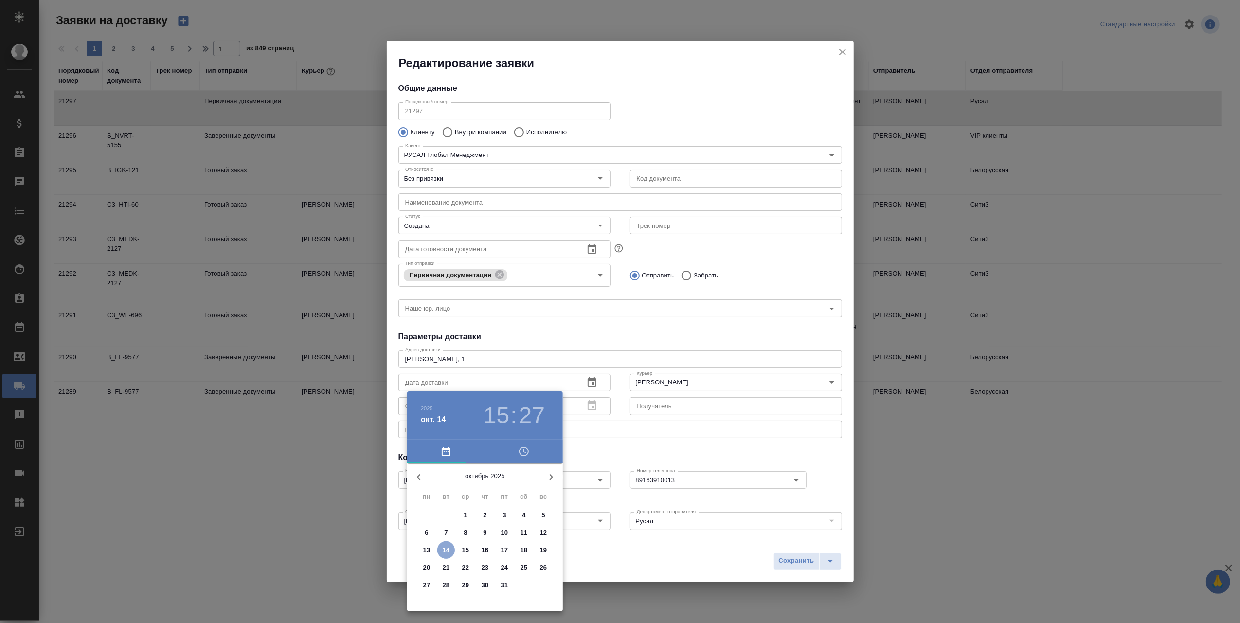
click at [447, 547] on p "14" at bounding box center [446, 551] width 7 height 10
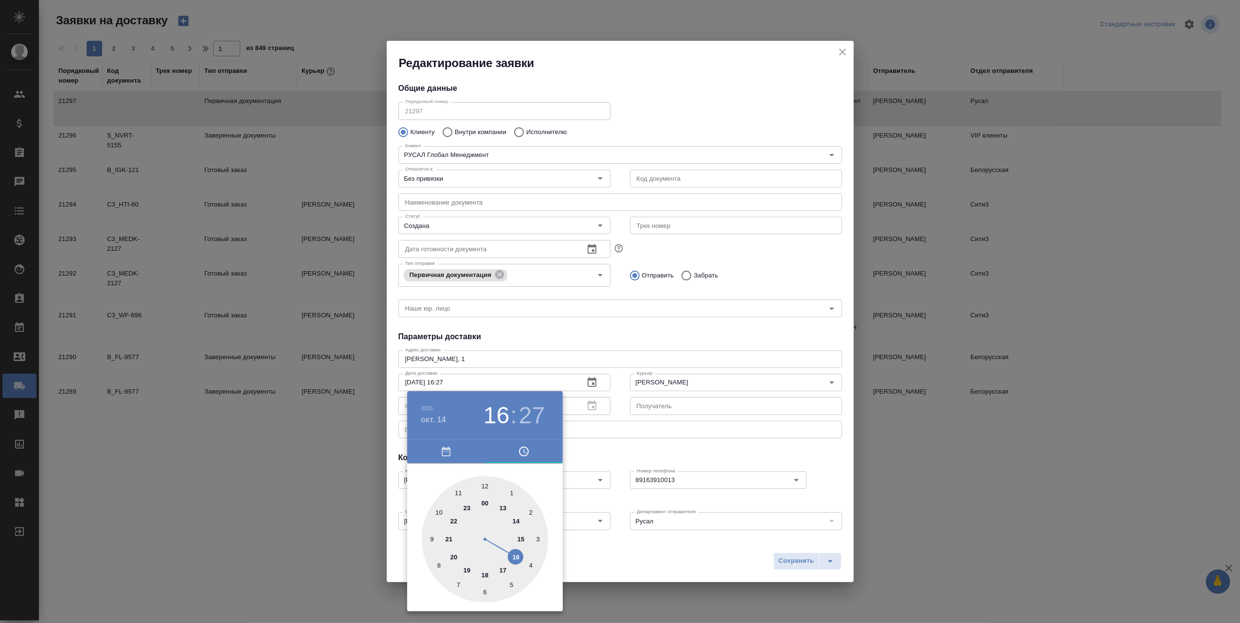
drag, startPoint x: 524, startPoint y: 537, endPoint x: 518, endPoint y: 555, distance: 18.5
click at [518, 555] on div at bounding box center [485, 540] width 126 height 126
click at [528, 450] on icon "button" at bounding box center [524, 452] width 10 height 10
type input "14.10.2025 16:30"
drag, startPoint x: 528, startPoint y: 539, endPoint x: 484, endPoint y: 588, distance: 65.8
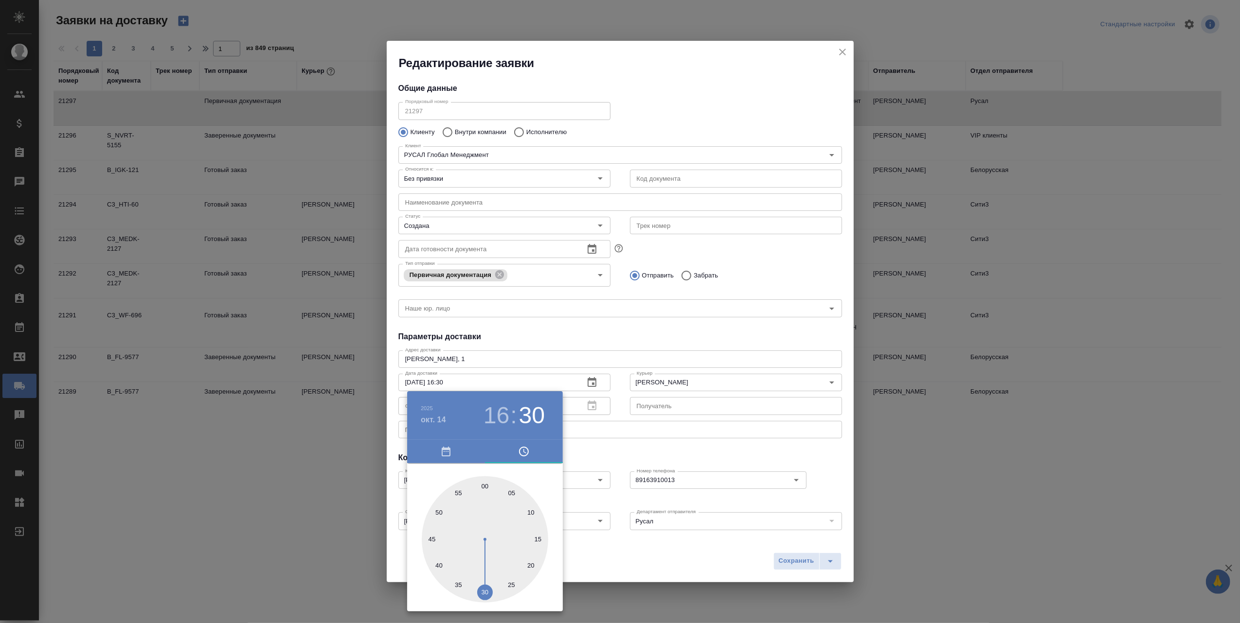
click at [484, 588] on div at bounding box center [485, 540] width 126 height 126
drag, startPoint x: 616, startPoint y: 565, endPoint x: 614, endPoint y: 559, distance: 6.2
click at [617, 565] on div at bounding box center [620, 311] width 1240 height 623
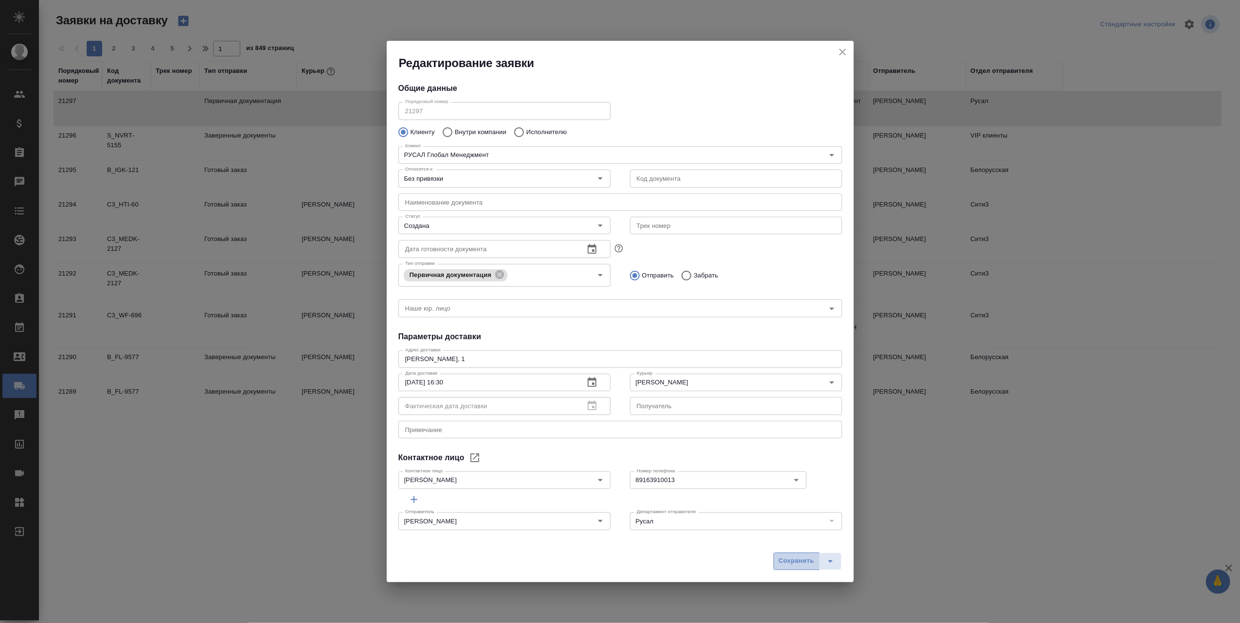
click at [788, 566] on span "Сохранить" at bounding box center [797, 561] width 36 height 11
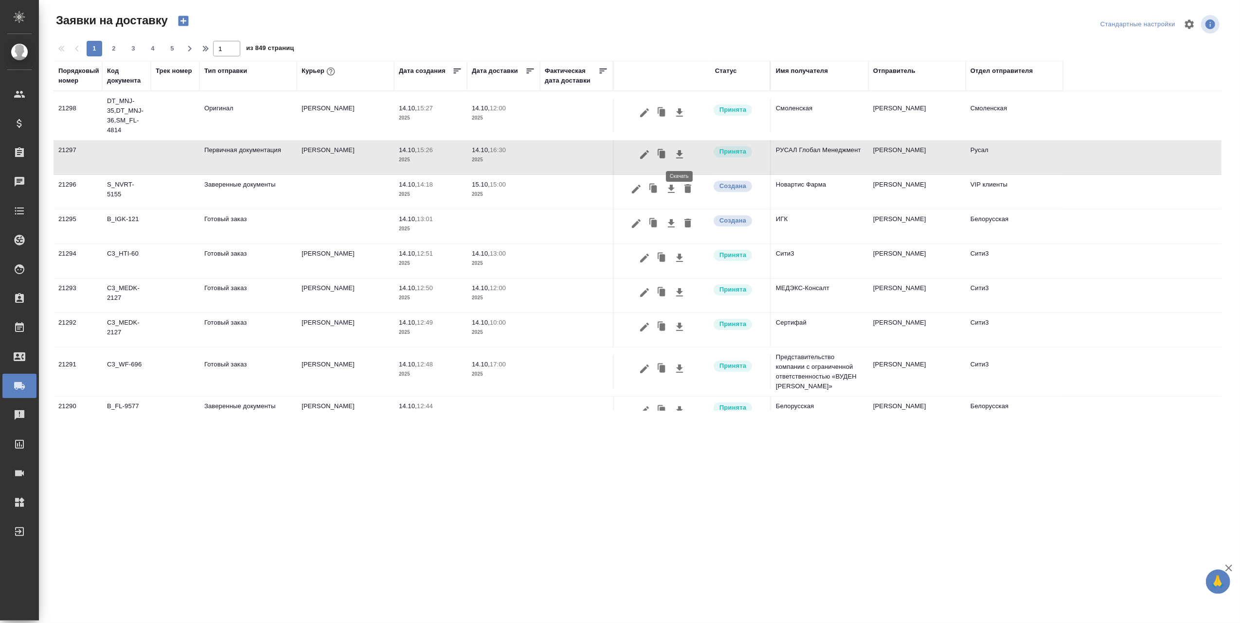
click at [682, 153] on icon "button" at bounding box center [680, 155] width 12 height 12
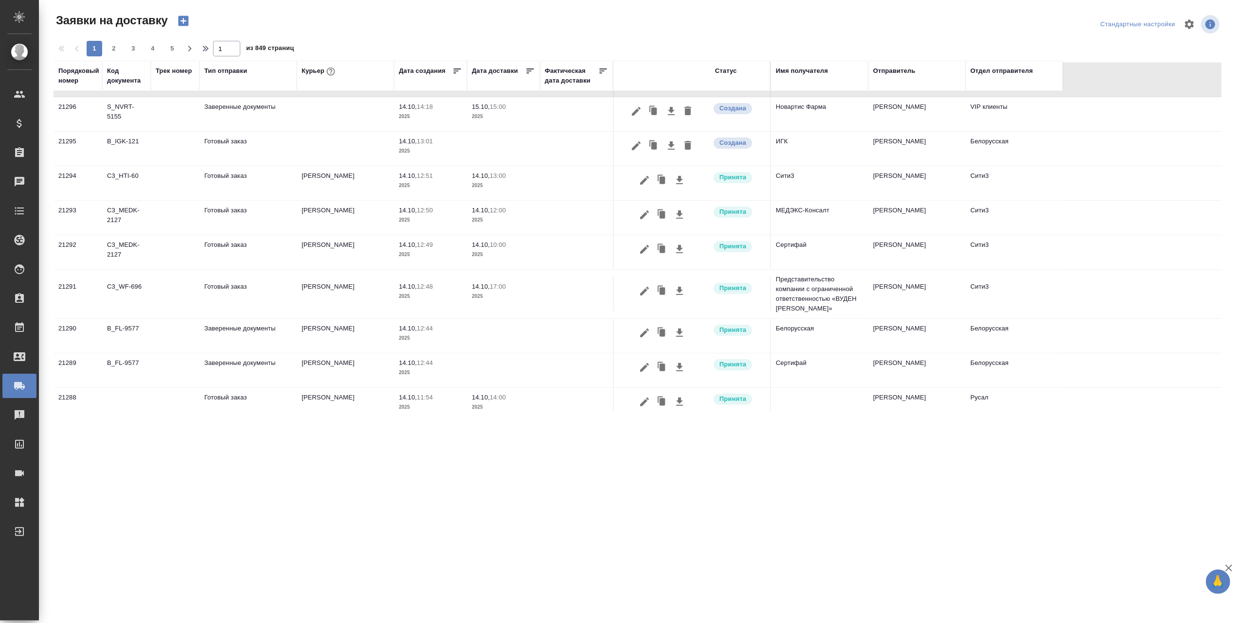
scroll to position [129, 0]
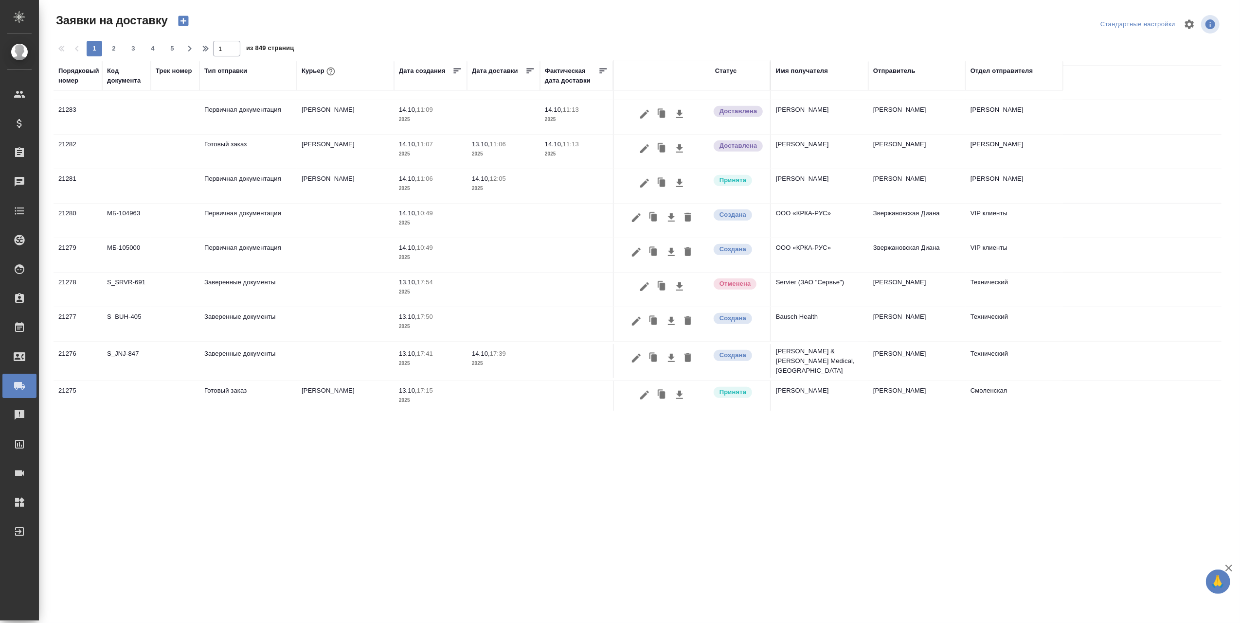
scroll to position [606, 0]
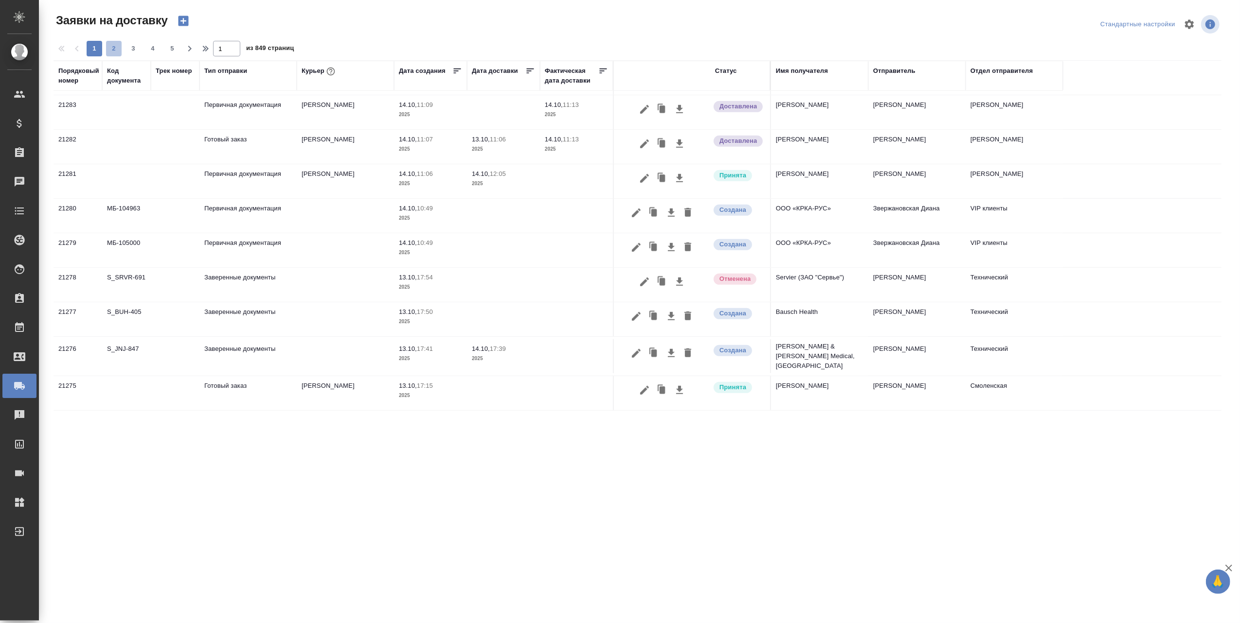
click at [115, 47] on span "2" at bounding box center [114, 49] width 16 height 10
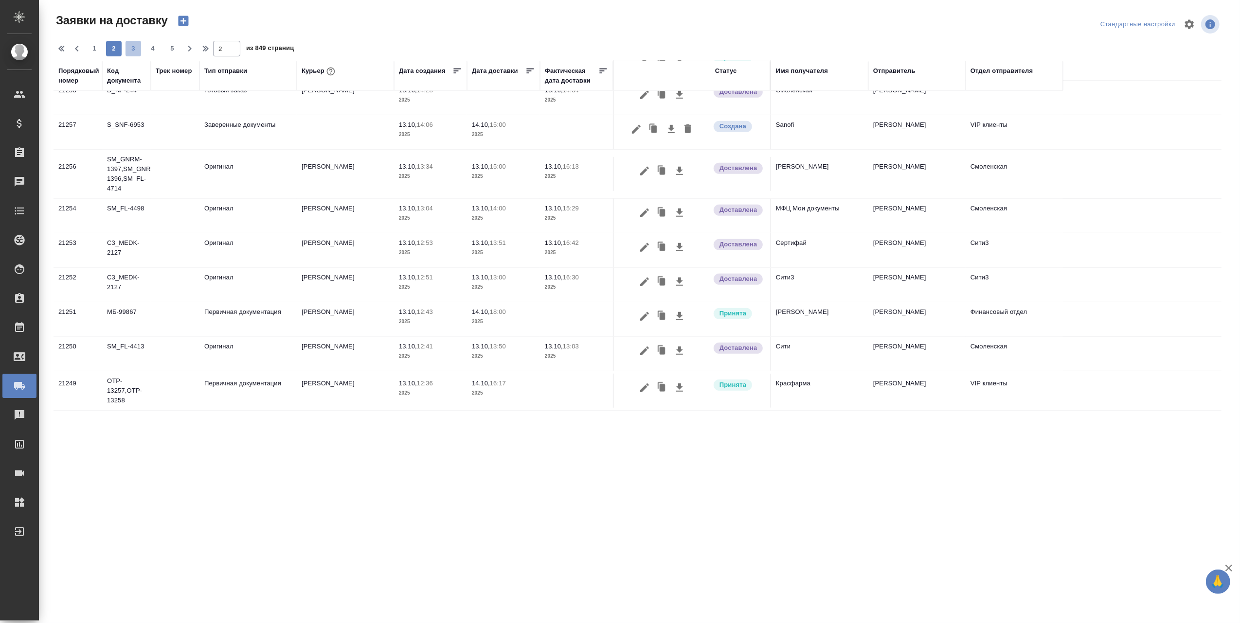
click at [130, 47] on span "3" at bounding box center [133, 49] width 16 height 10
type input "3"
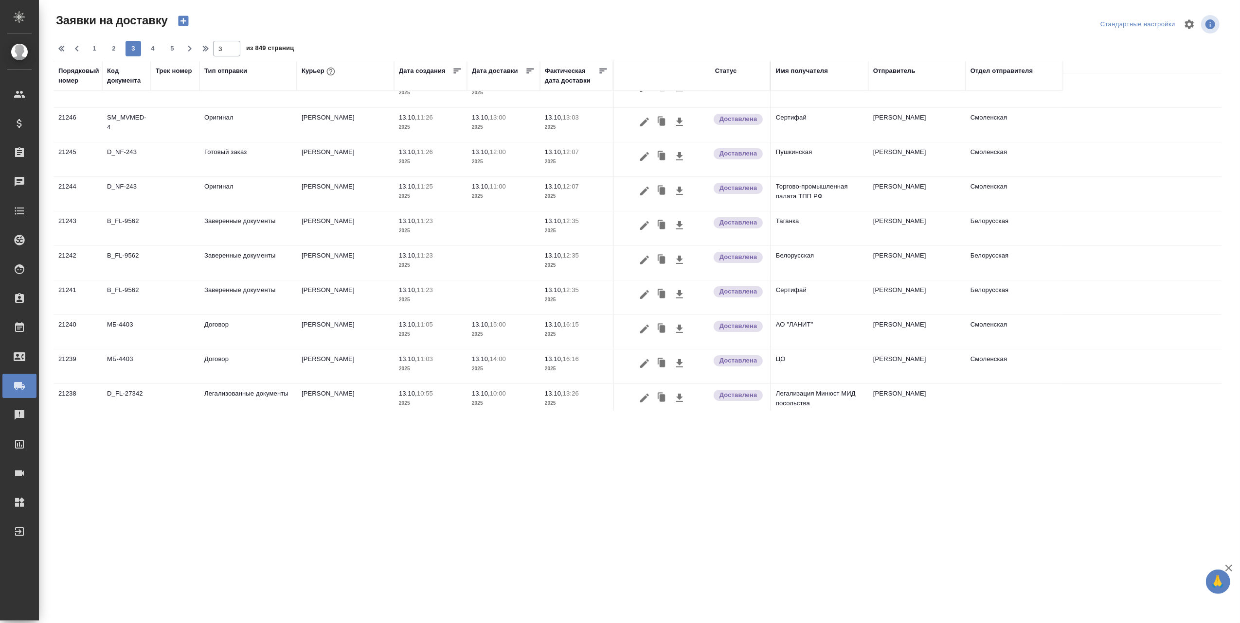
scroll to position [0, 0]
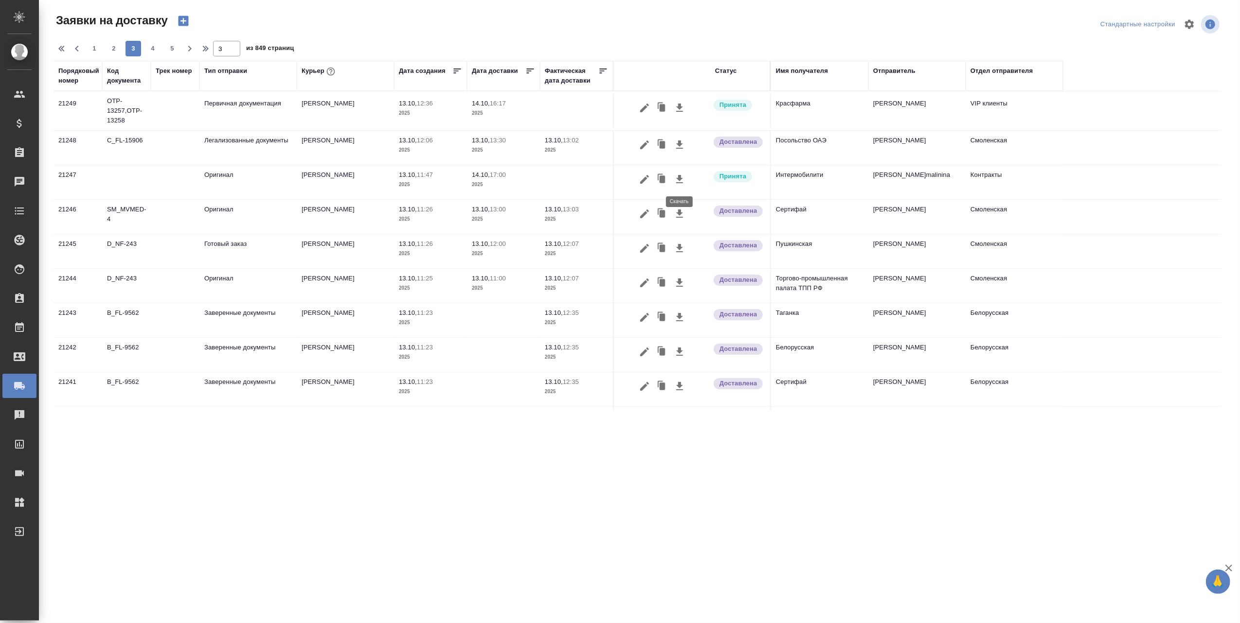
click at [679, 176] on icon "button" at bounding box center [679, 179] width 7 height 8
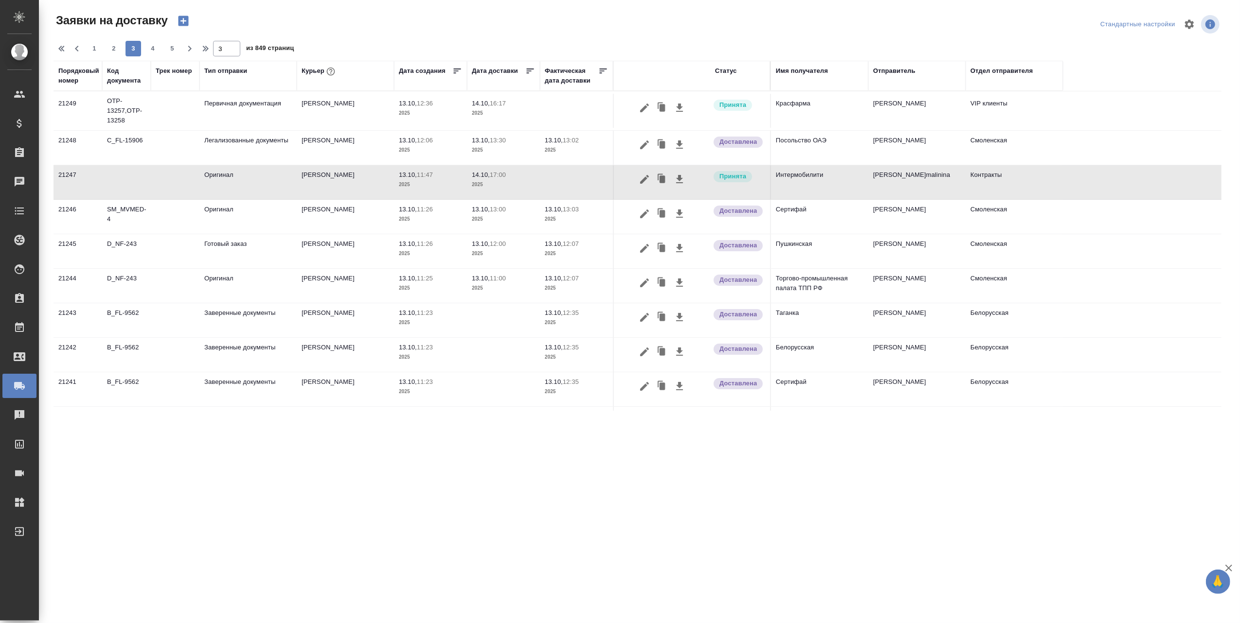
click at [142, 176] on td at bounding box center [126, 182] width 49 height 34
click at [224, 175] on td "Оригинал" at bounding box center [247, 182] width 97 height 34
click at [321, 172] on td "[PERSON_NAME]" at bounding box center [345, 182] width 97 height 34
click at [414, 172] on p "13.10," at bounding box center [408, 174] width 18 height 7
click at [479, 173] on p "14.10," at bounding box center [481, 174] width 18 height 7
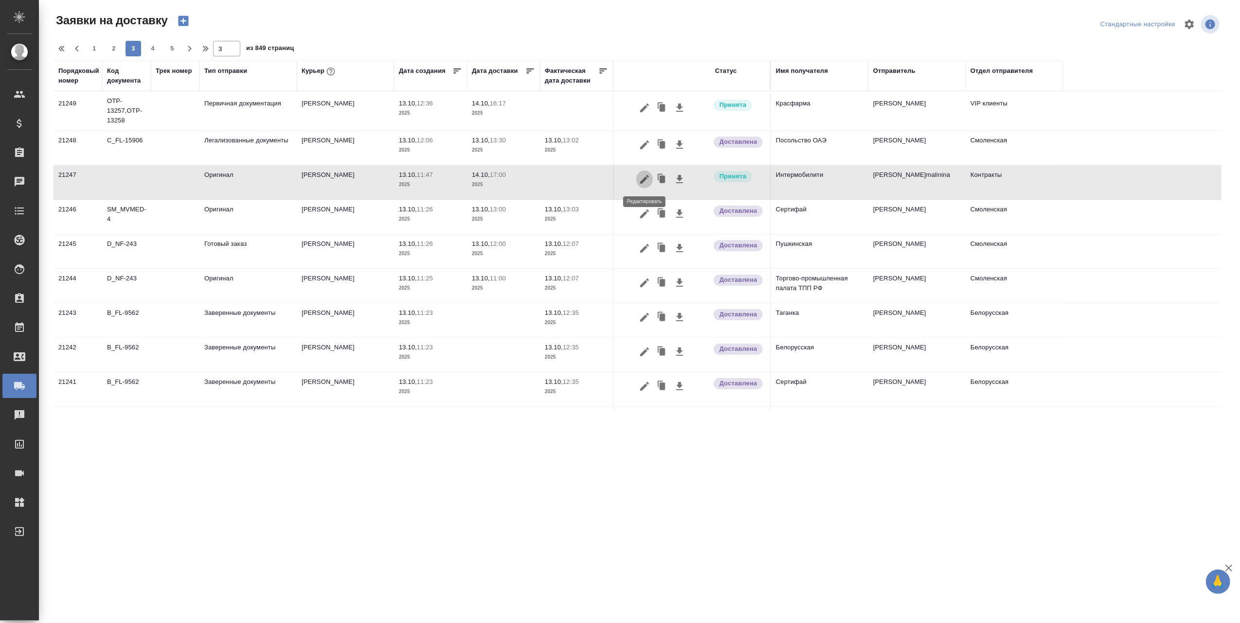
click at [644, 178] on icon "button" at bounding box center [644, 179] width 9 height 9
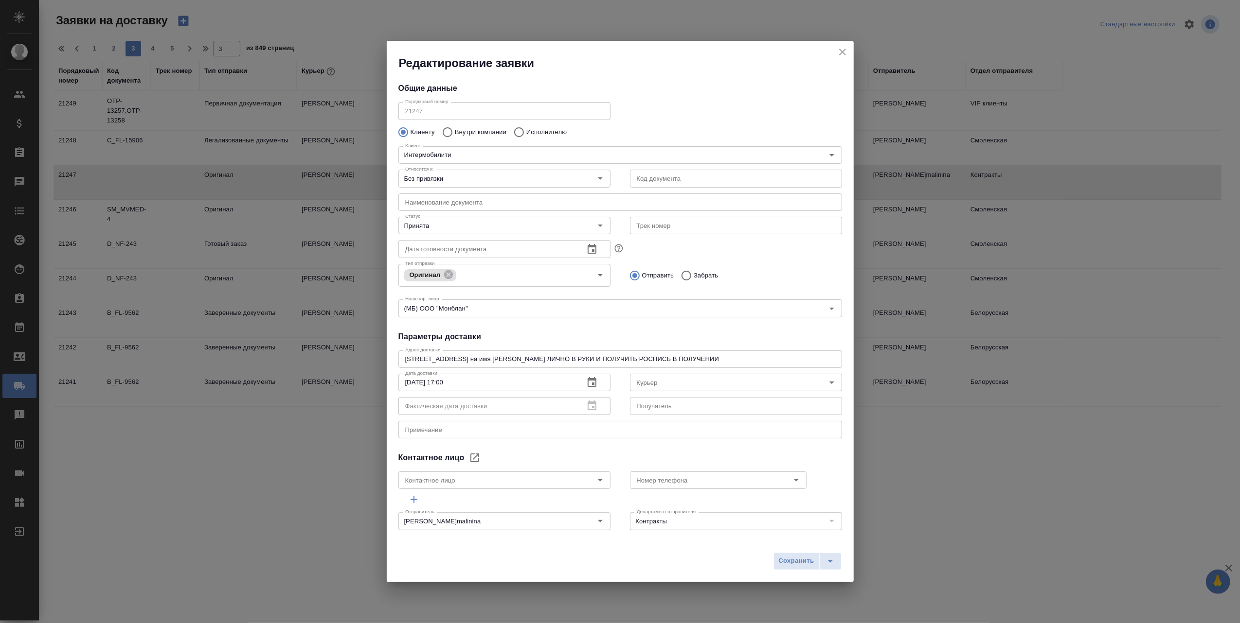
type input "Збанацкая Элина"
type input "[PERSON_NAME]"
click at [845, 53] on icon "close" at bounding box center [842, 52] width 12 height 12
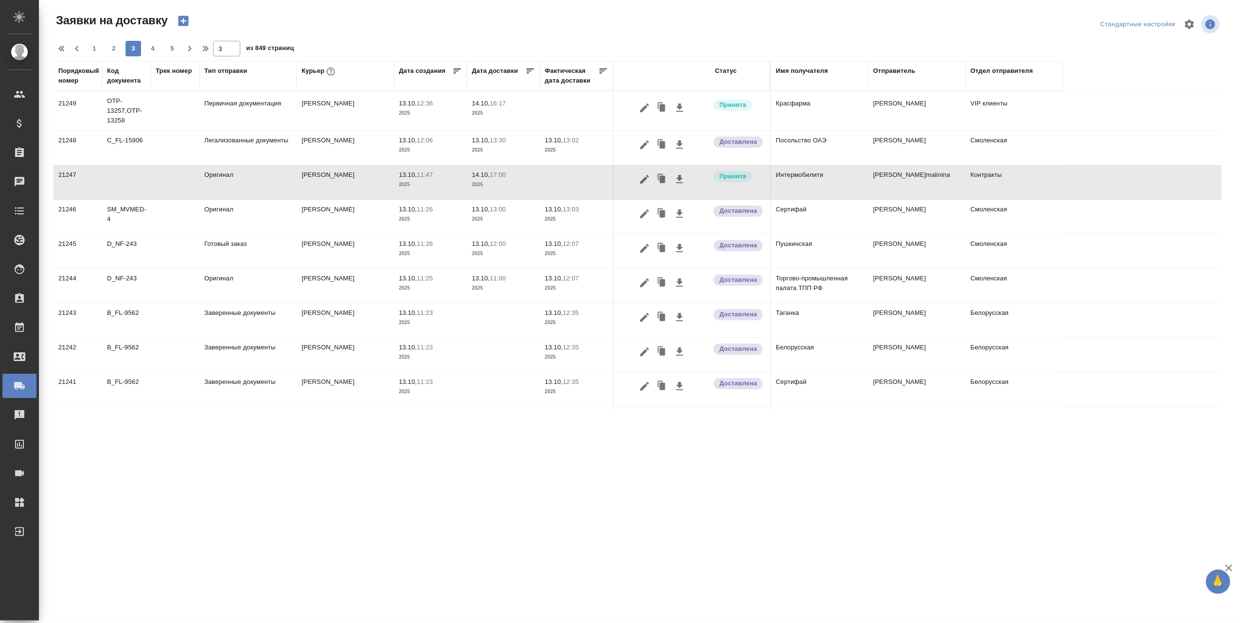
drag, startPoint x: 796, startPoint y: 174, endPoint x: 778, endPoint y: 176, distance: 17.6
click at [1128, 362] on tr "21242 B_FL-9562 Заверенные документы Шаабан Эльмира 13.10, 11:23 2025 13.10, 12…" at bounding box center [637, 355] width 1168 height 35
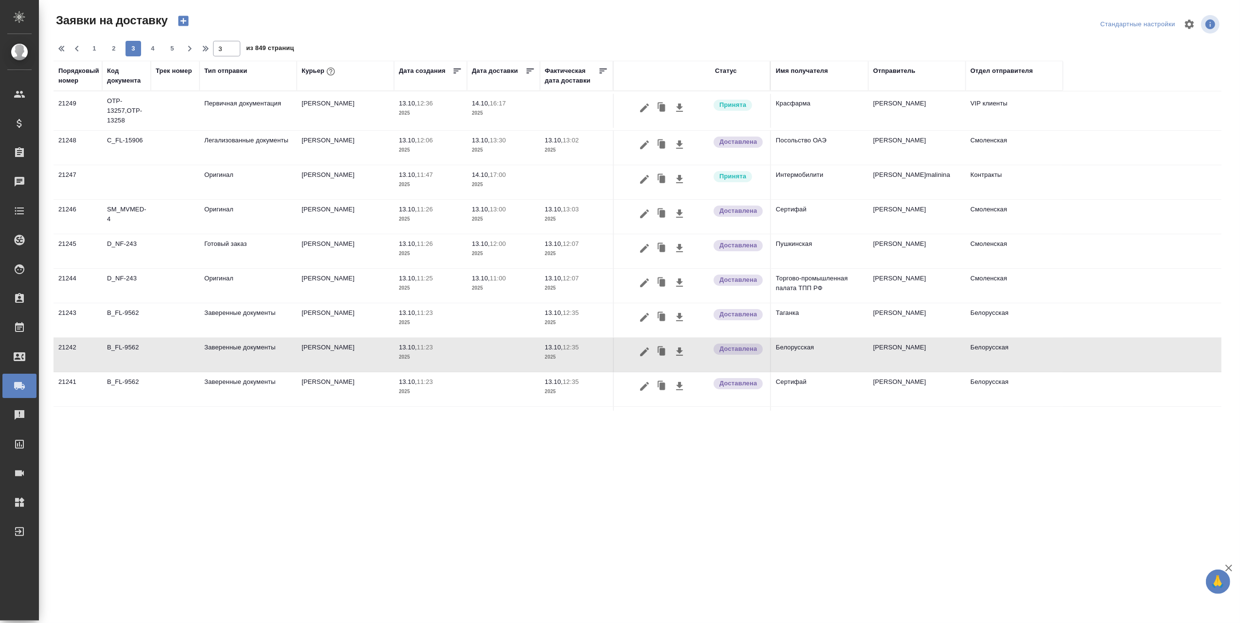
click at [806, 177] on td "Интермобилити" at bounding box center [819, 182] width 97 height 34
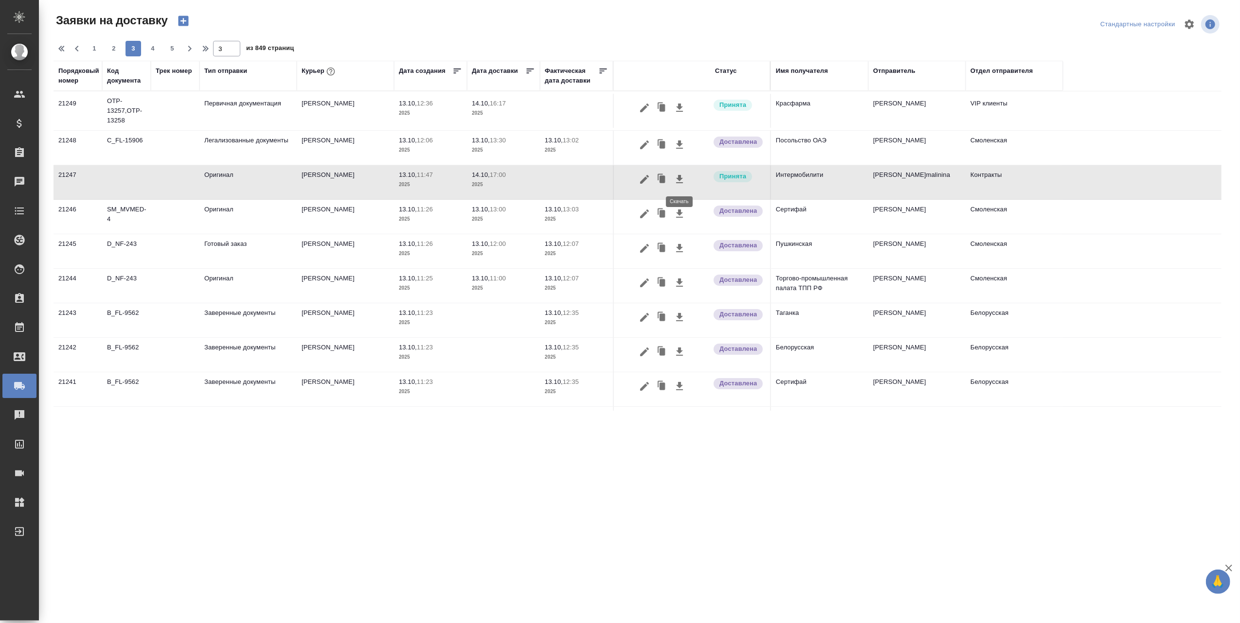
click at [683, 177] on icon "button" at bounding box center [680, 180] width 12 height 12
click at [679, 179] on icon "button" at bounding box center [679, 179] width 7 height 8
click at [680, 179] on icon "button" at bounding box center [679, 179] width 7 height 8
click at [681, 179] on icon "button" at bounding box center [679, 179] width 7 height 8
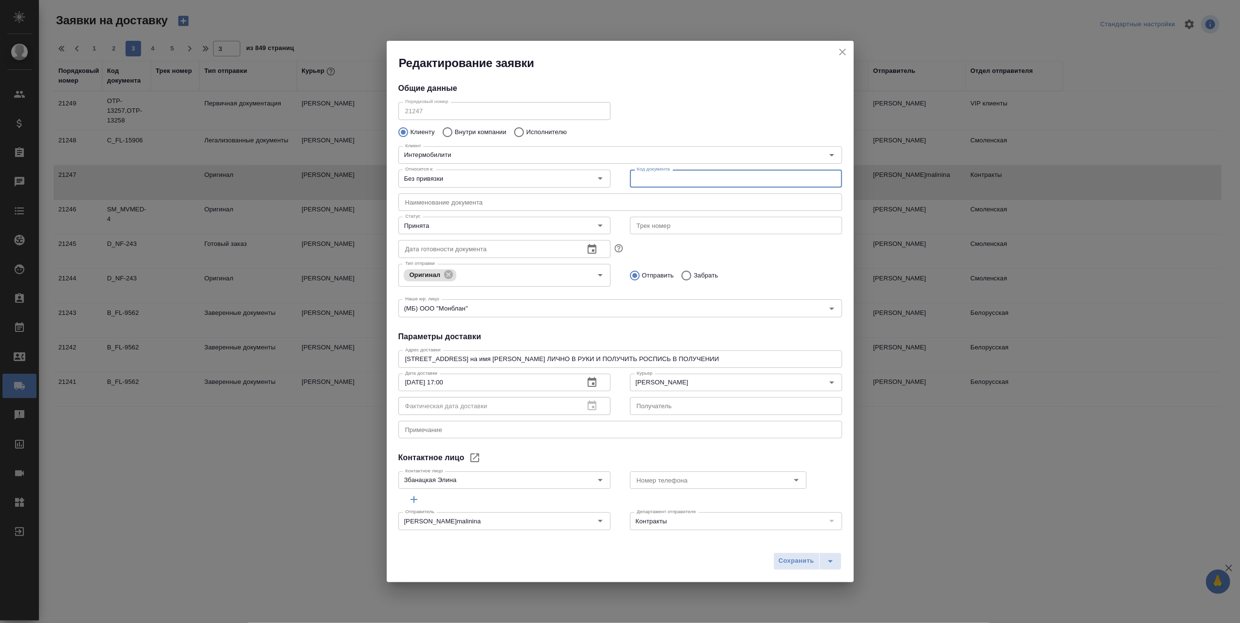
scroll to position [6, 0]
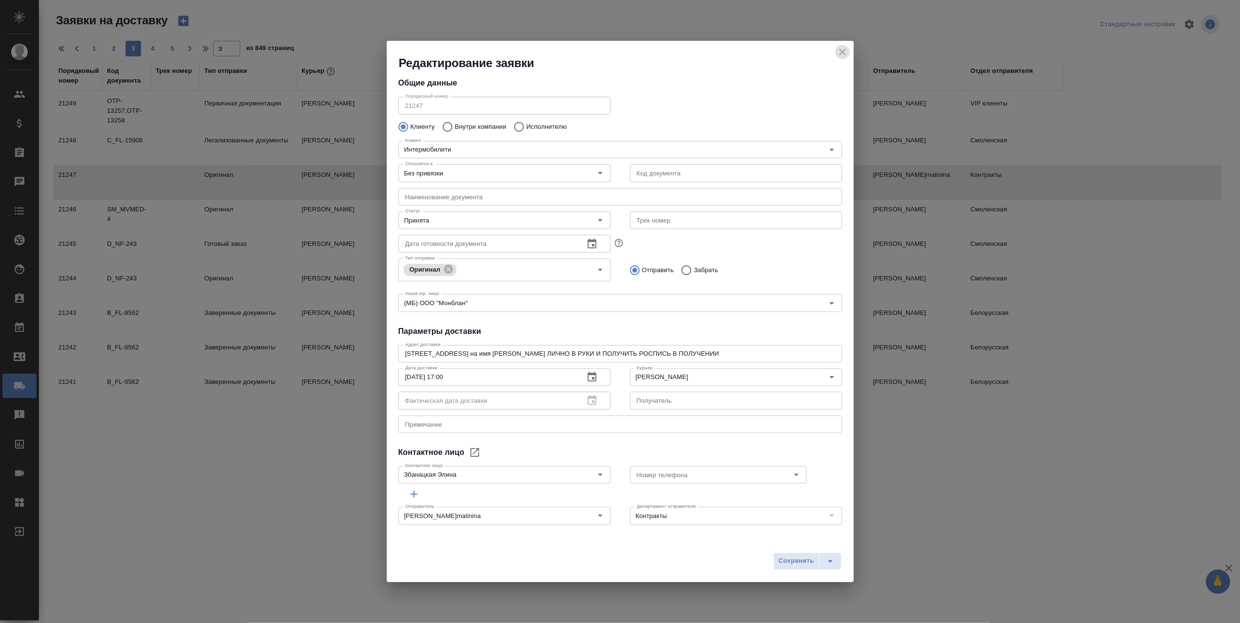
click at [839, 52] on icon "close" at bounding box center [842, 52] width 12 height 12
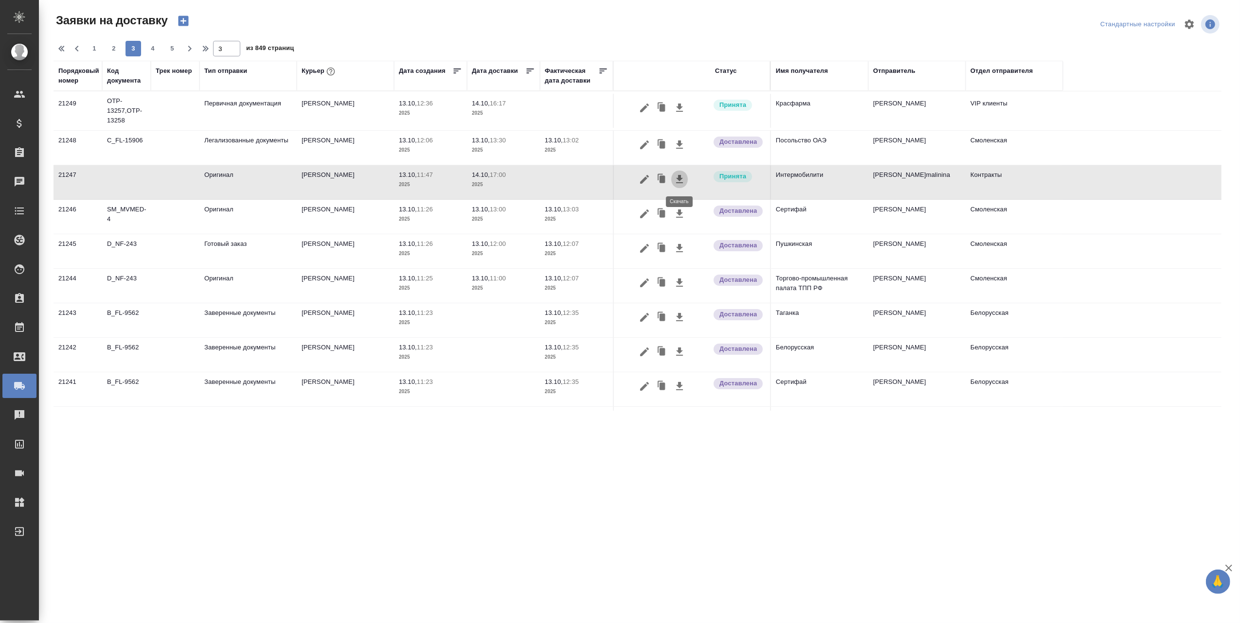
click at [677, 179] on icon "button" at bounding box center [679, 179] width 7 height 8
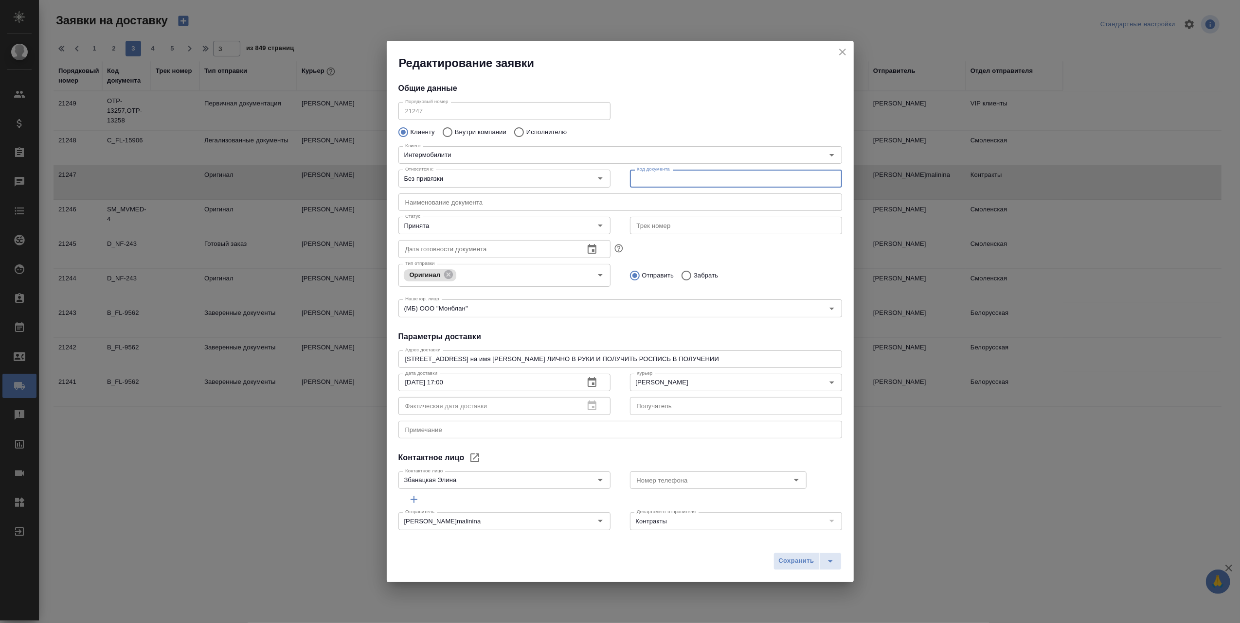
click at [650, 178] on input "text" at bounding box center [736, 179] width 212 height 18
type input "1"
click at [798, 559] on span "Сохранить" at bounding box center [797, 561] width 36 height 11
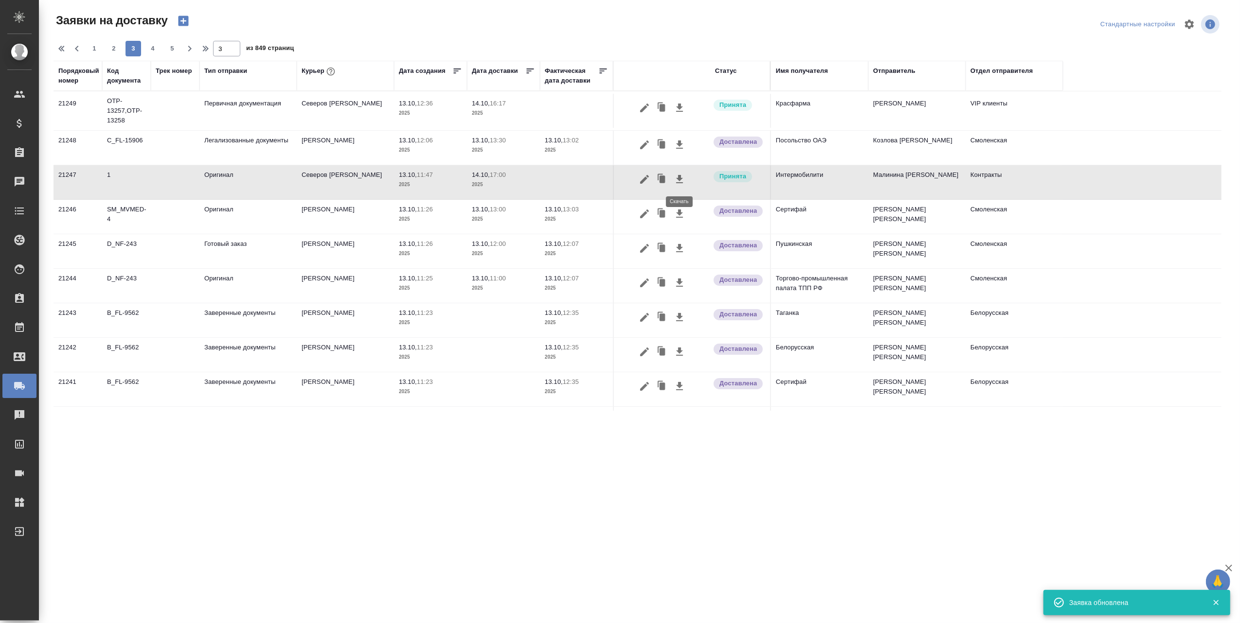
click at [681, 180] on icon "button" at bounding box center [680, 180] width 12 height 12
click at [676, 180] on icon "button" at bounding box center [680, 180] width 12 height 12
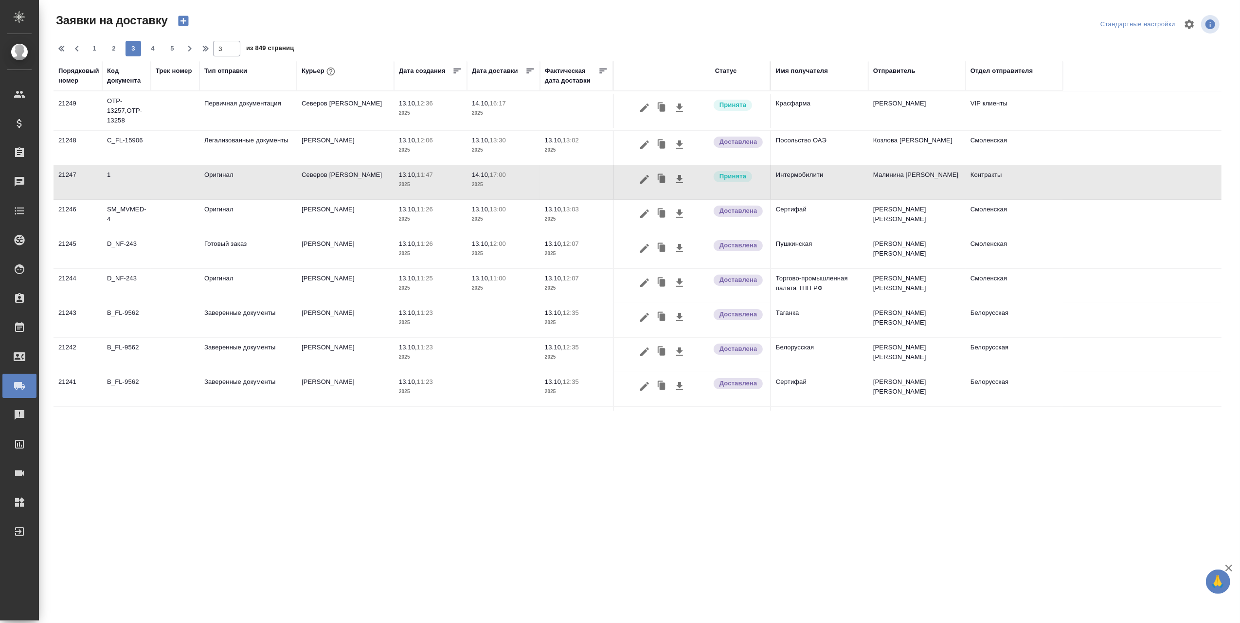
click at [802, 178] on td "Интермобилити" at bounding box center [819, 182] width 97 height 34
click at [527, 181] on p "2025" at bounding box center [503, 185] width 63 height 10
click at [70, 175] on td "21247" at bounding box center [77, 182] width 49 height 34
click at [637, 179] on button "button" at bounding box center [644, 179] width 17 height 18
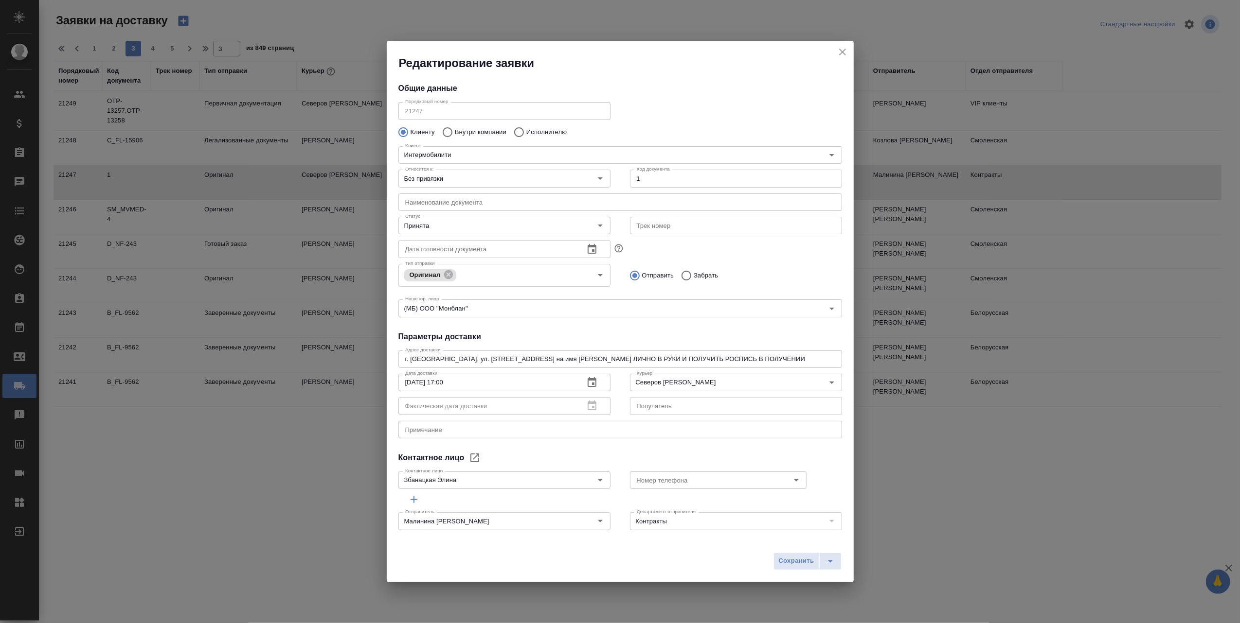
click at [652, 178] on input "1" at bounding box center [736, 179] width 212 height 18
click at [796, 561] on span "Сохранить" at bounding box center [797, 561] width 36 height 11
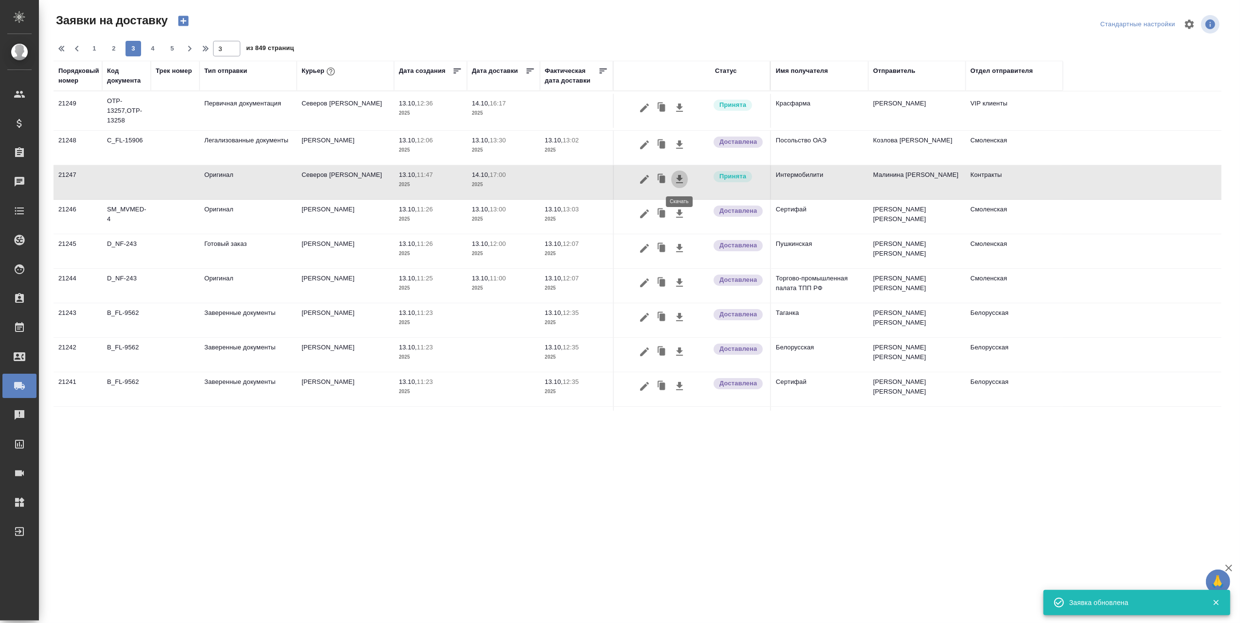
click at [683, 176] on icon "button" at bounding box center [680, 180] width 12 height 12
click at [680, 178] on icon "button" at bounding box center [679, 179] width 7 height 8
drag, startPoint x: 680, startPoint y: 178, endPoint x: 904, endPoint y: 506, distance: 396.8
click at [904, 506] on div ".cls-1 fill:#fff; AWATERA Авдеев Алексей Клиенты Спецификации Заказы 0 Чаты Tod…" at bounding box center [620, 311] width 1240 height 623
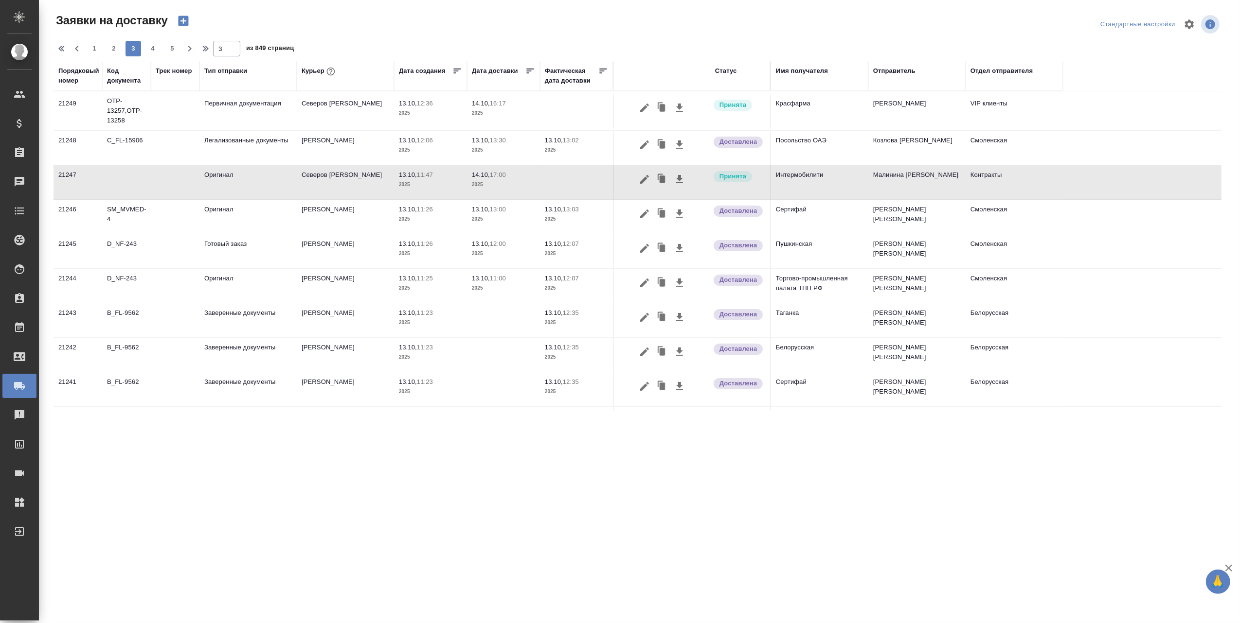
click at [794, 73] on div "Имя получателя" at bounding box center [802, 71] width 52 height 10
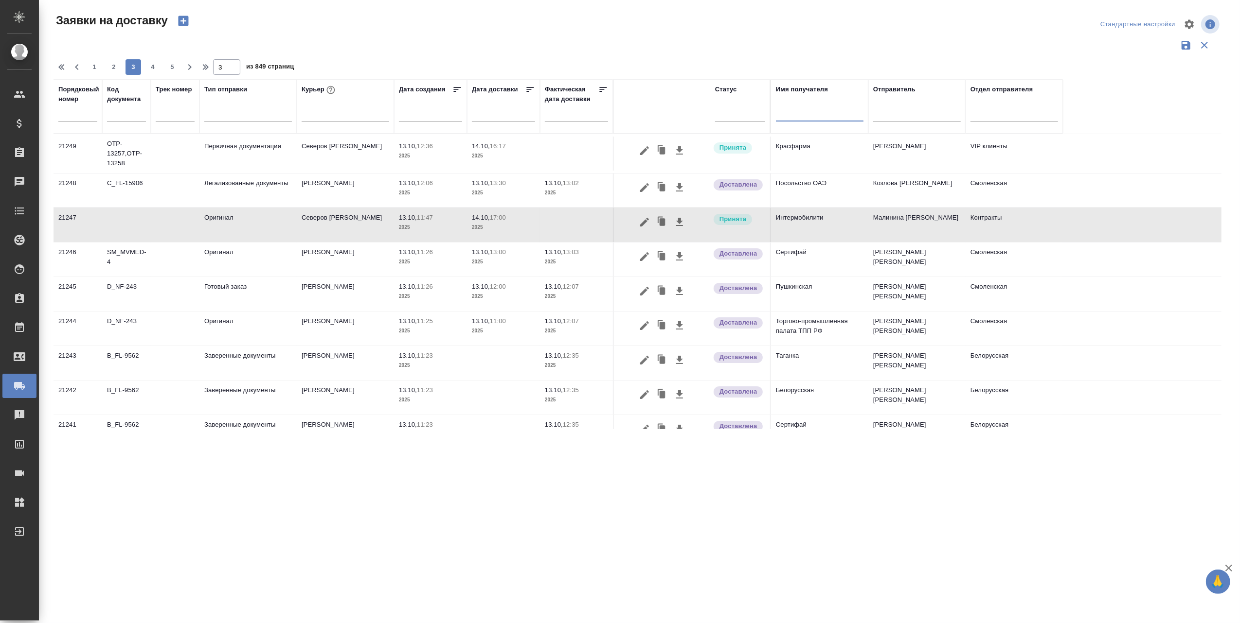
click at [804, 116] on input "text" at bounding box center [820, 115] width 88 height 12
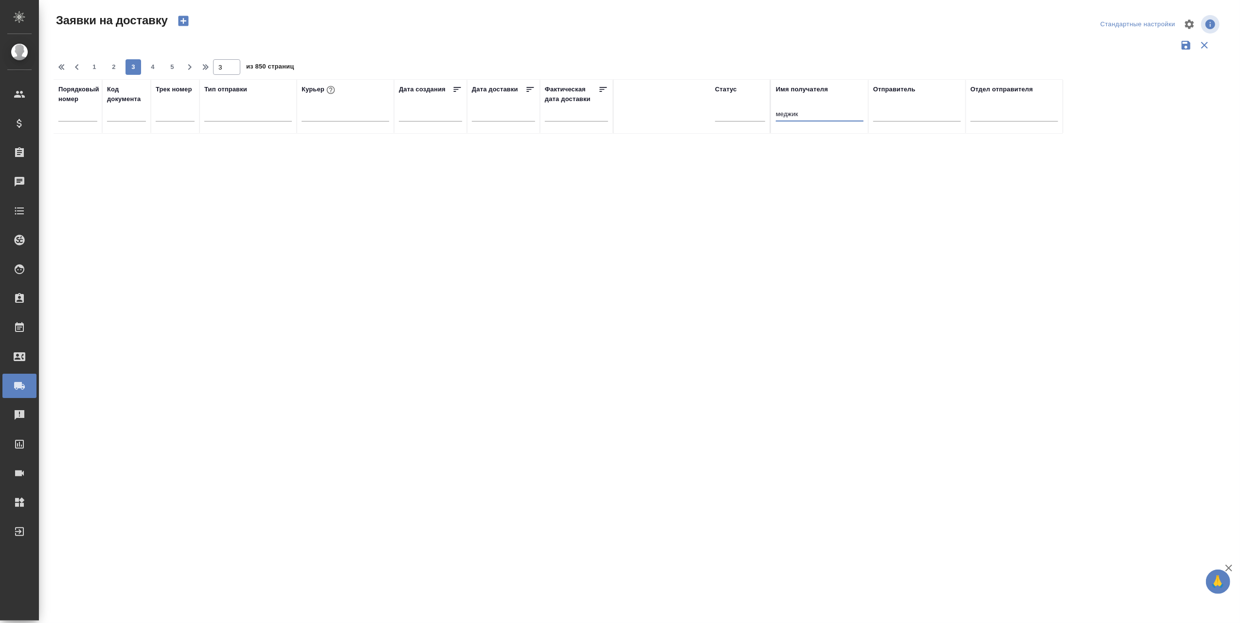
type input "меджик"
click at [1070, 407] on div "Порядковый номер Код документа Трек номер Тип отправки Курьер Дата создания Дат…" at bounding box center [637, 254] width 1168 height 350
click at [114, 63] on span "2" at bounding box center [114, 67] width 16 height 10
type input "2"
click at [839, 102] on div "Имя получателя меджик" at bounding box center [820, 107] width 88 height 44
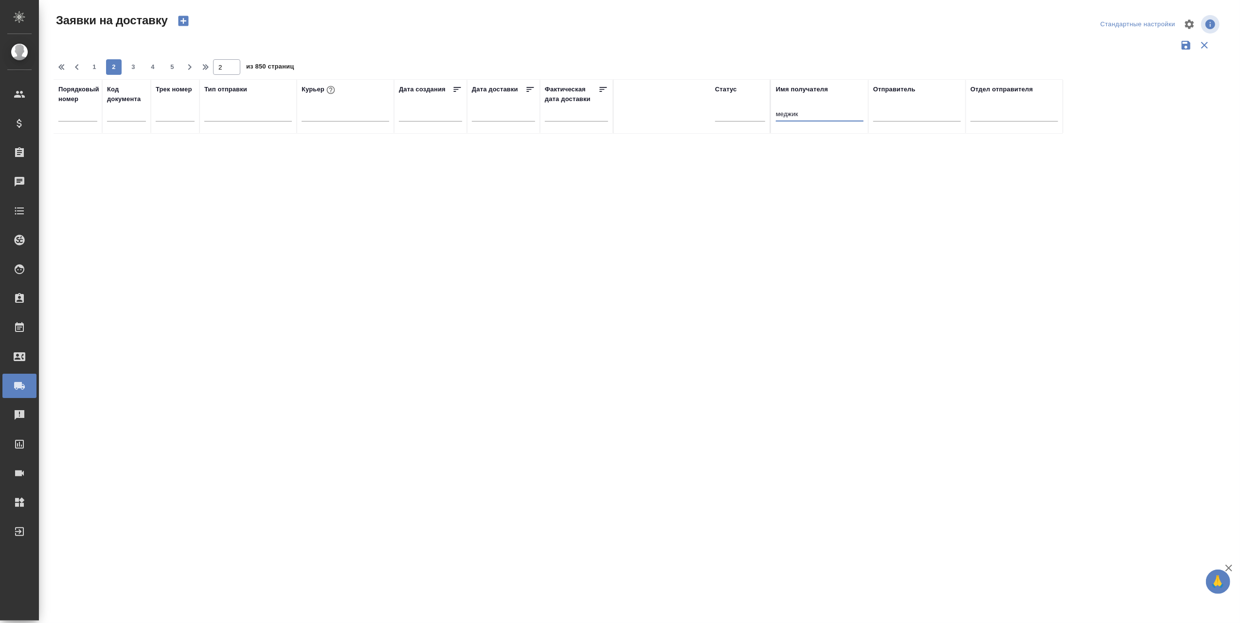
click at [819, 113] on input "меджик" at bounding box center [820, 115] width 88 height 12
click at [821, 113] on input "меджик" at bounding box center [820, 115] width 88 height 12
type input "м"
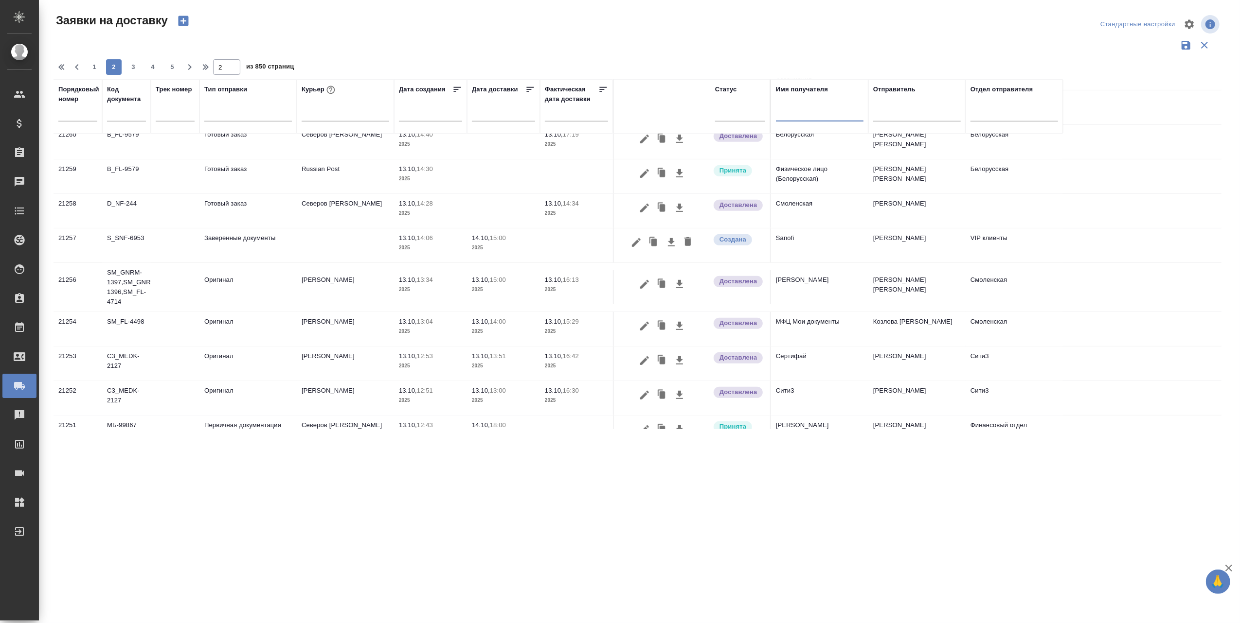
scroll to position [625, 0]
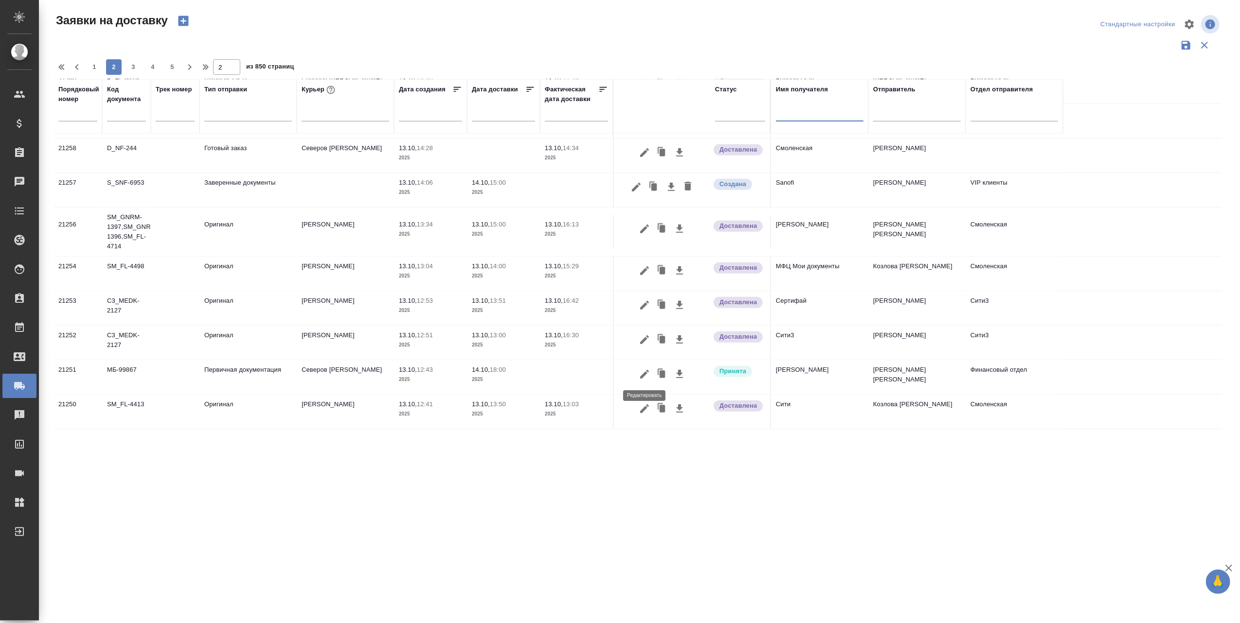
click at [642, 371] on icon "button" at bounding box center [645, 375] width 12 height 12
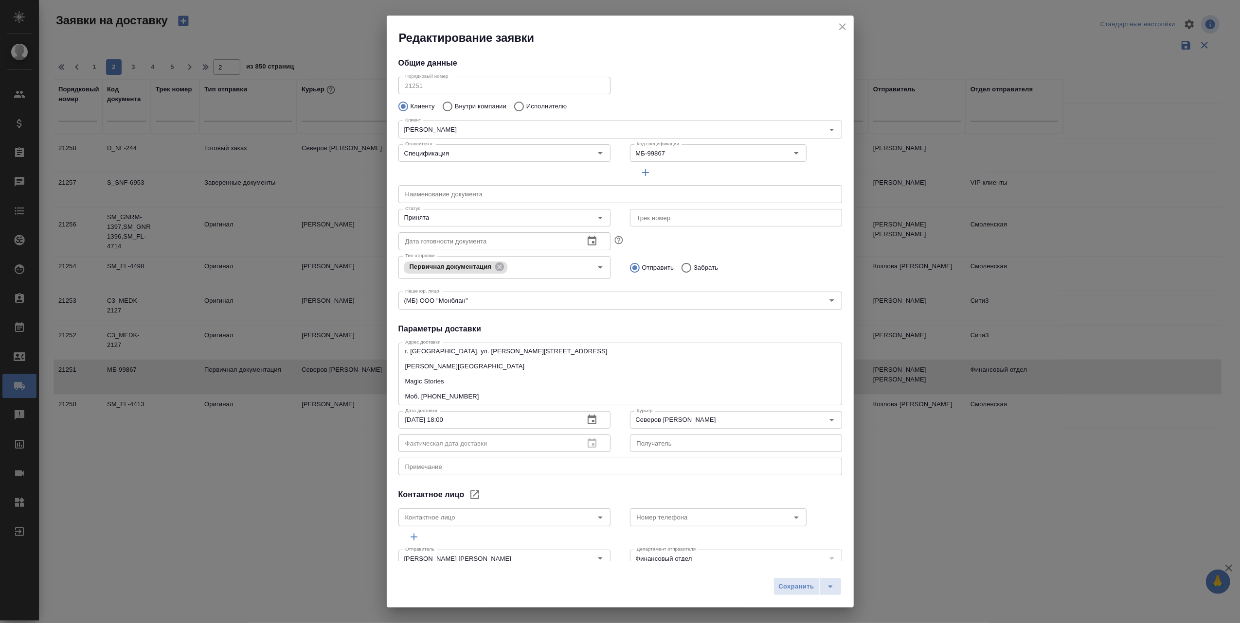
type input "Львова Надежда Геннадьевна"
type input "+79162543910"
drag, startPoint x: 839, startPoint y: 22, endPoint x: 364, endPoint y: 578, distance: 731.3
click at [839, 22] on icon "close" at bounding box center [842, 27] width 12 height 12
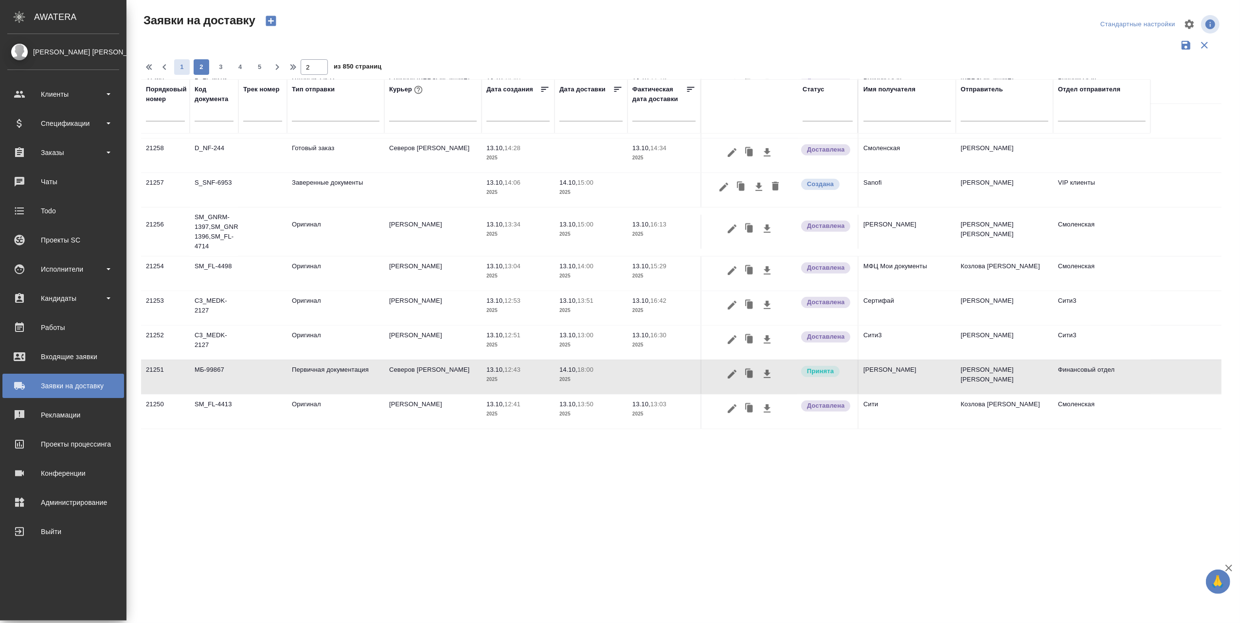
click at [15, 386] on div "Заявки на доставку" at bounding box center [63, 386] width 112 height 15
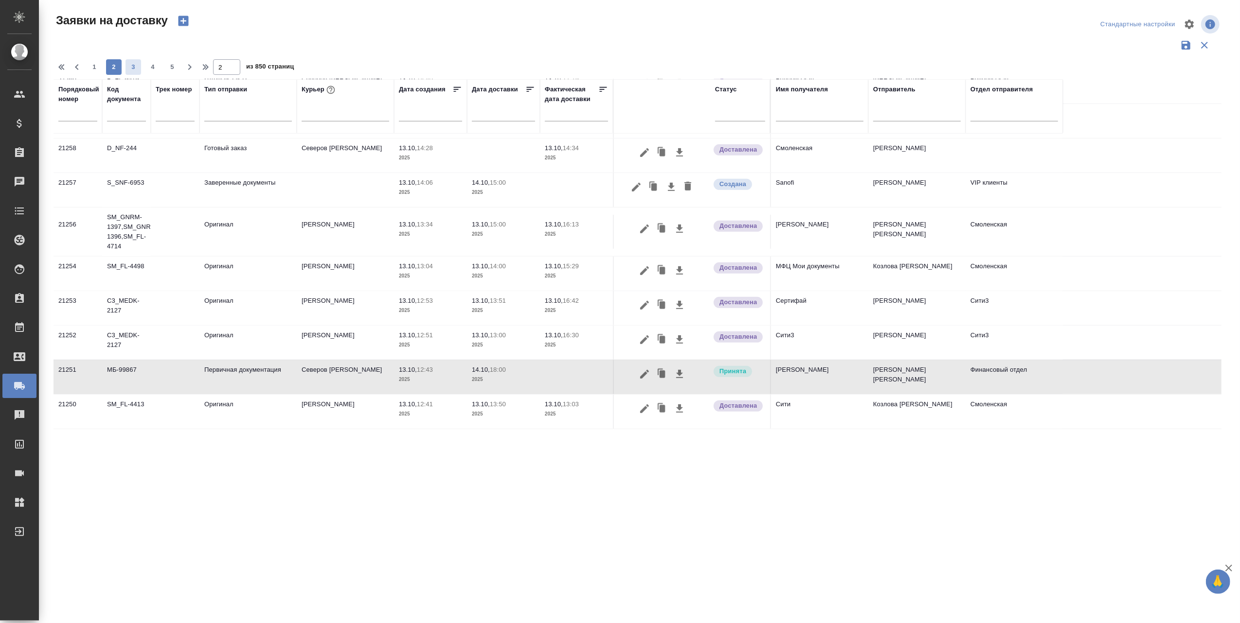
click at [137, 65] on span "3" at bounding box center [133, 67] width 16 height 10
type input "3"
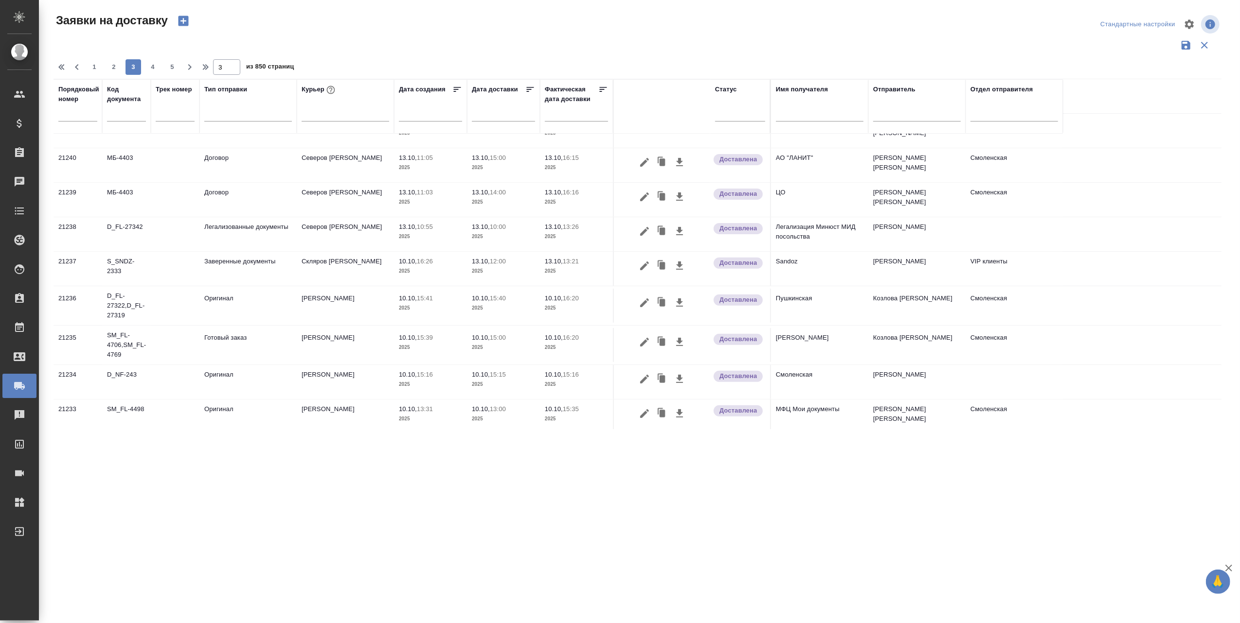
scroll to position [0, 0]
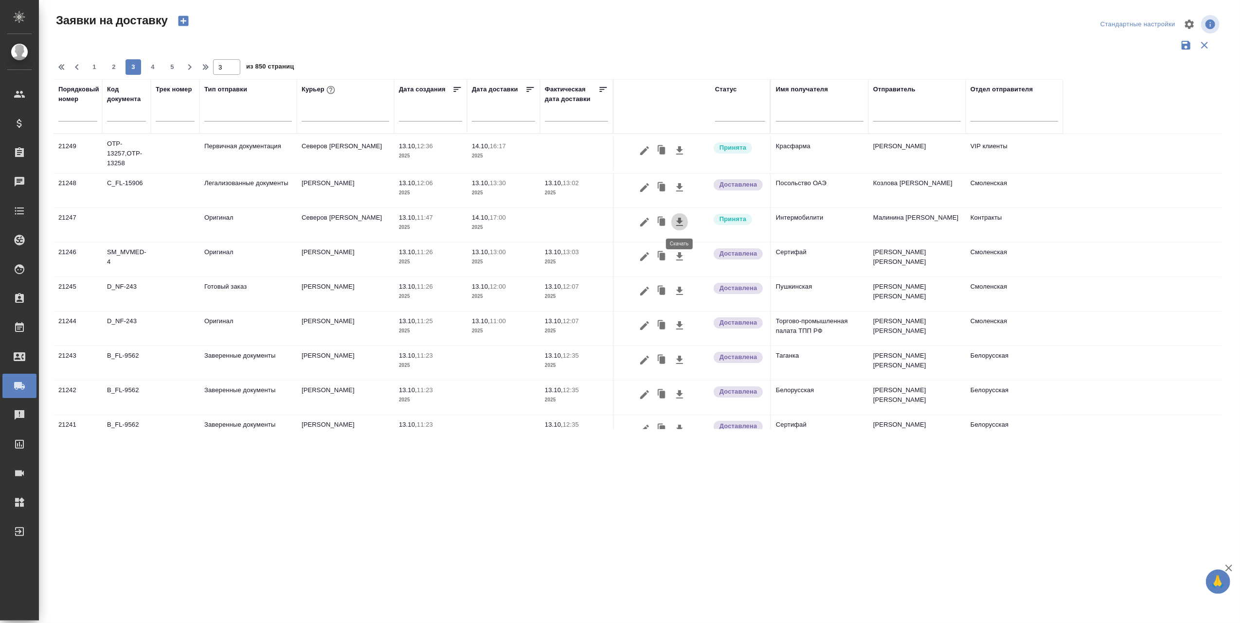
click at [677, 226] on icon "button" at bounding box center [680, 222] width 12 height 12
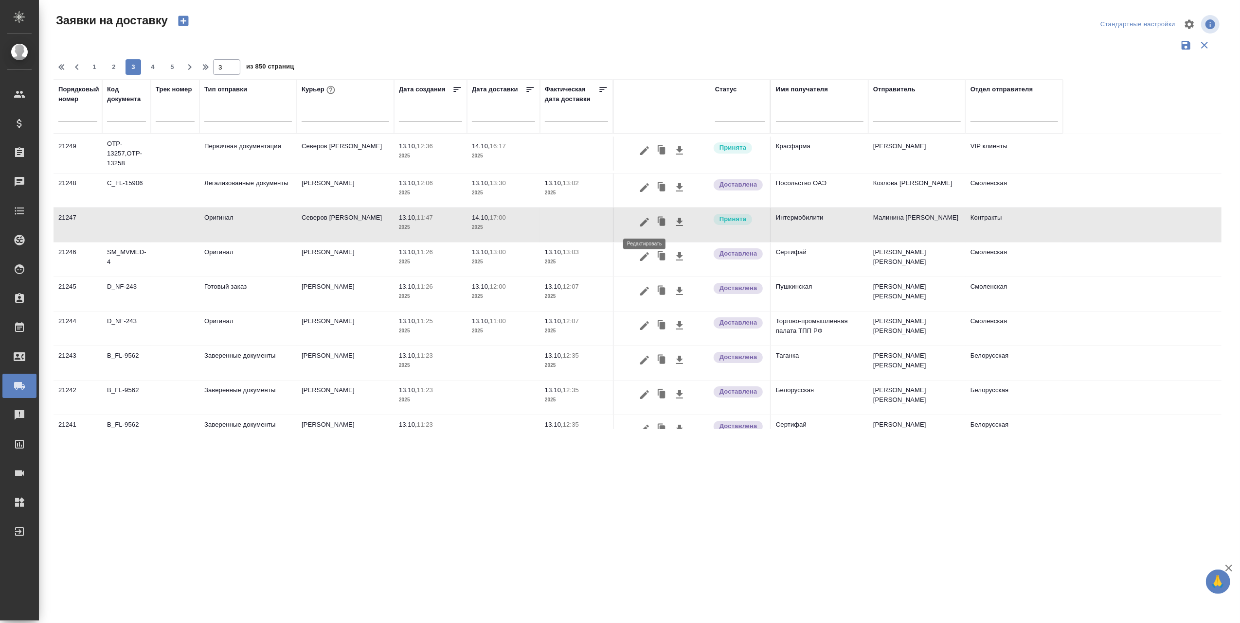
click at [643, 218] on icon "button" at bounding box center [645, 222] width 12 height 12
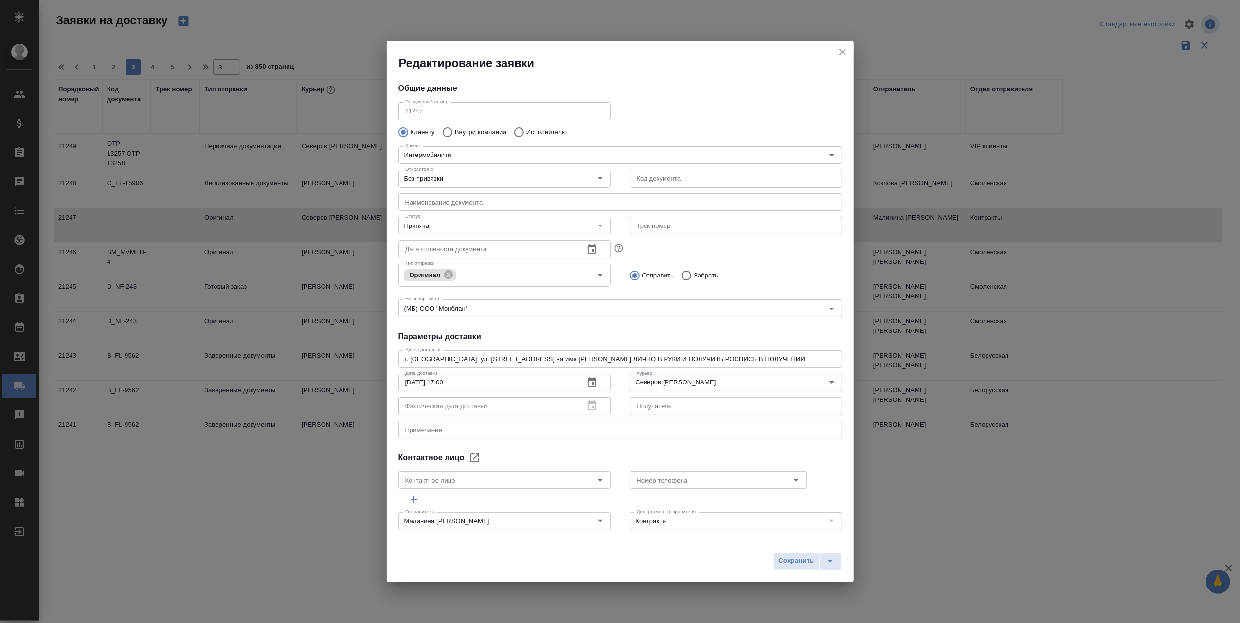
click at [1004, 510] on div "Редактирование заявки Общие данные Порядковый номер 21247 Порядковый номер Клие…" at bounding box center [620, 311] width 1240 height 623
click at [831, 560] on icon "split button" at bounding box center [830, 562] width 12 height 12
click at [963, 559] on div "Редактирование заявки Общие данные Порядковый номер 21247 Порядковый номер Клие…" at bounding box center [620, 311] width 1240 height 623
click at [832, 562] on icon "split button" at bounding box center [830, 562] width 12 height 12
click at [800, 541] on li "Сохранить и скачать" at bounding box center [809, 541] width 78 height 16
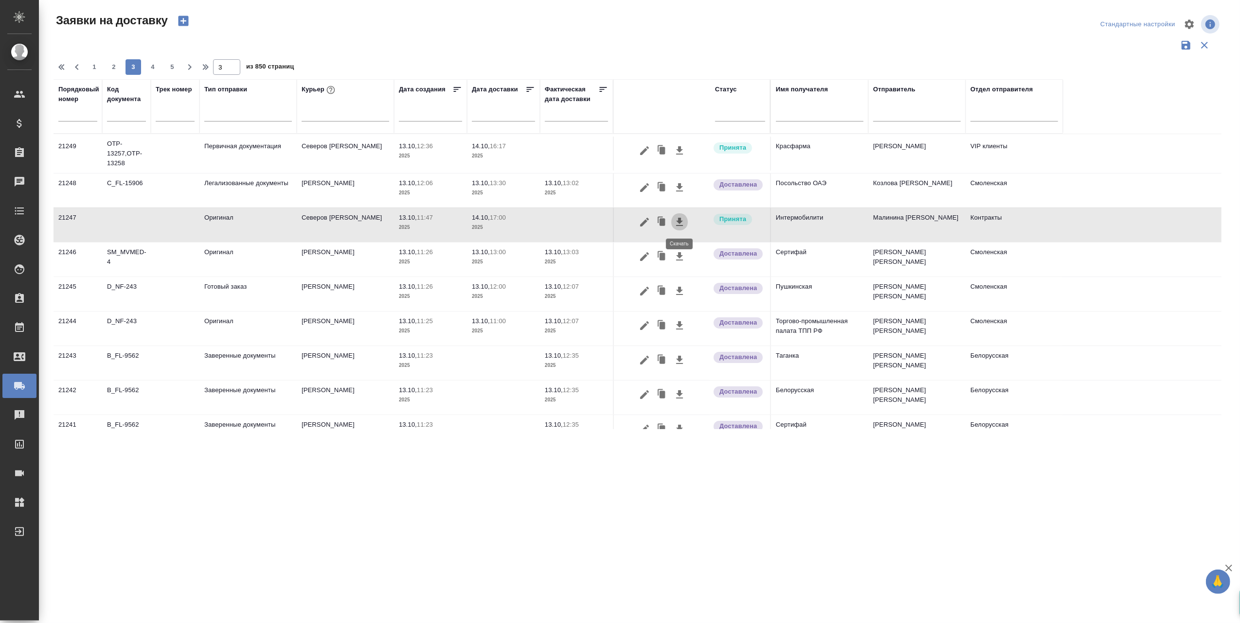
click at [683, 223] on icon "button" at bounding box center [680, 222] width 12 height 12
click at [679, 222] on icon "button" at bounding box center [679, 222] width 7 height 8
click at [674, 222] on icon "button" at bounding box center [680, 222] width 12 height 12
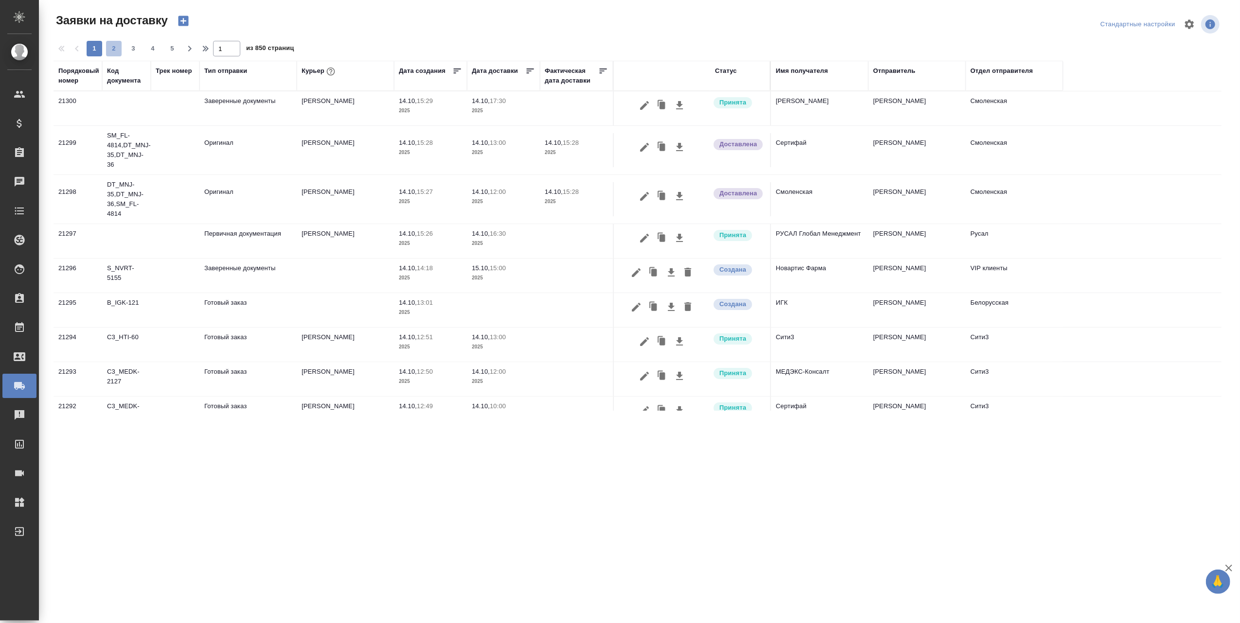
click at [115, 51] on span "2" at bounding box center [114, 49] width 16 height 10
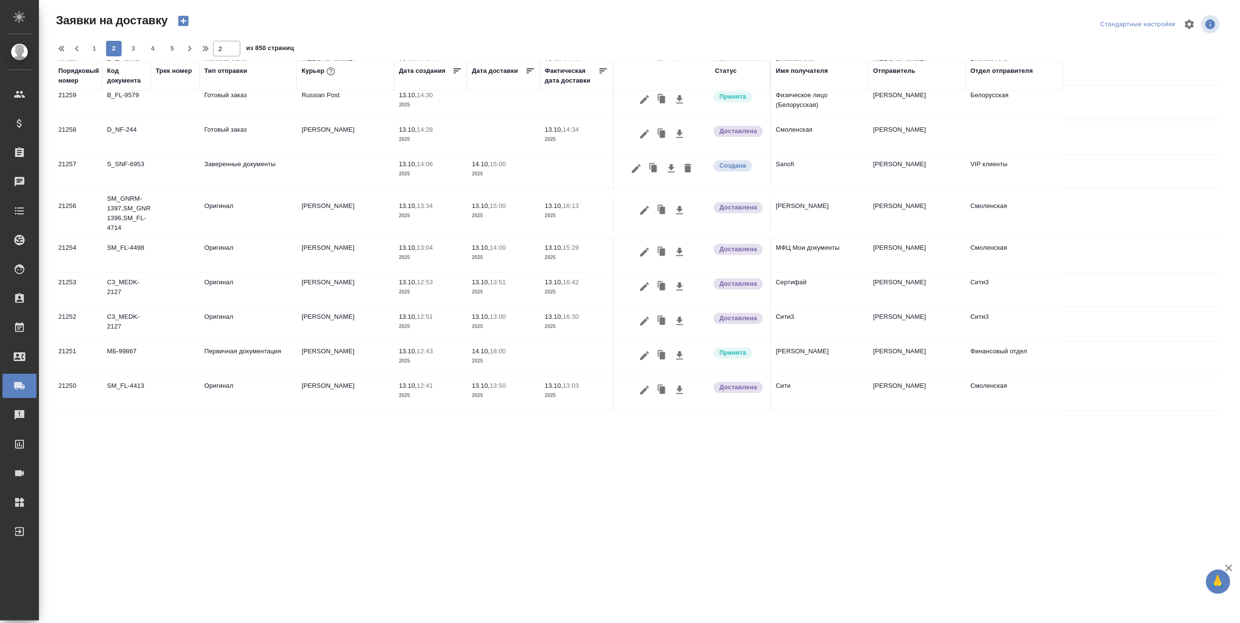
scroll to position [602, 0]
click at [133, 47] on span "3" at bounding box center [133, 49] width 16 height 10
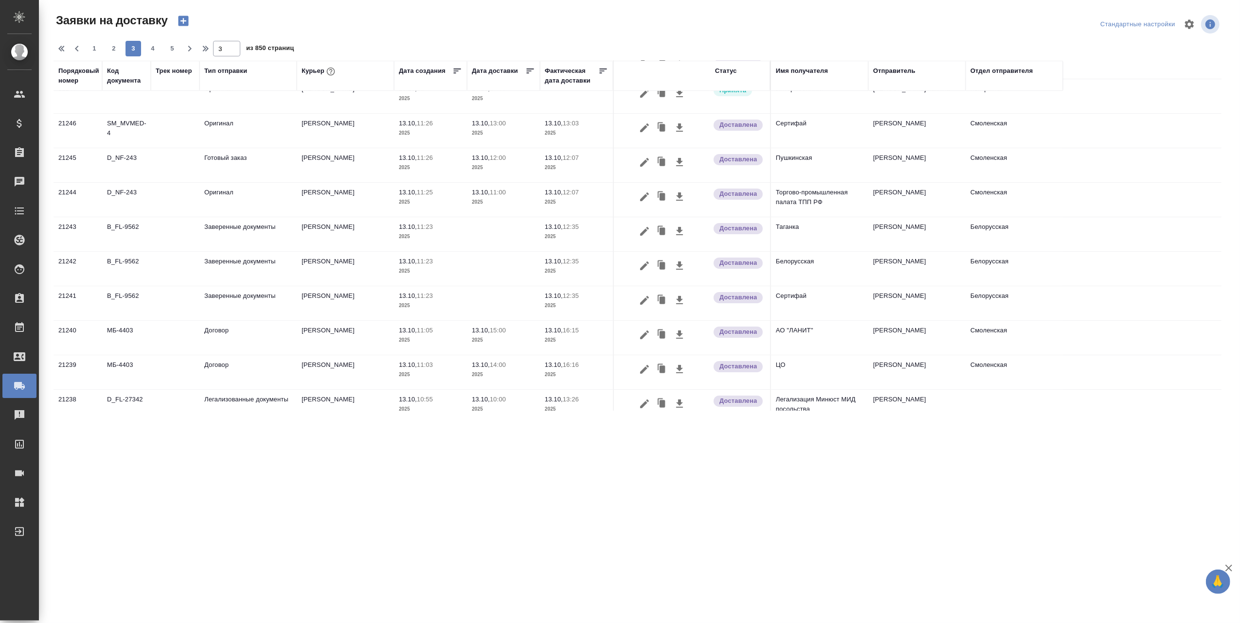
scroll to position [0, 0]
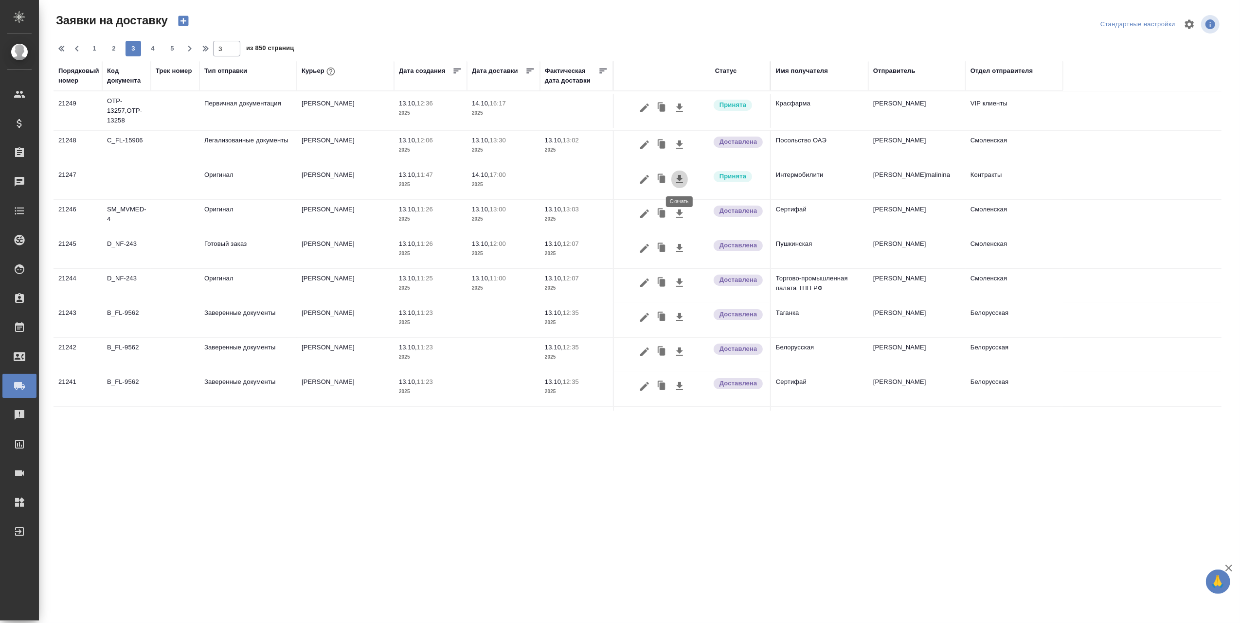
click at [677, 180] on icon "button" at bounding box center [680, 180] width 12 height 12
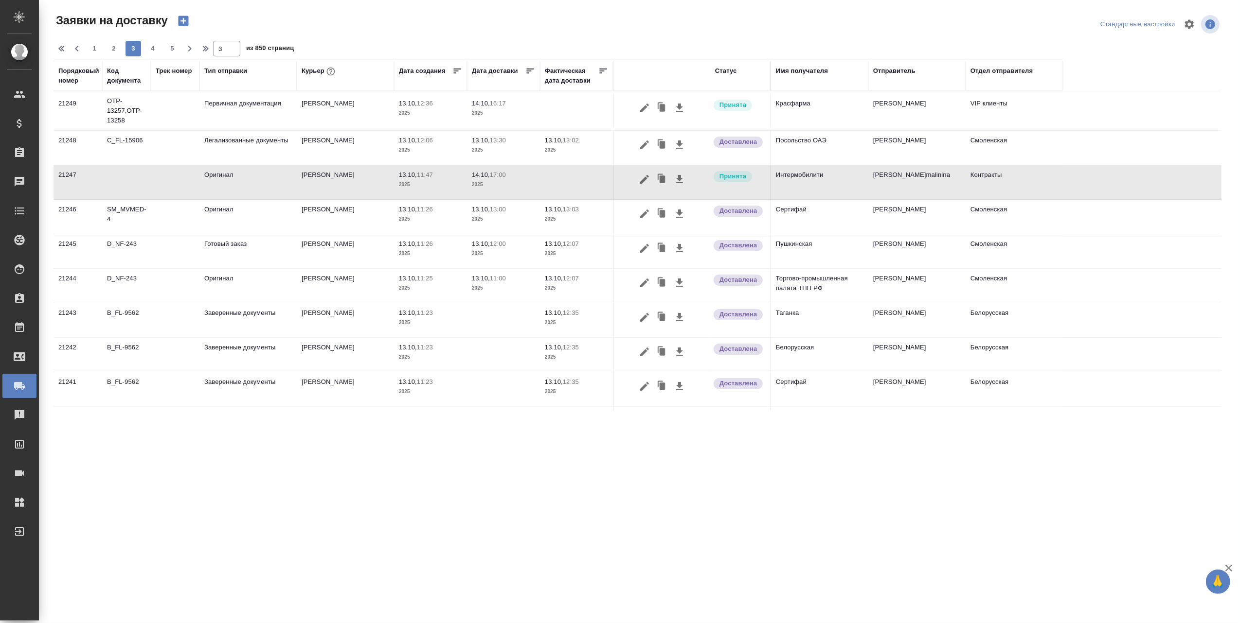
click at [979, 178] on td "Контракты" at bounding box center [1013, 182] width 97 height 34
click at [800, 183] on td "Интермобилити" at bounding box center [819, 182] width 97 height 34
click at [662, 178] on icon "button" at bounding box center [662, 179] width 6 height 7
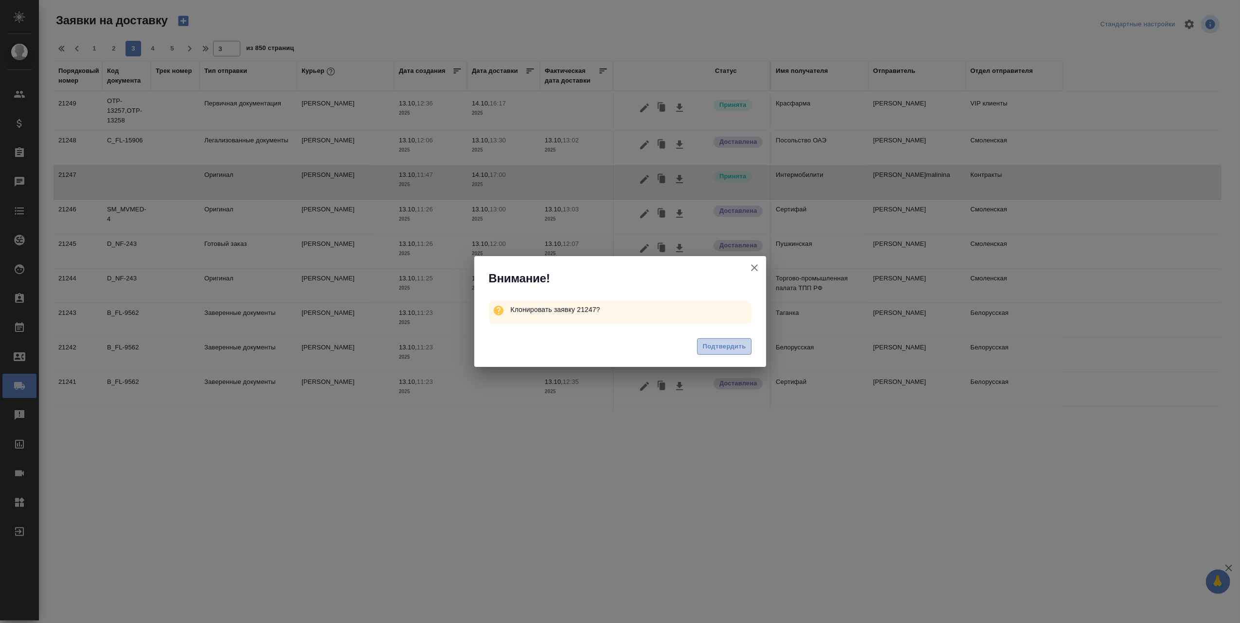
click at [715, 349] on span "Подтвердить" at bounding box center [723, 346] width 43 height 11
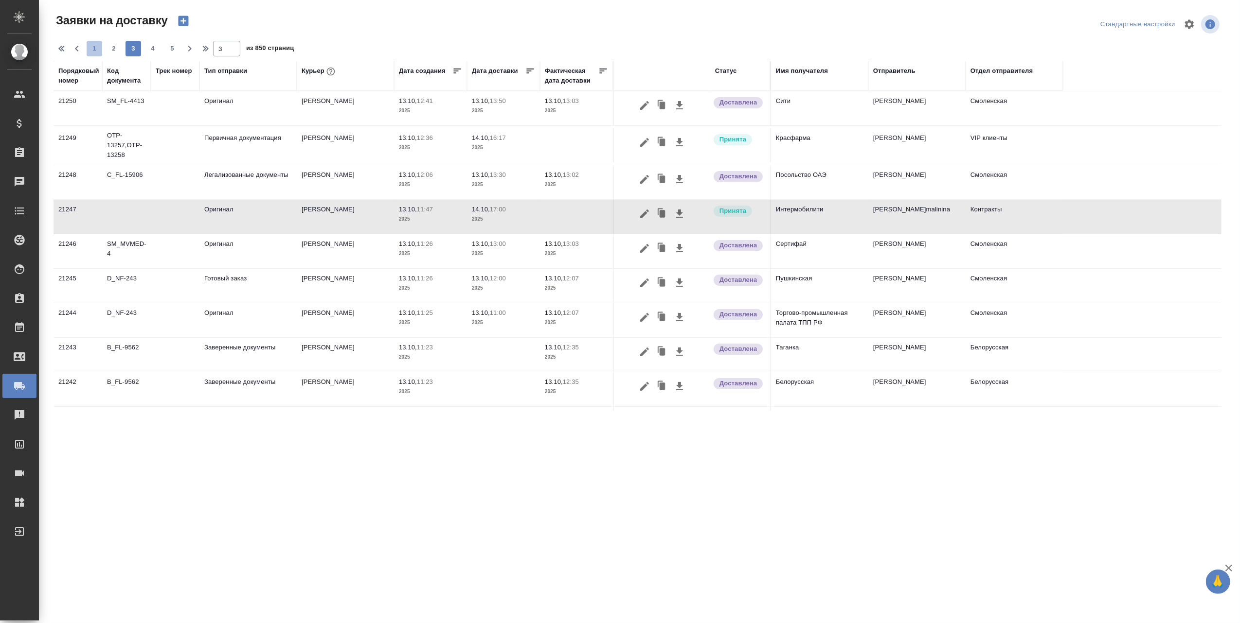
click at [92, 47] on span "1" at bounding box center [95, 49] width 16 height 10
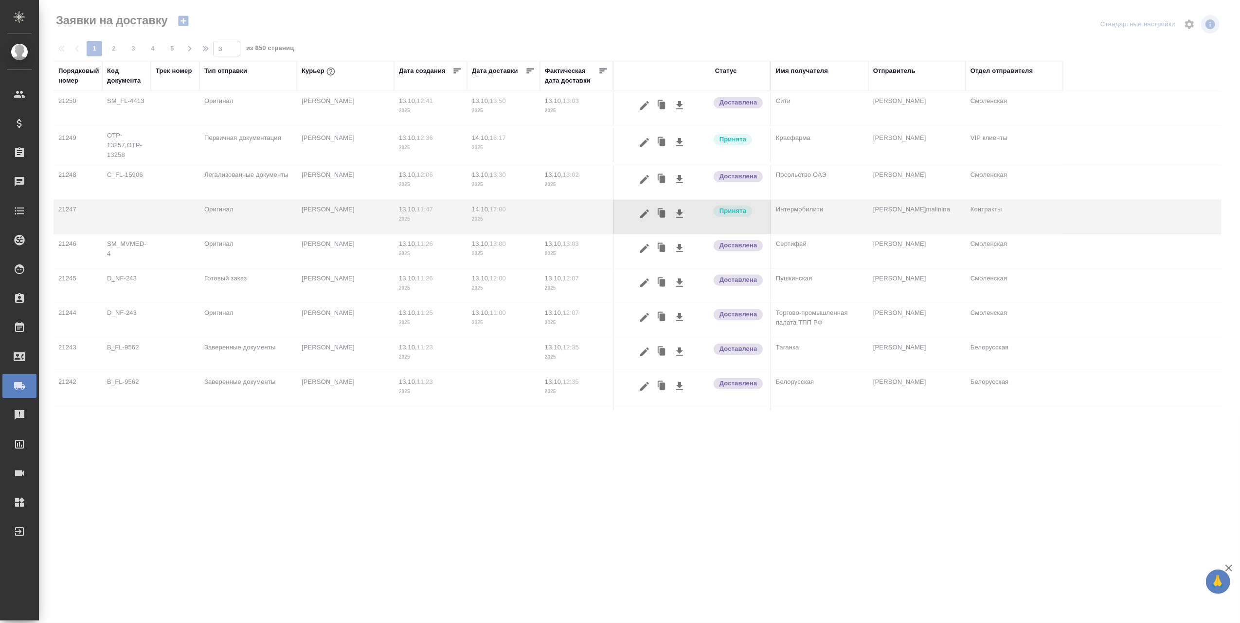
type input "1"
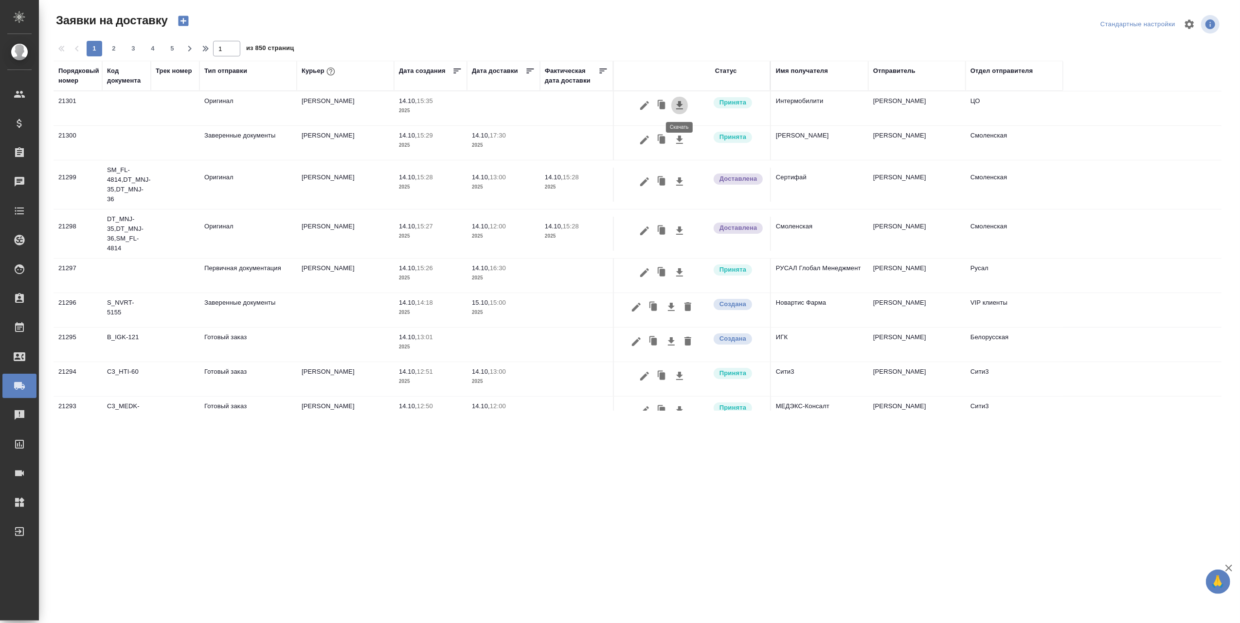
click at [679, 107] on icon "button" at bounding box center [679, 105] width 7 height 8
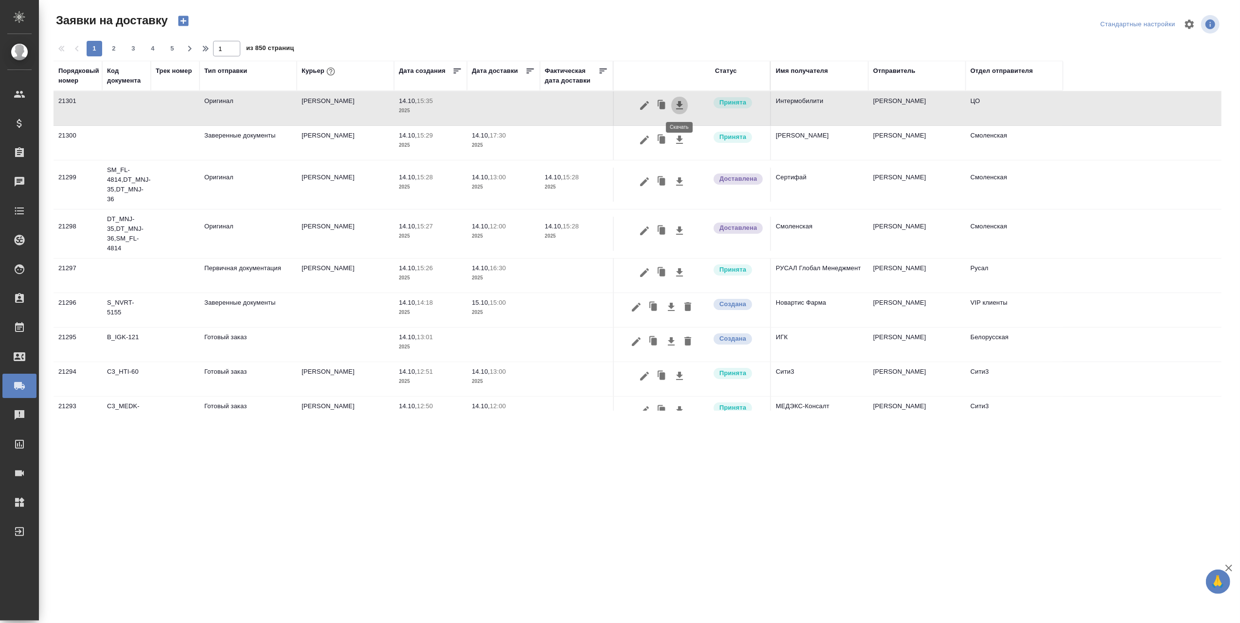
click at [680, 103] on icon "button" at bounding box center [680, 106] width 12 height 12
click at [679, 104] on icon "button" at bounding box center [679, 105] width 7 height 8
click at [683, 102] on icon "button" at bounding box center [680, 106] width 12 height 12
click at [678, 104] on icon "button" at bounding box center [680, 106] width 12 height 12
click at [679, 102] on icon "button" at bounding box center [679, 105] width 7 height 8
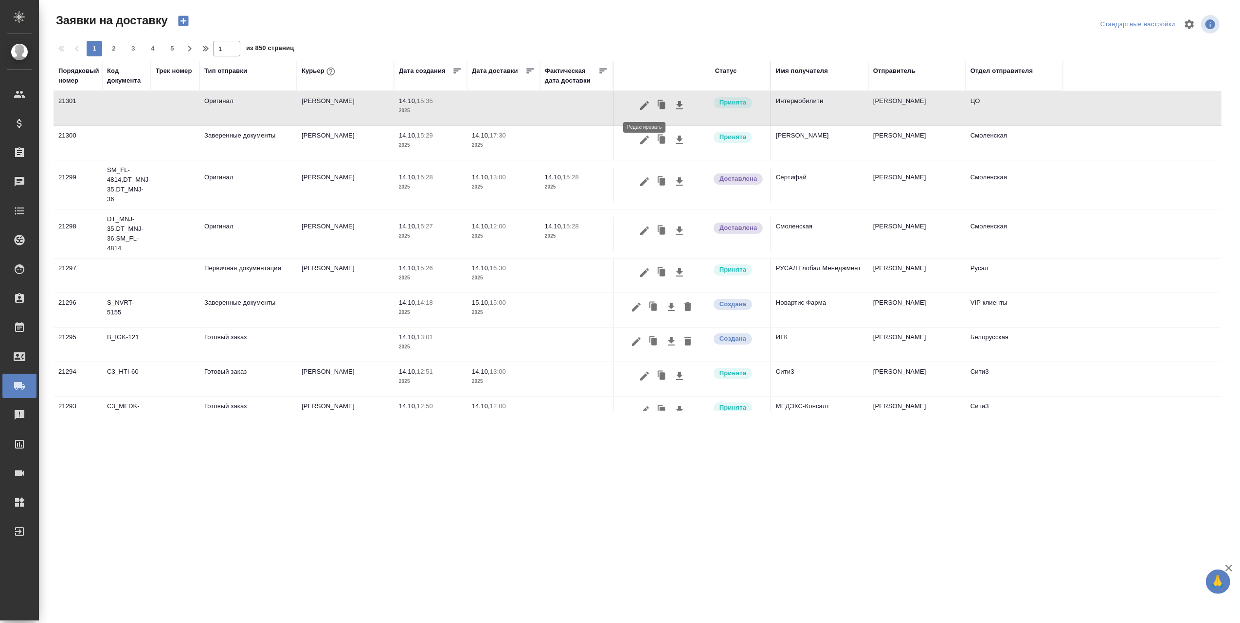
click at [639, 100] on icon "button" at bounding box center [645, 106] width 12 height 12
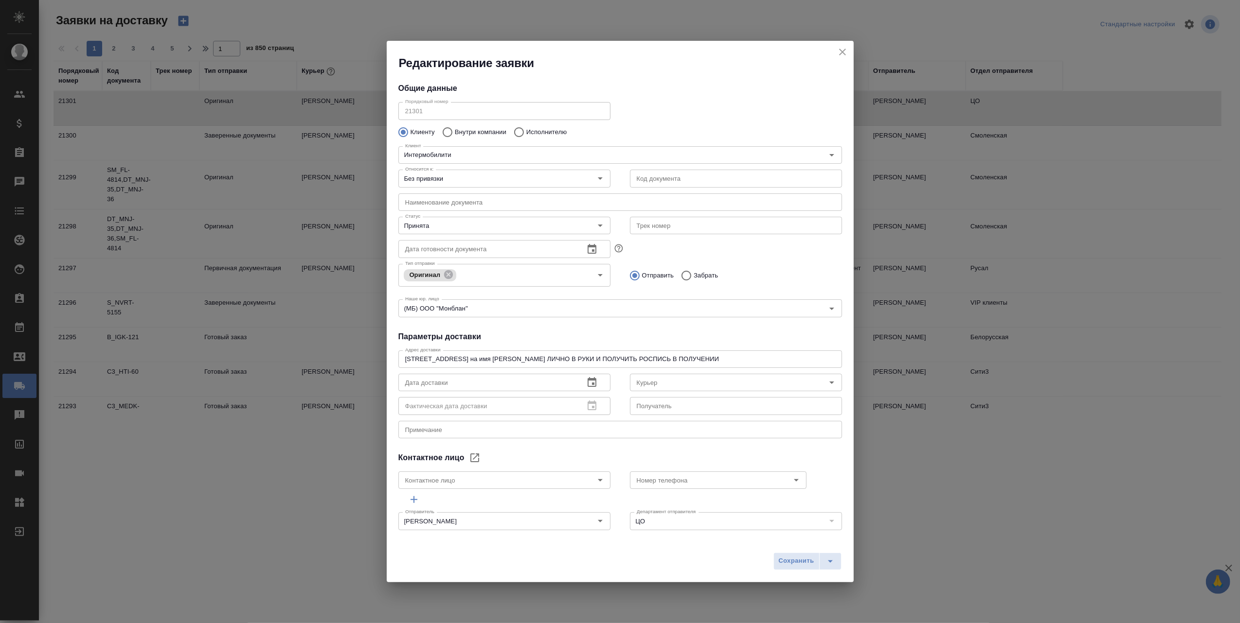
type input "[PERSON_NAME]"
type input "Збанацкая Элина"
click at [839, 47] on icon "close" at bounding box center [842, 52] width 12 height 12
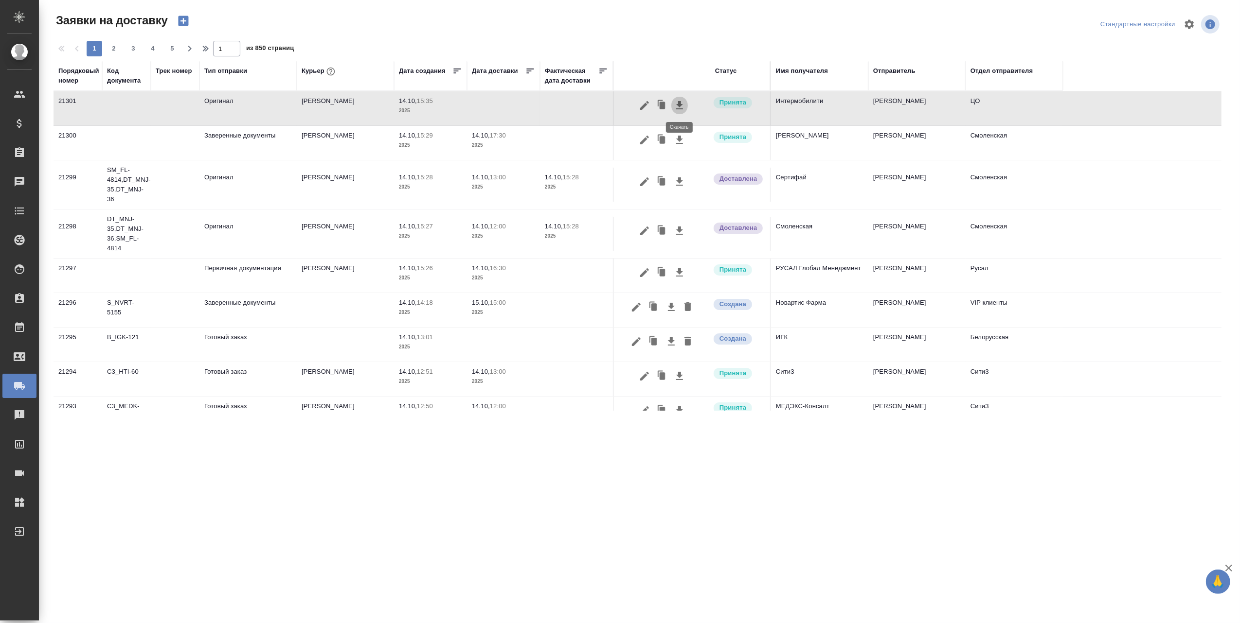
drag, startPoint x: 733, startPoint y: 103, endPoint x: 683, endPoint y: 108, distance: 50.3
click at [683, 108] on icon "button" at bounding box center [680, 106] width 12 height 12
click at [681, 107] on icon "button" at bounding box center [680, 106] width 12 height 12
click at [680, 107] on icon "button" at bounding box center [679, 105] width 7 height 8
